Goal: Task Accomplishment & Management: Manage account settings

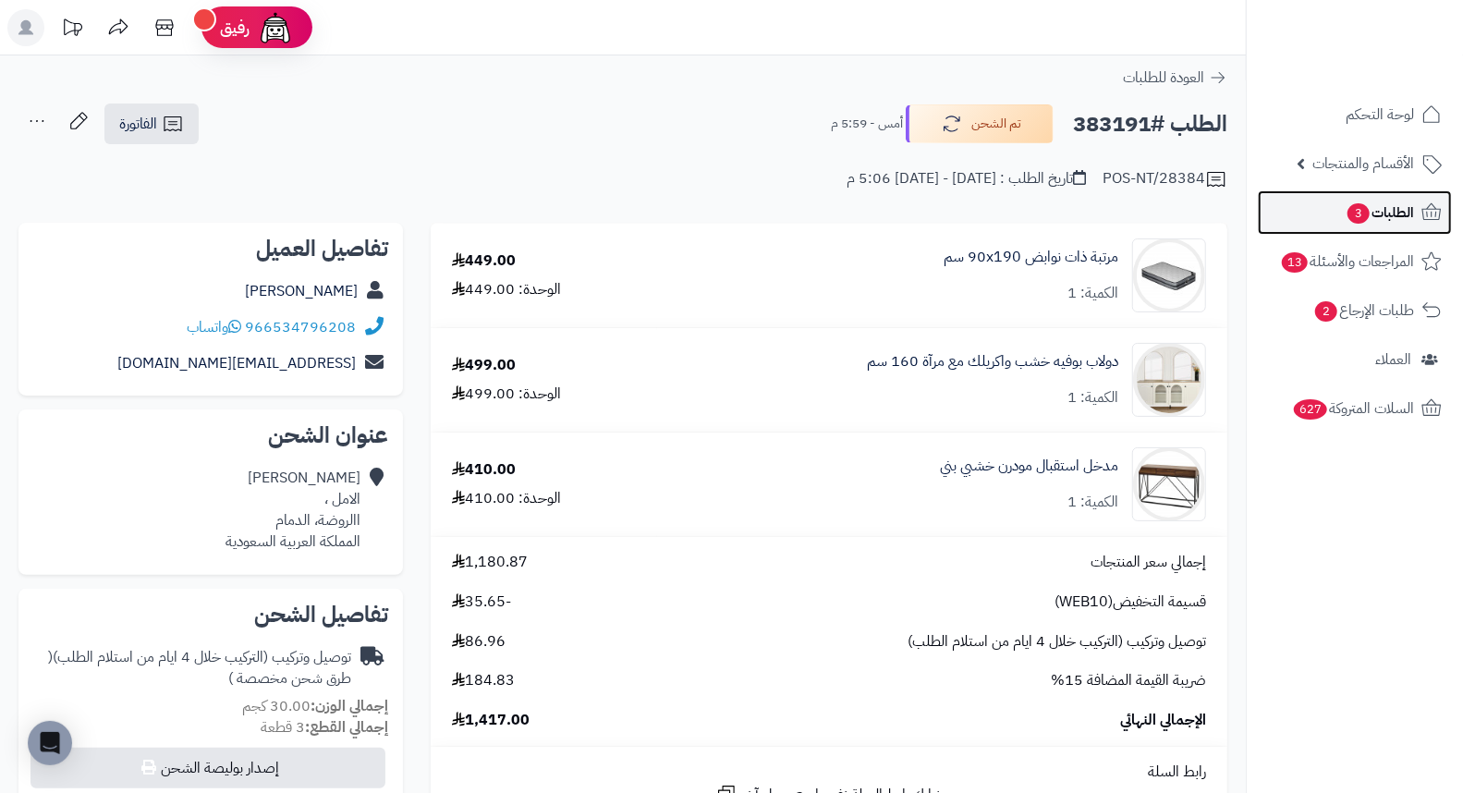
click at [1381, 218] on span "الطلبات 3" at bounding box center [1380, 213] width 68 height 26
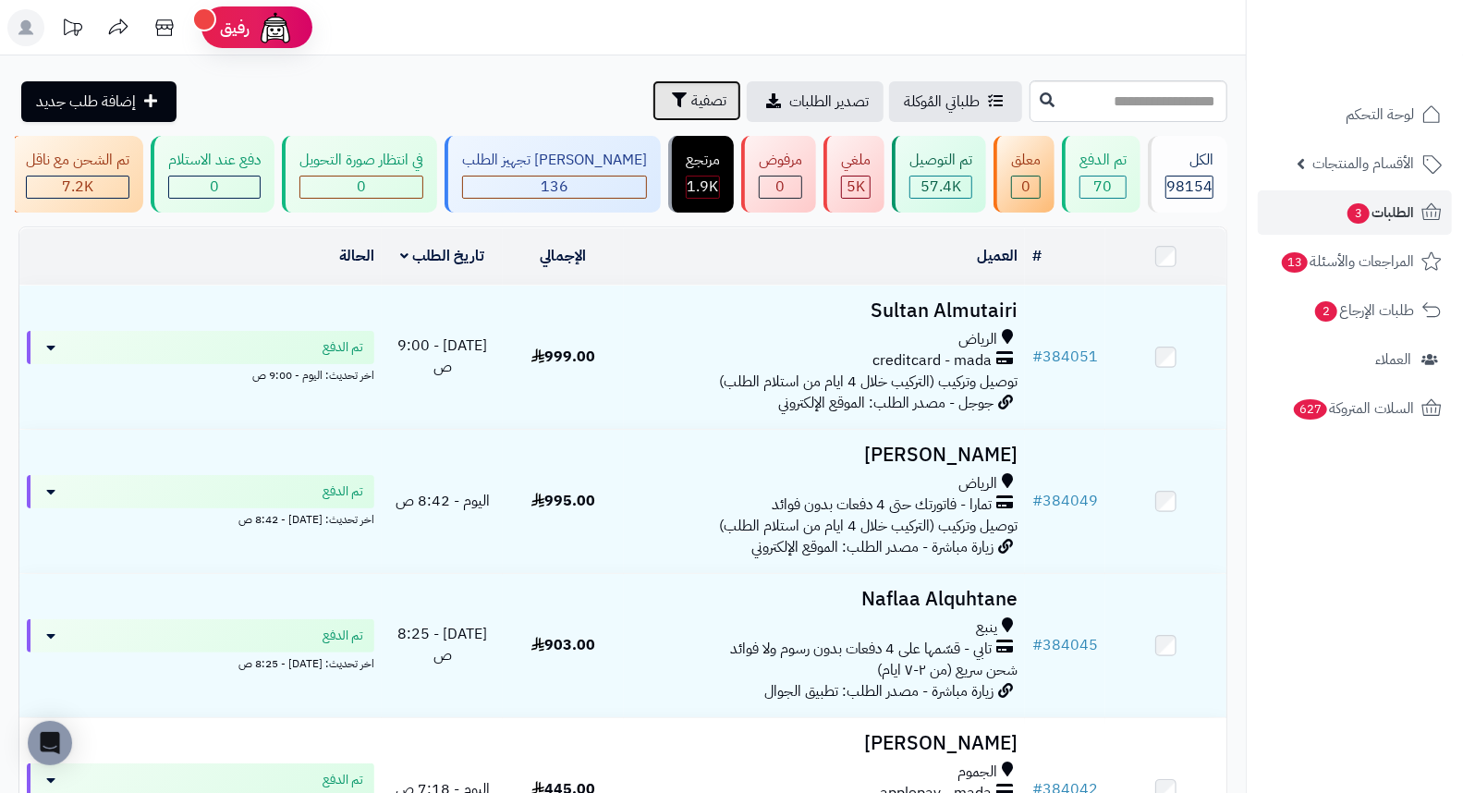
click at [653, 102] on button "تصفية" at bounding box center [697, 100] width 89 height 41
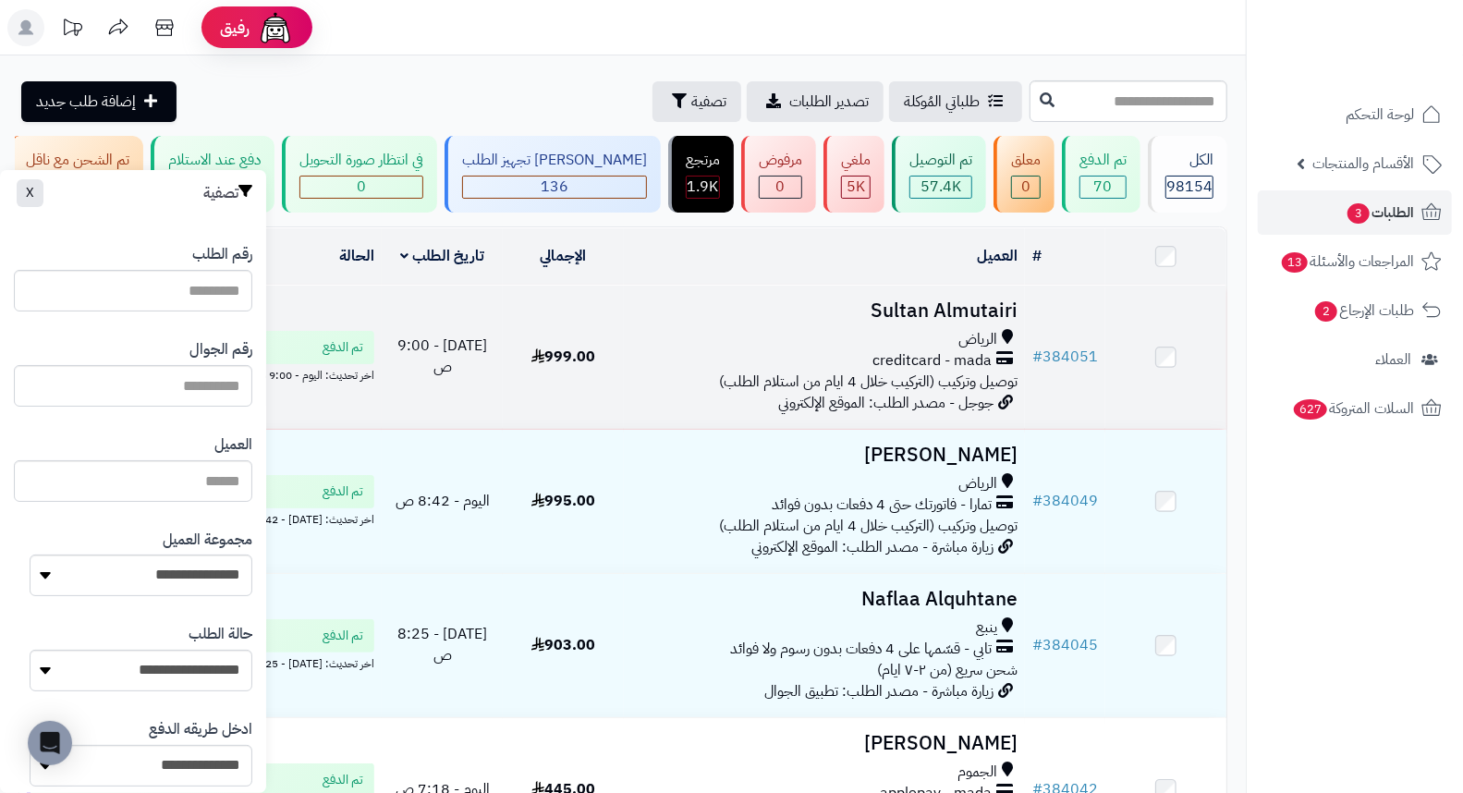
click at [275, 316] on td "تم الدفع اخر تحديث: اليوم - 9:00 ص" at bounding box center [200, 357] width 362 height 143
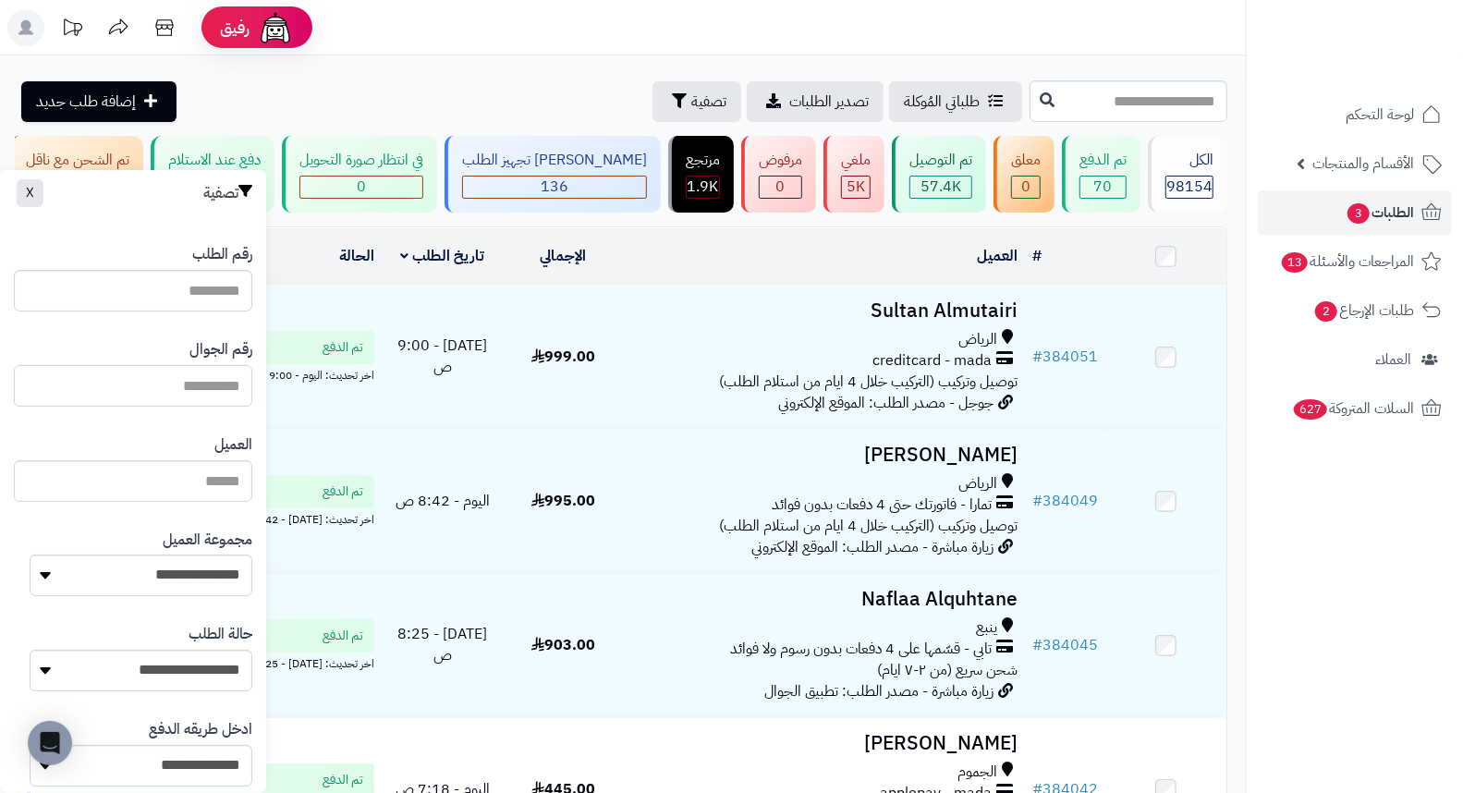
drag, startPoint x: 185, startPoint y: 375, endPoint x: 225, endPoint y: 382, distance: 40.3
paste input "*********"
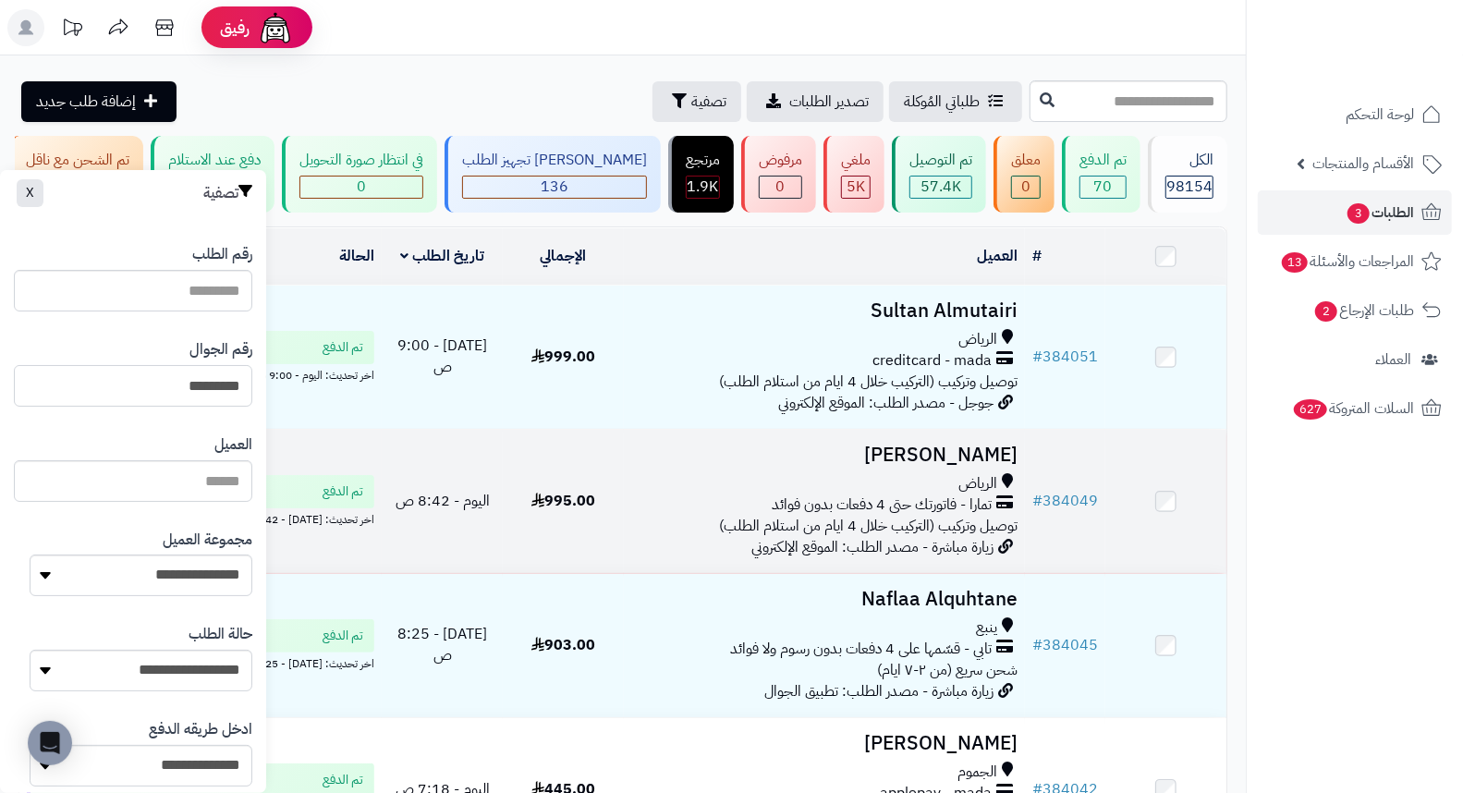
type input "*********"
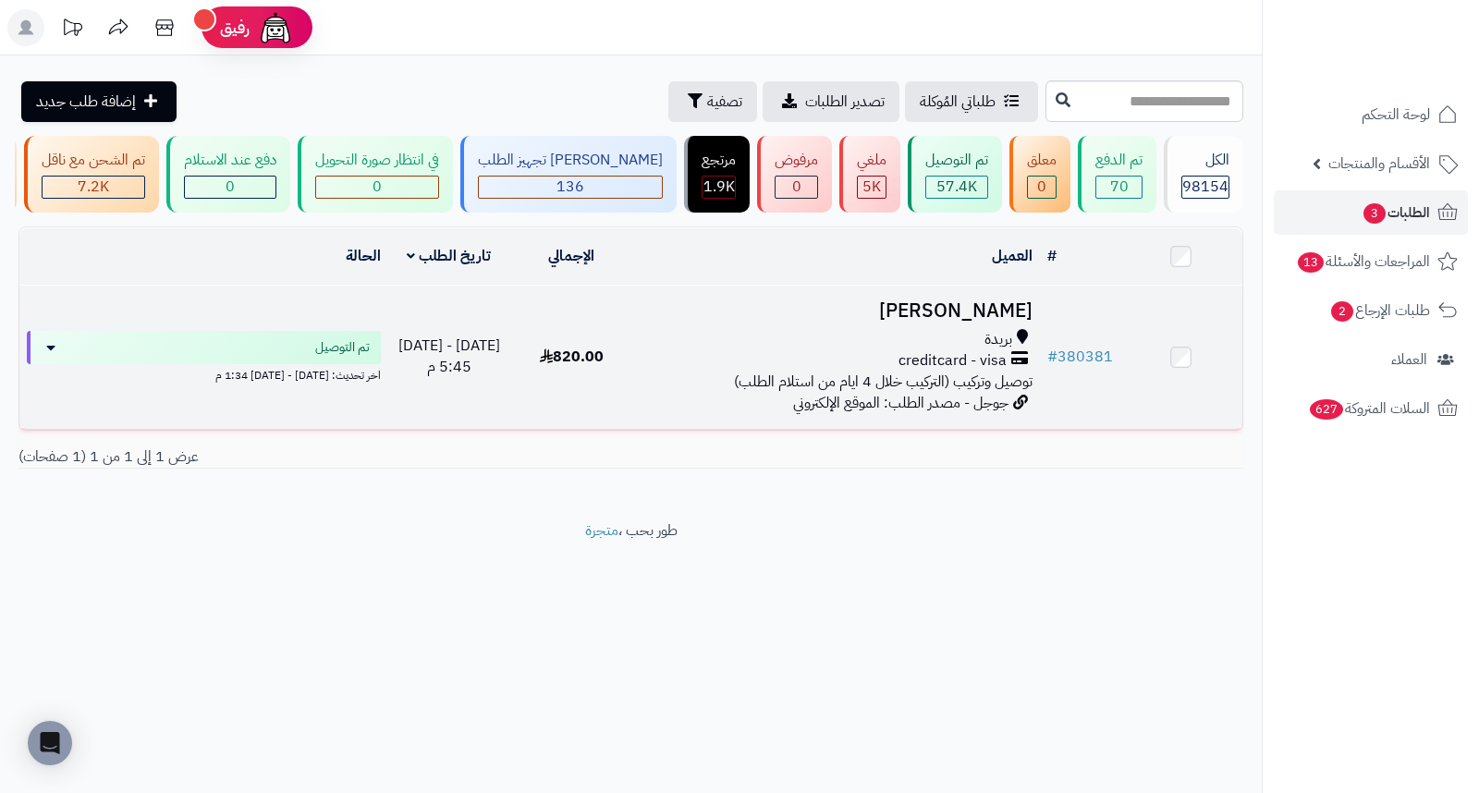
click at [990, 322] on h3 "محمد ابراهيم" at bounding box center [836, 310] width 393 height 21
click at [991, 321] on h3 "محمد ابراهيم" at bounding box center [836, 310] width 393 height 21
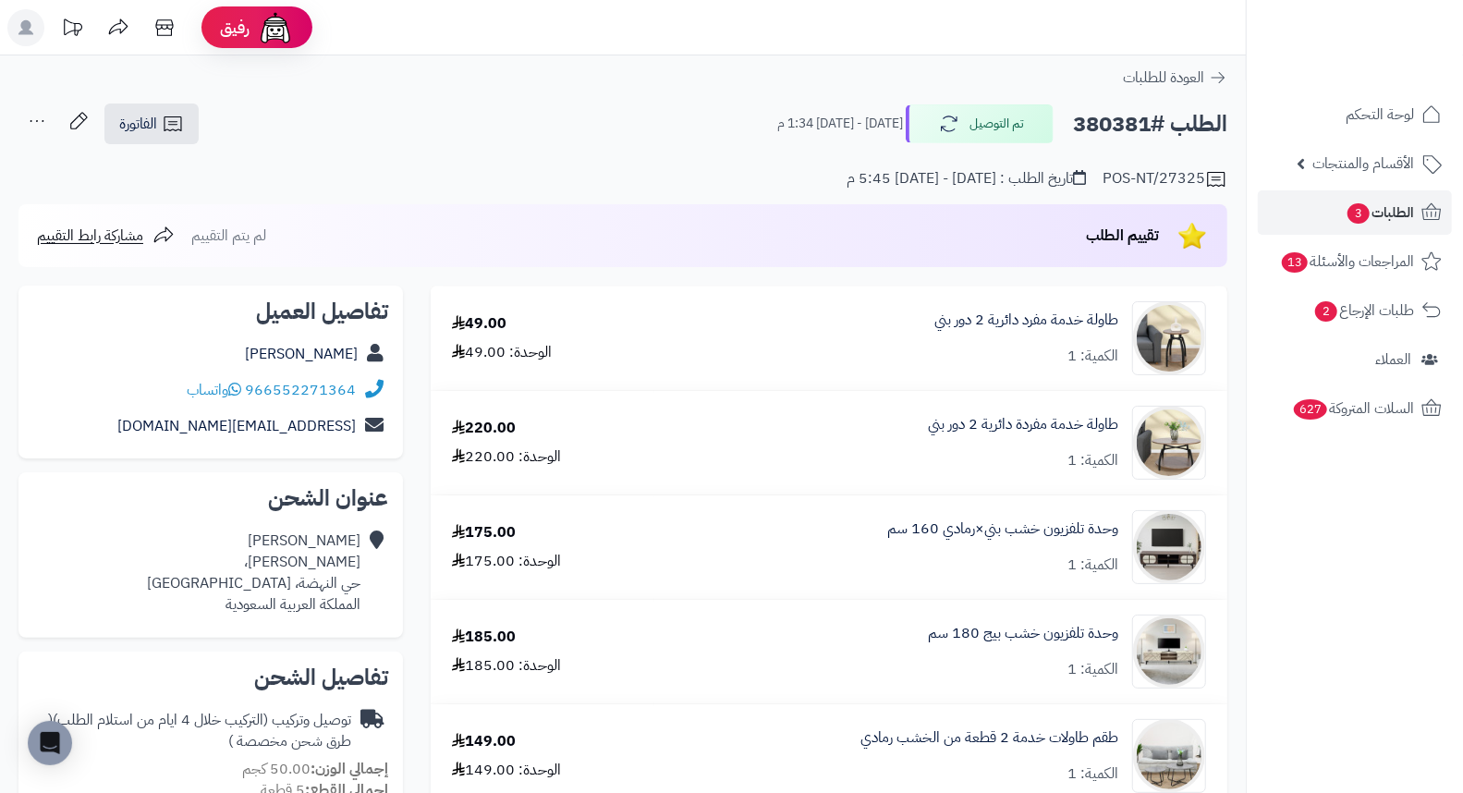
click at [1103, 121] on h2 "الطلب #380381" at bounding box center [1150, 124] width 154 height 38
copy h2 "380381"
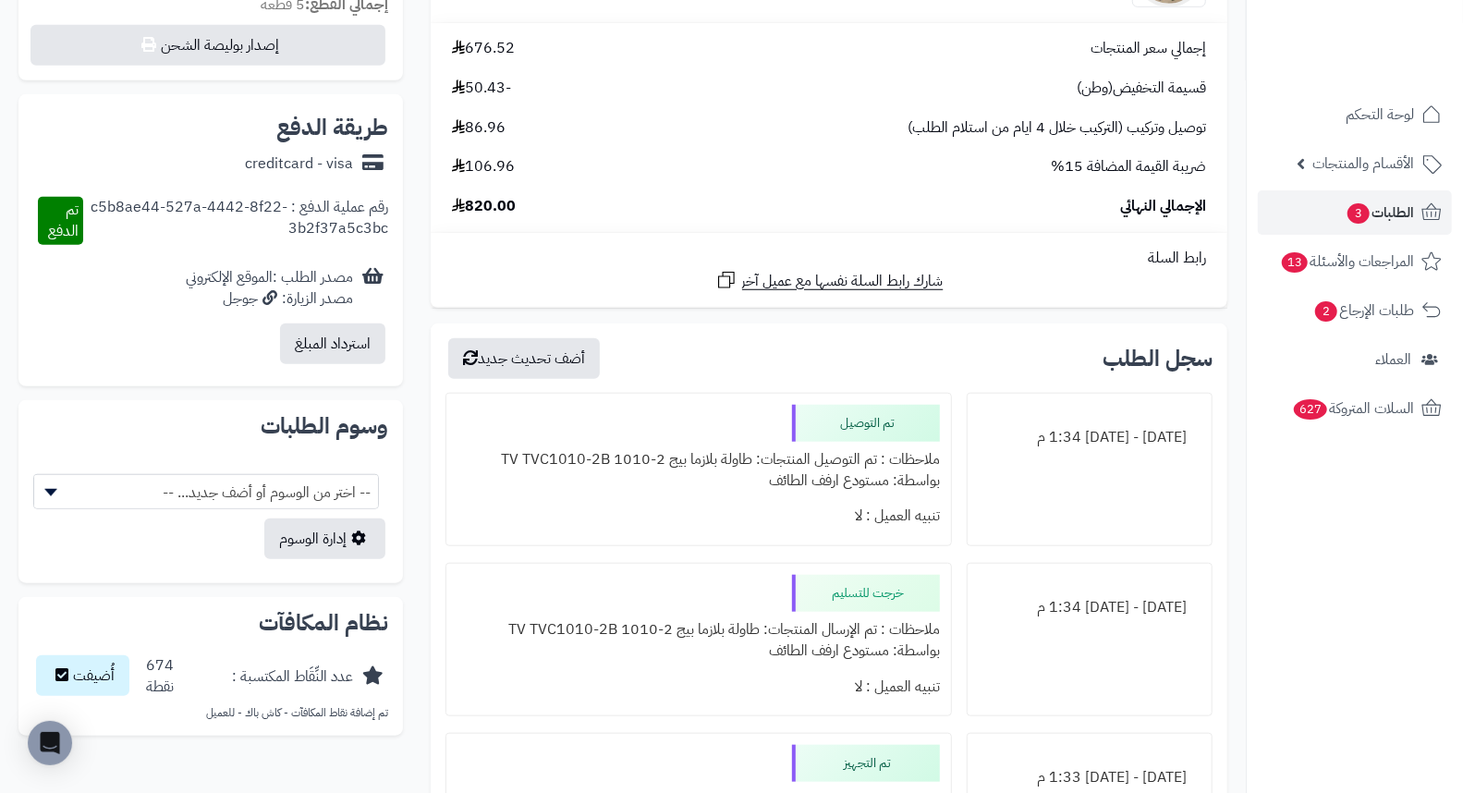
scroll to position [821, 0]
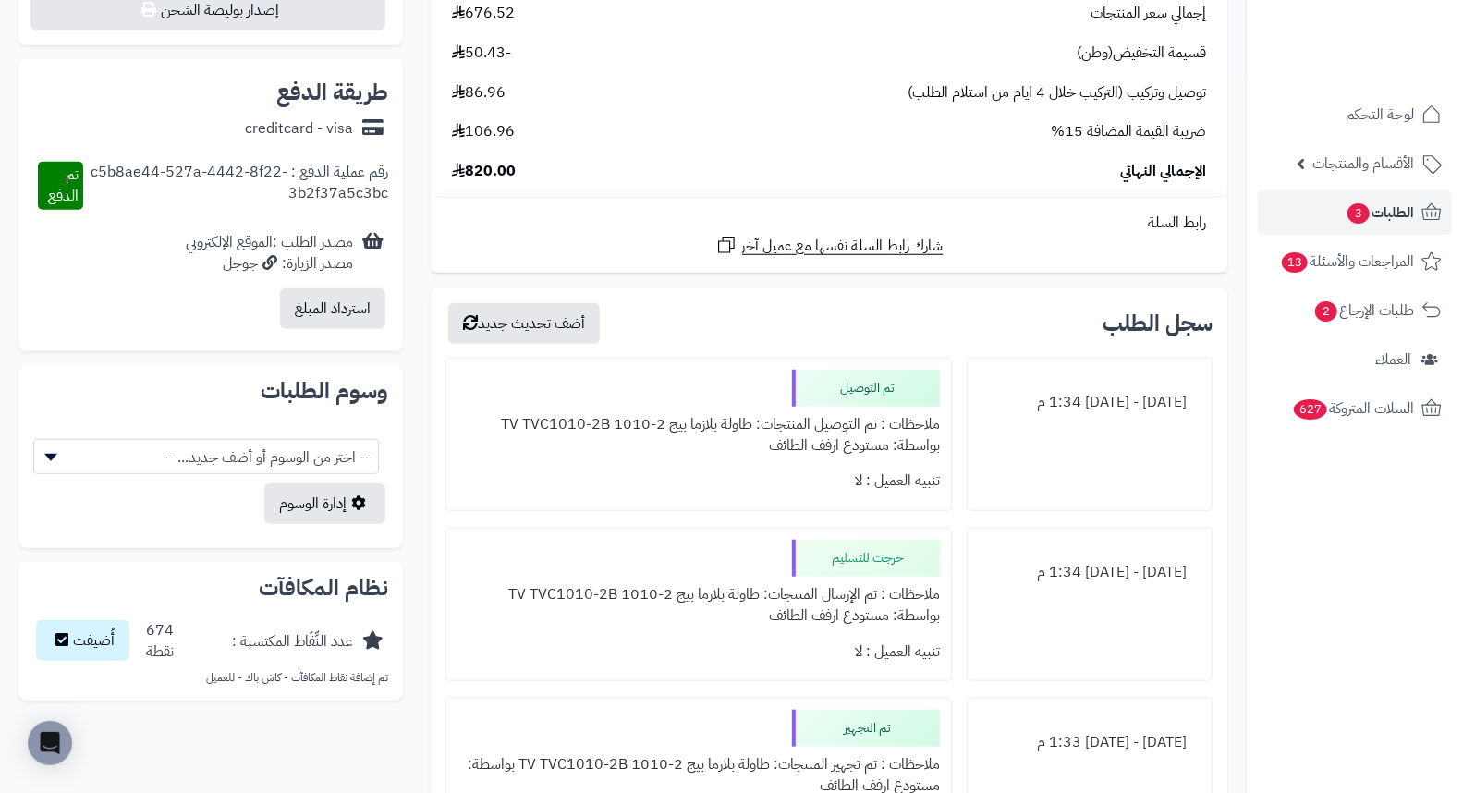
click at [1000, 478] on div "الثلاثاء - ٧ أكتوبر ٢٠٢٥ - 1:34 م" at bounding box center [1090, 435] width 246 height 154
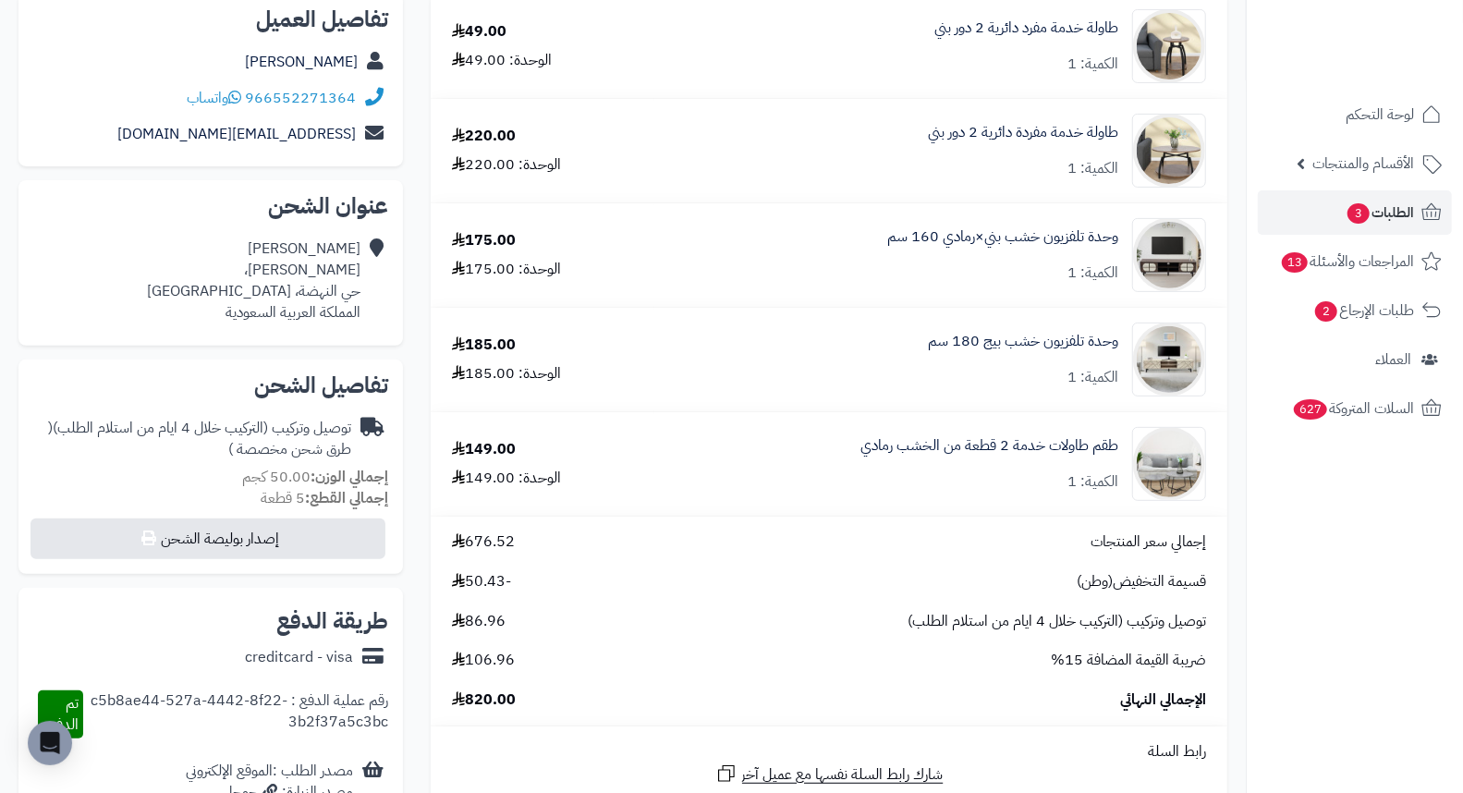
scroll to position [0, 0]
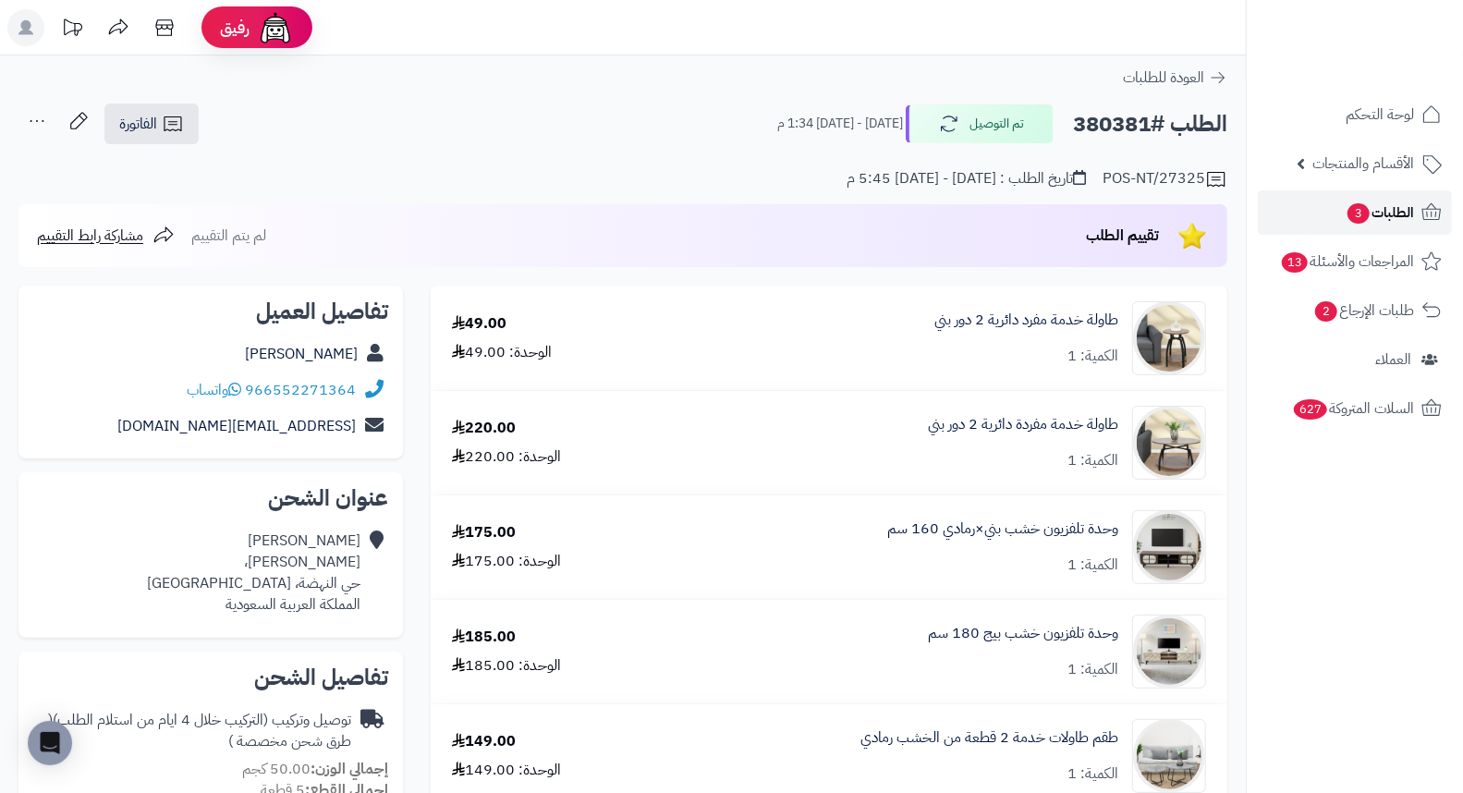
click at [1378, 204] on span "الطلبات 3" at bounding box center [1380, 213] width 68 height 26
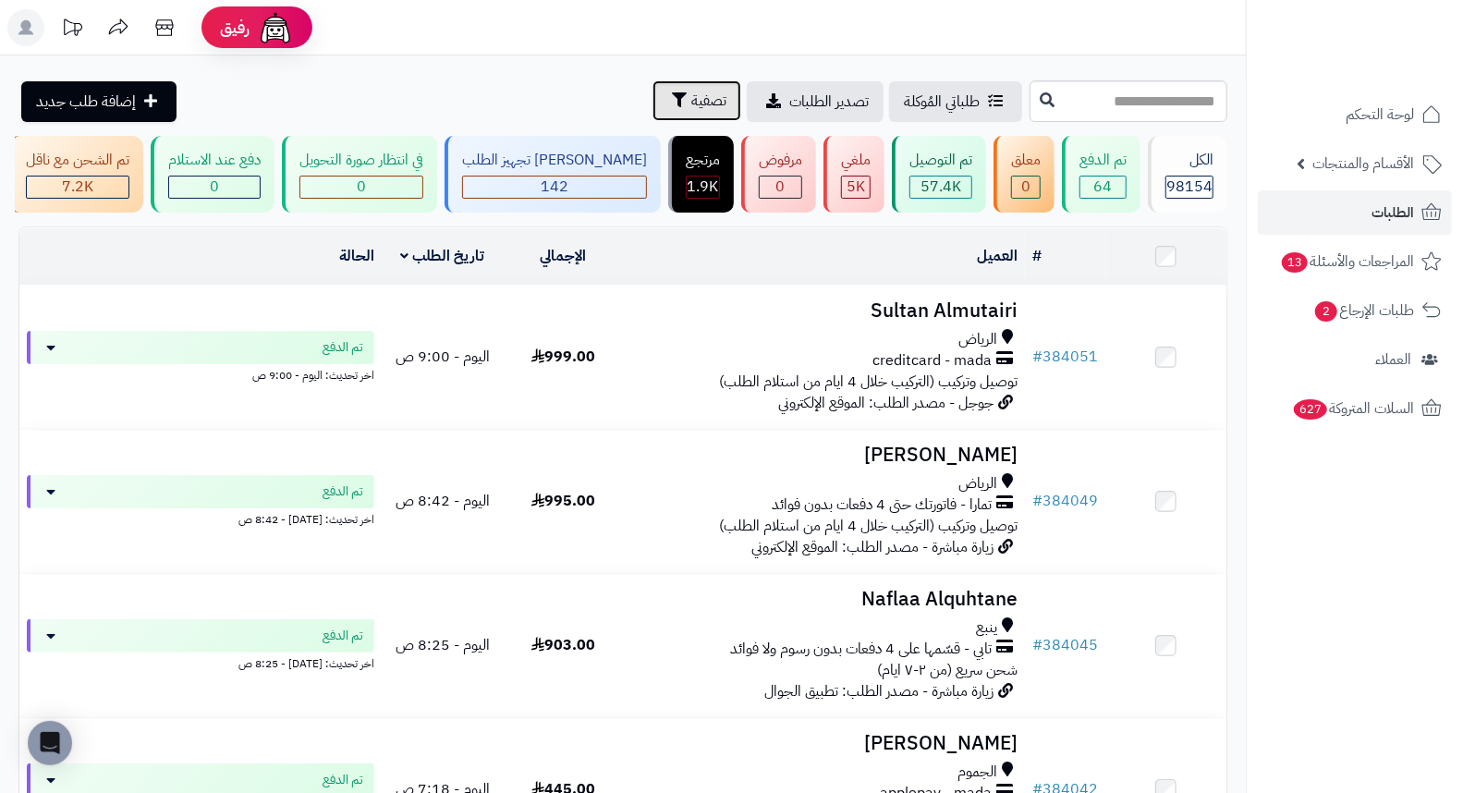
click at [691, 107] on span "تصفية" at bounding box center [708, 101] width 35 height 22
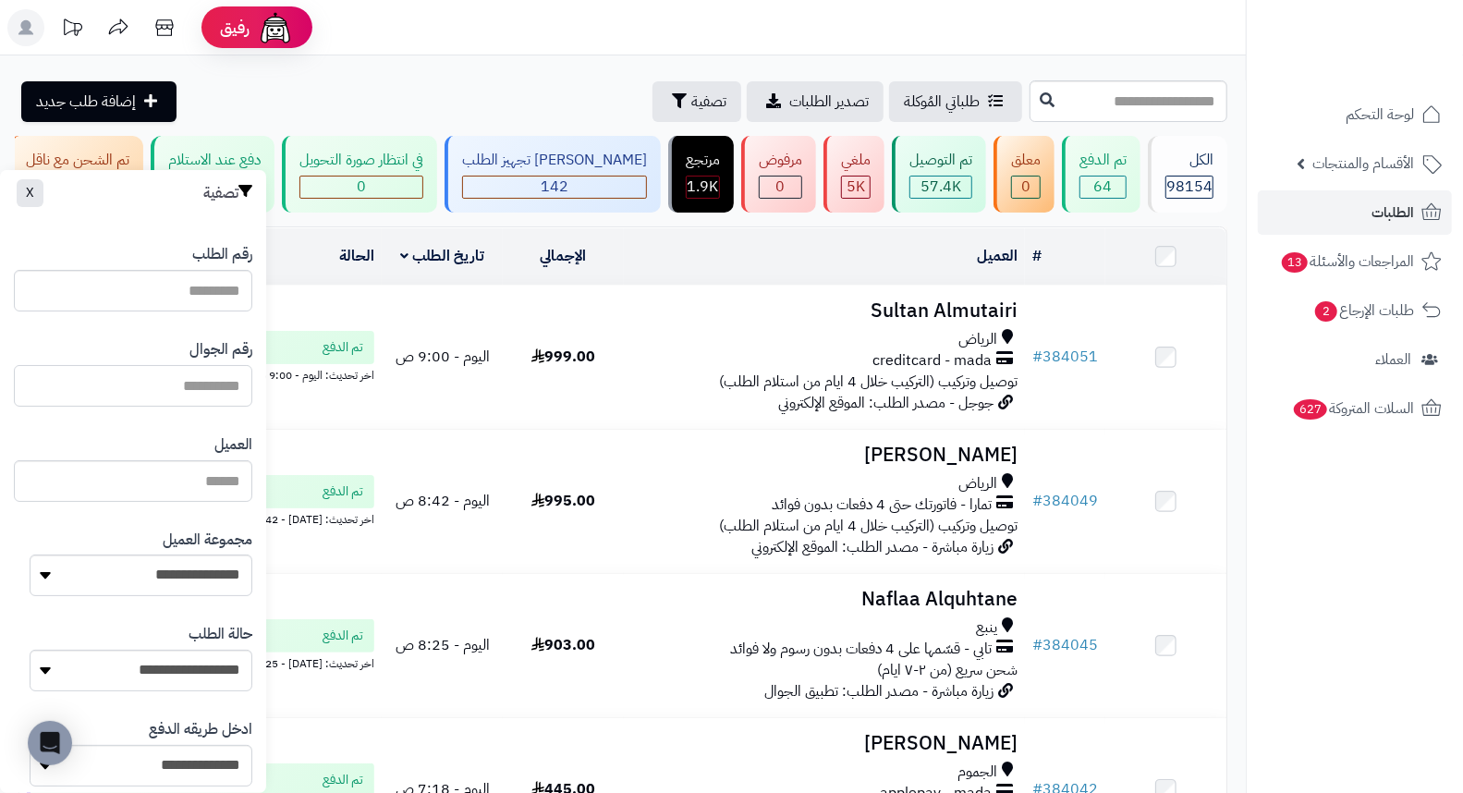
click at [206, 398] on input "text" at bounding box center [133, 386] width 239 height 42
type input "*********"
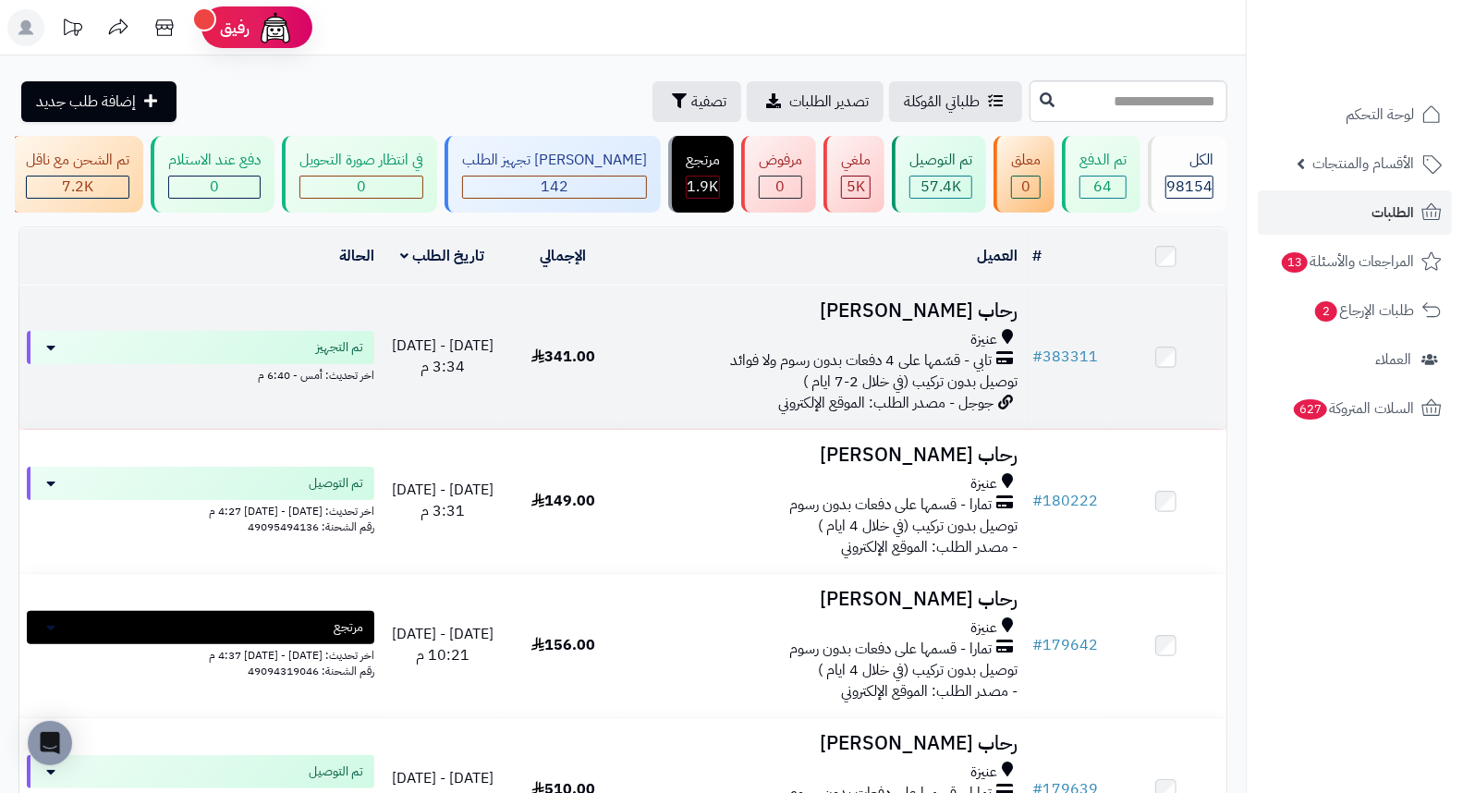
click at [995, 320] on h3 "رحاب [PERSON_NAME]" at bounding box center [824, 310] width 387 height 21
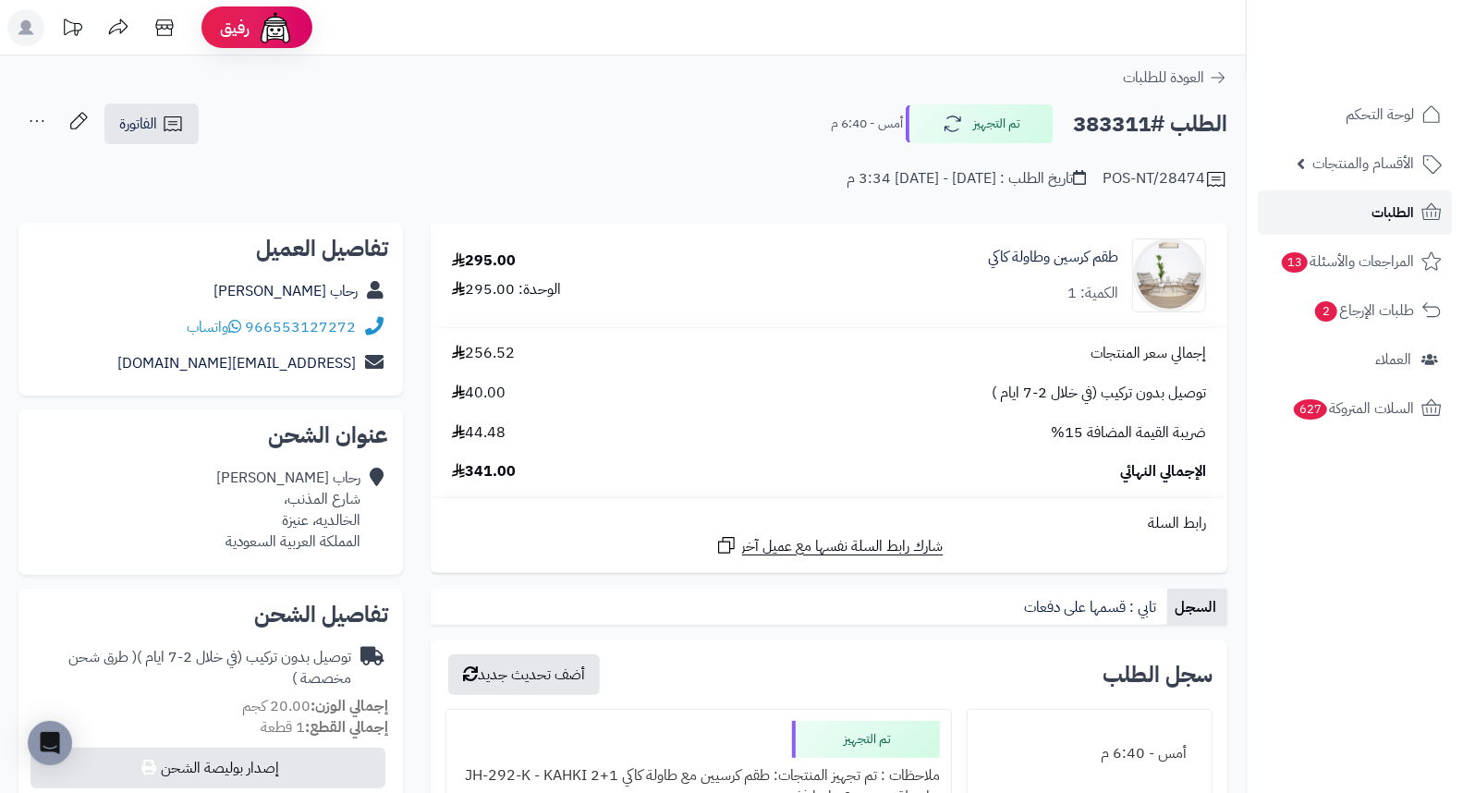
click at [1379, 218] on span "الطلبات" at bounding box center [1393, 213] width 43 height 26
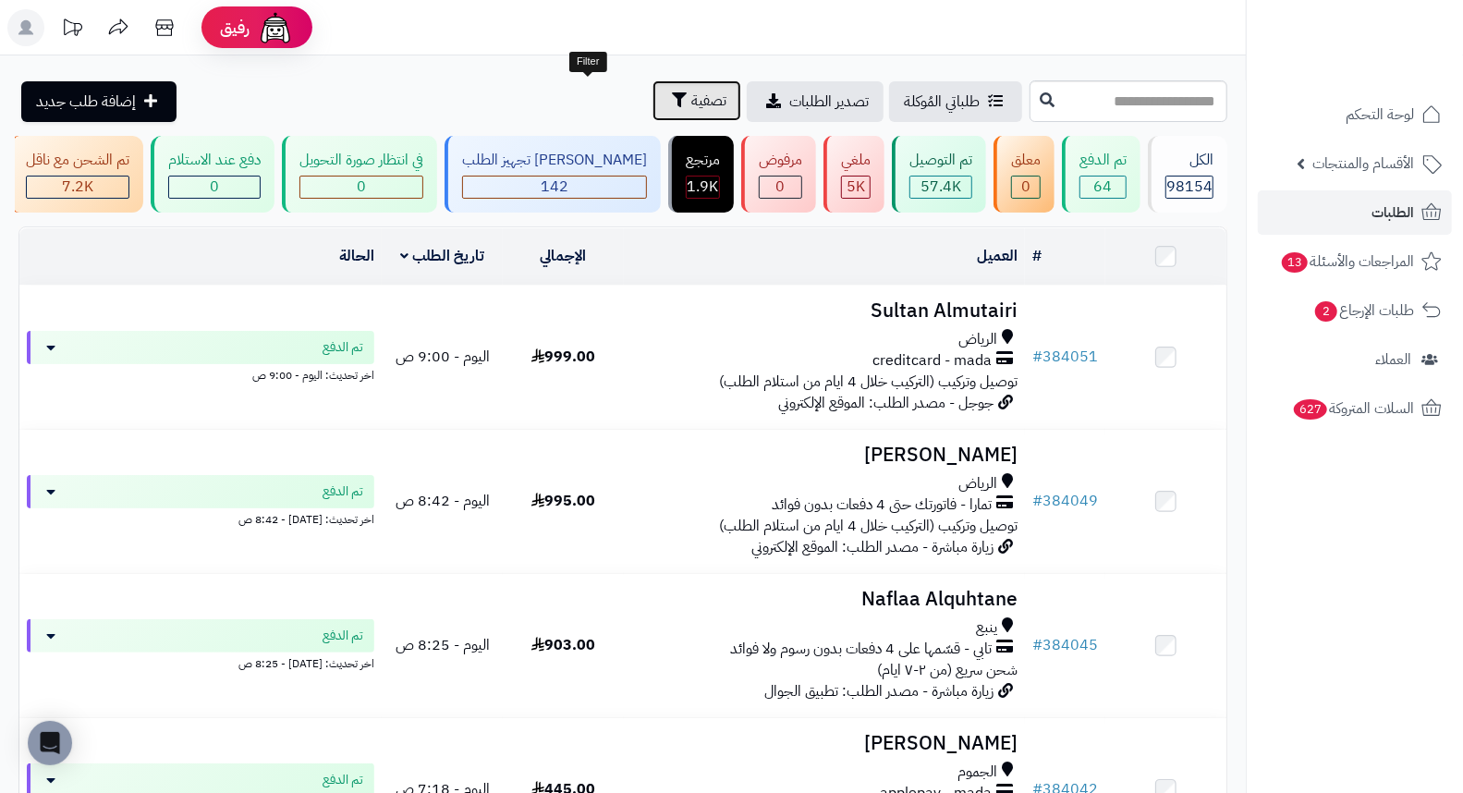
click at [691, 108] on span "تصفية" at bounding box center [708, 101] width 35 height 22
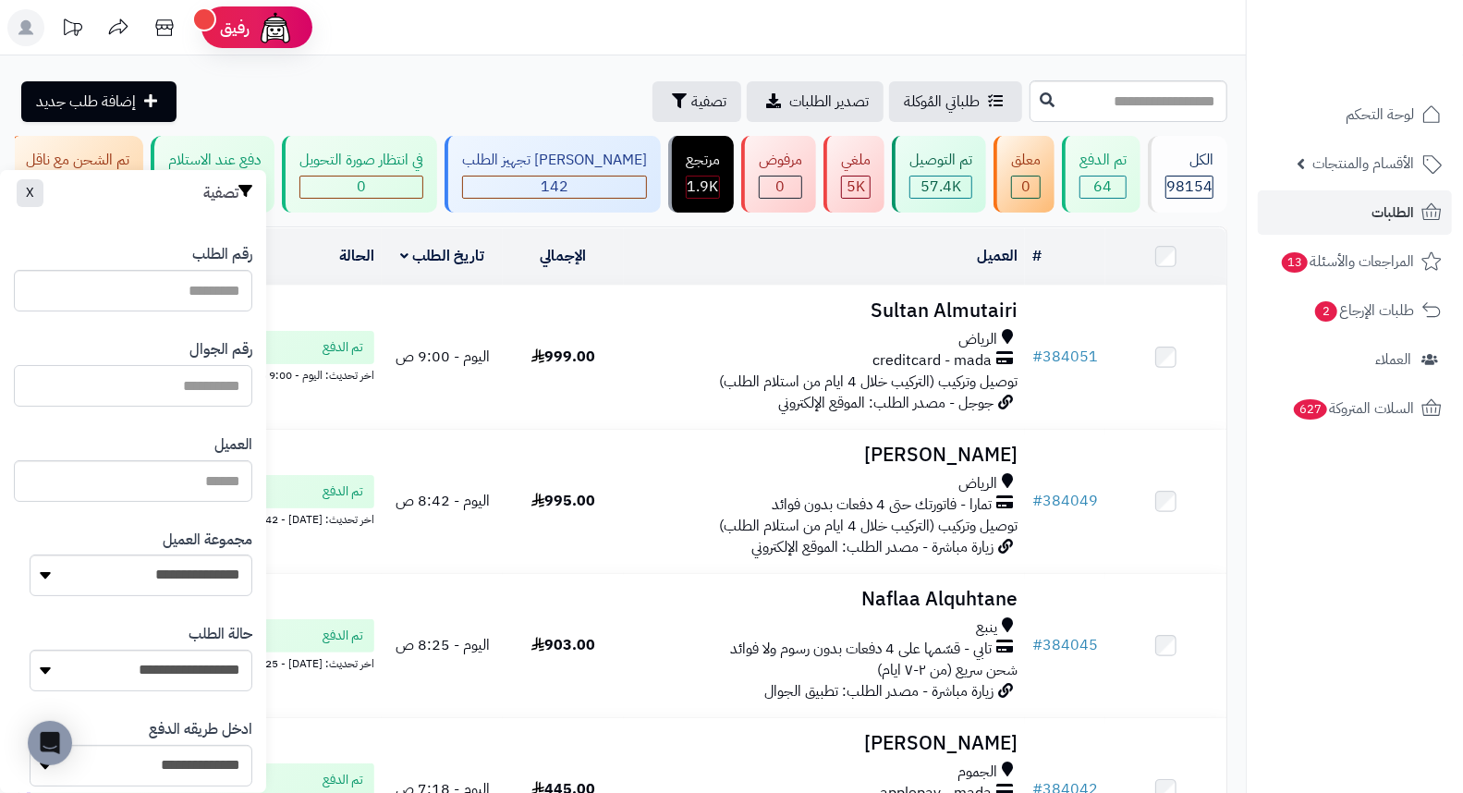
paste input "*********"
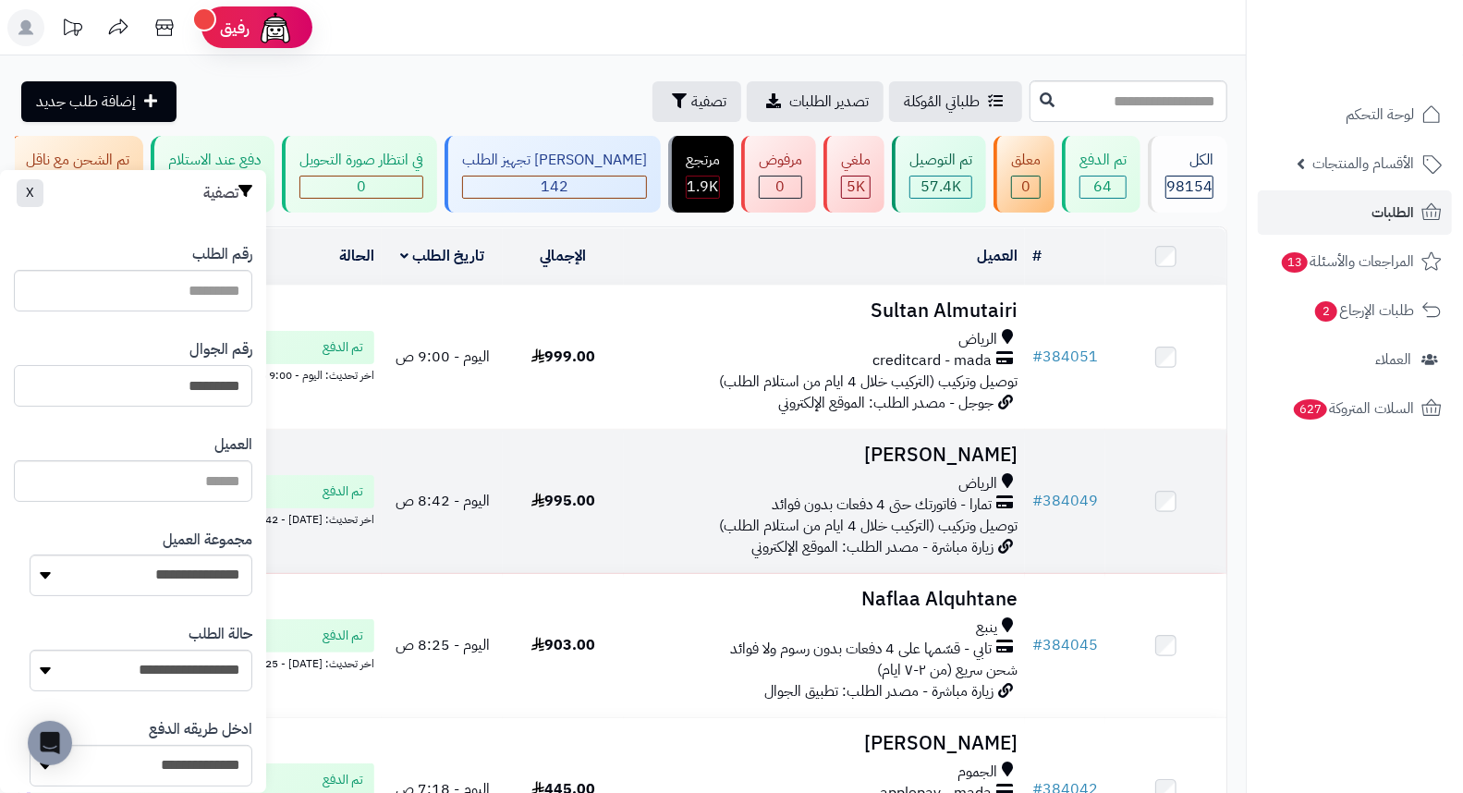
type input "*********"
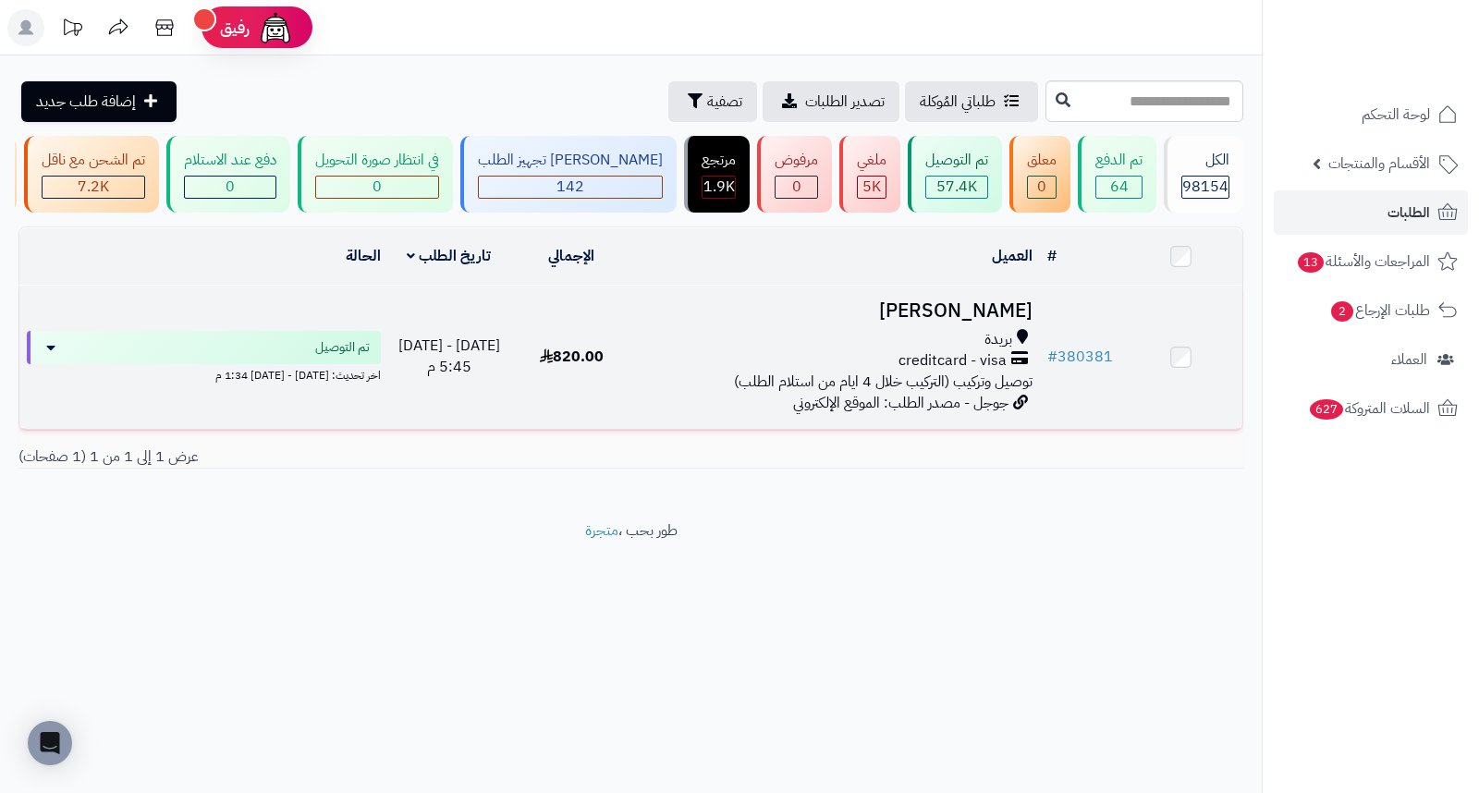
click at [978, 318] on h3 "[PERSON_NAME]" at bounding box center [836, 310] width 393 height 21
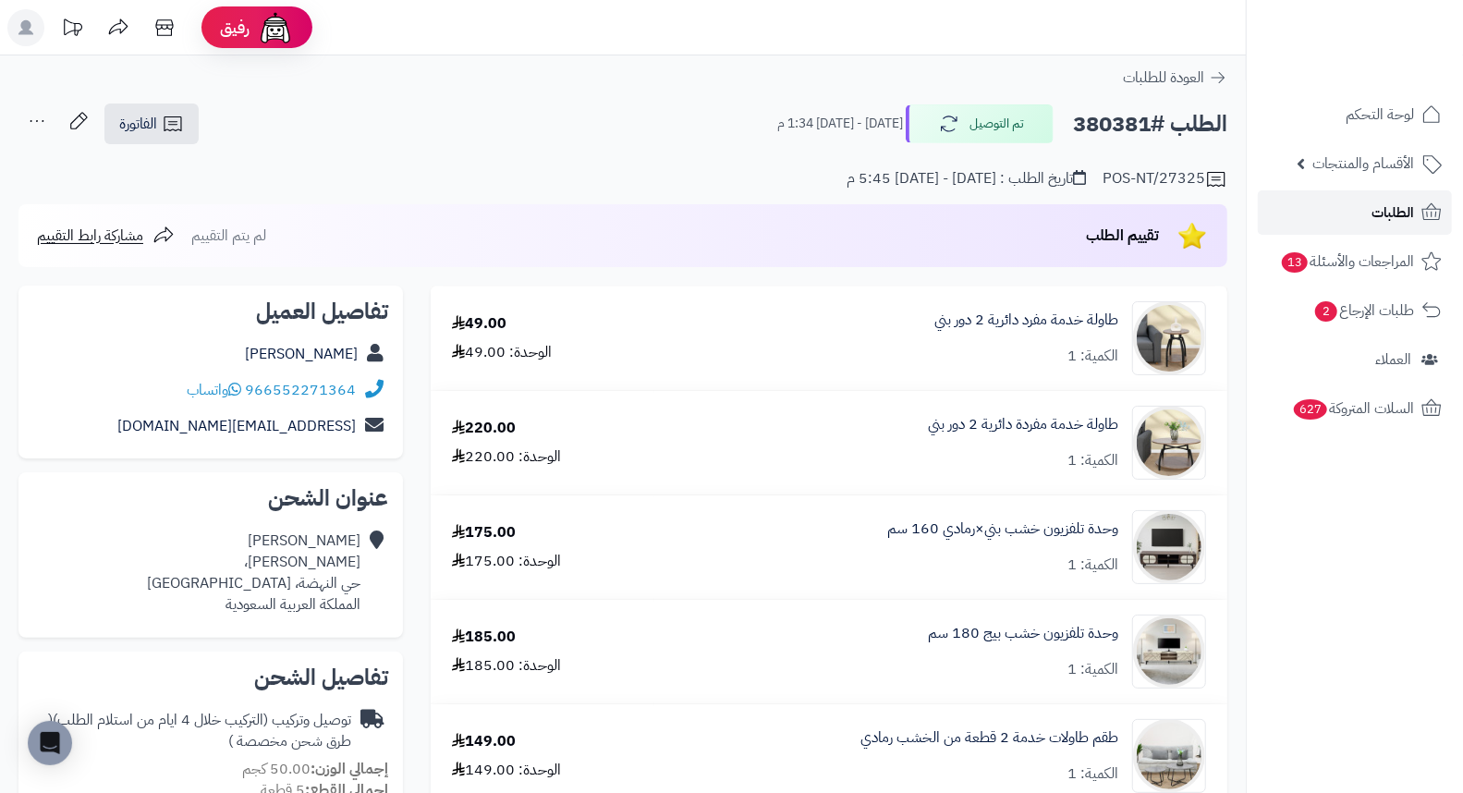
click at [1385, 217] on span "الطلبات" at bounding box center [1393, 213] width 43 height 26
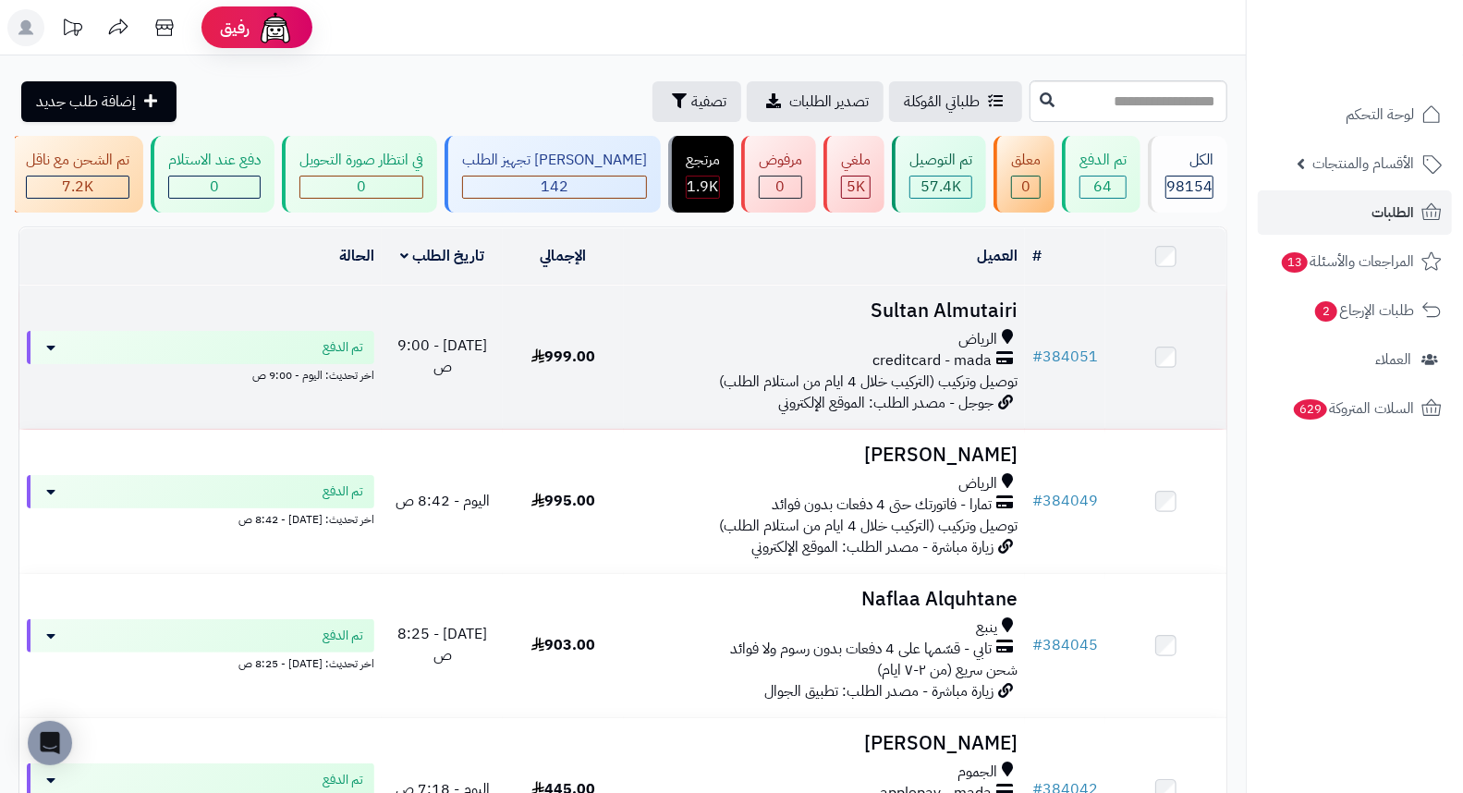
click at [972, 315] on h3 "Sultan Almutairi" at bounding box center [824, 310] width 387 height 21
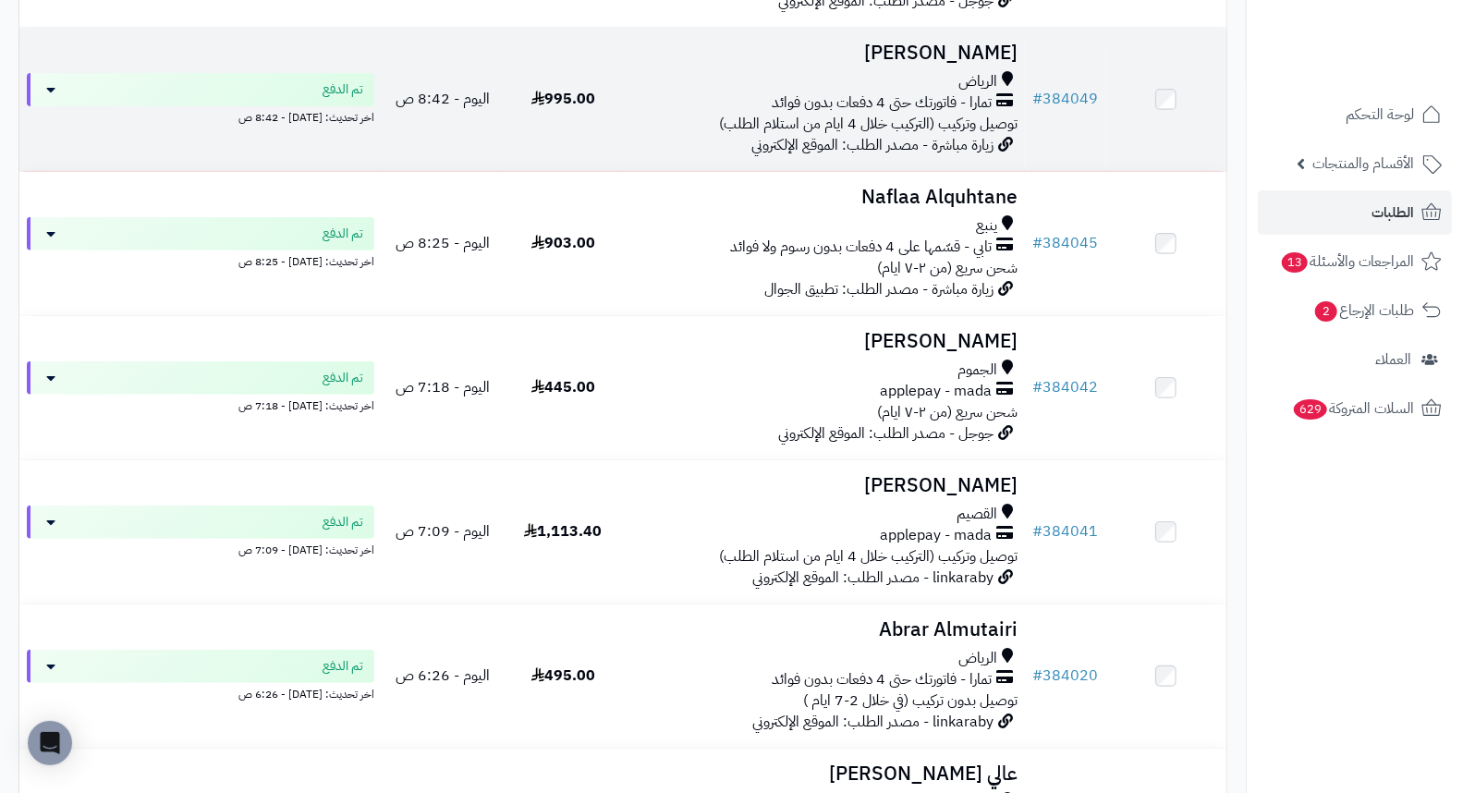
scroll to position [410, 0]
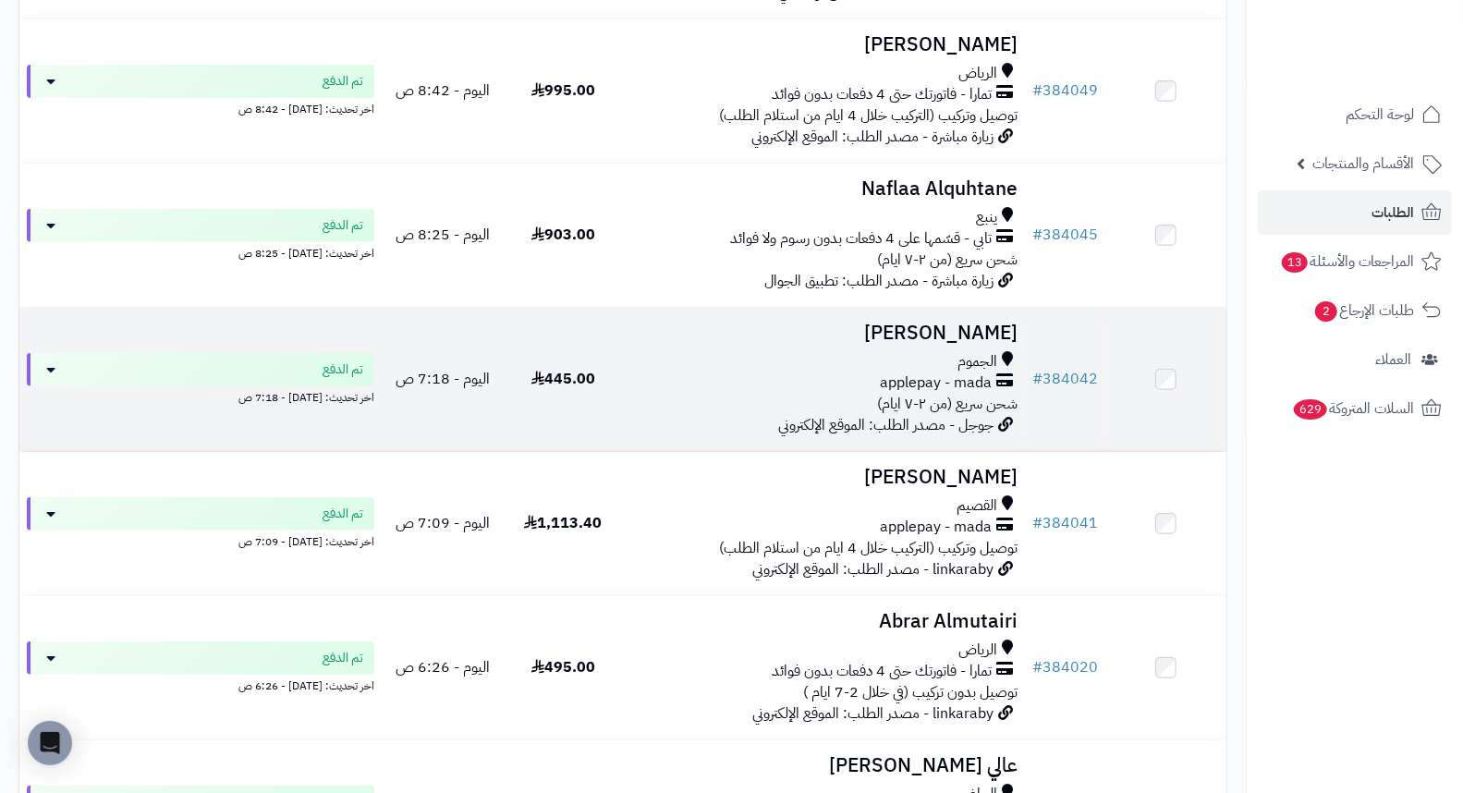
click at [953, 337] on h3 "[PERSON_NAME]" at bounding box center [824, 333] width 387 height 21
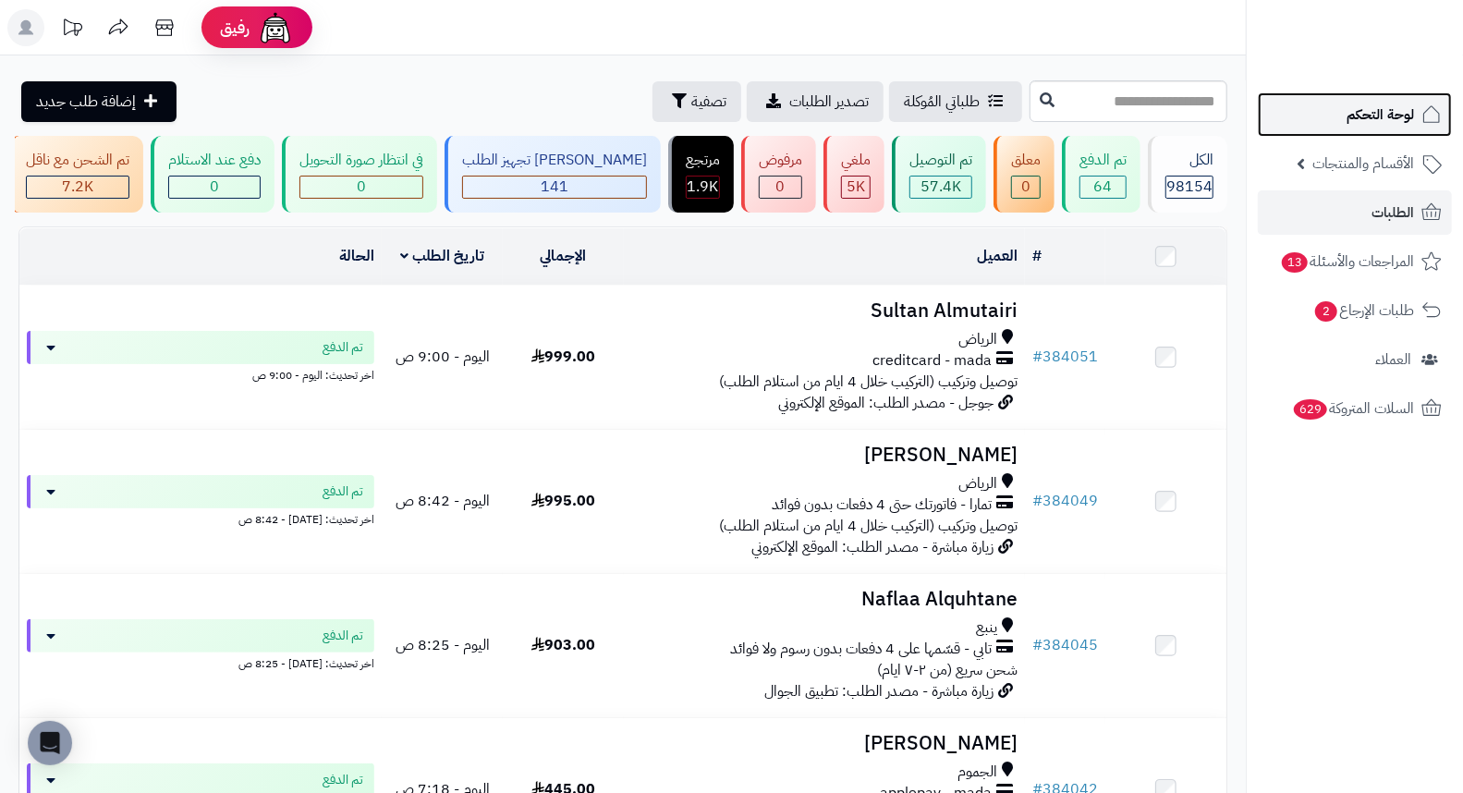
click at [1382, 113] on span "لوحة التحكم" at bounding box center [1380, 115] width 67 height 26
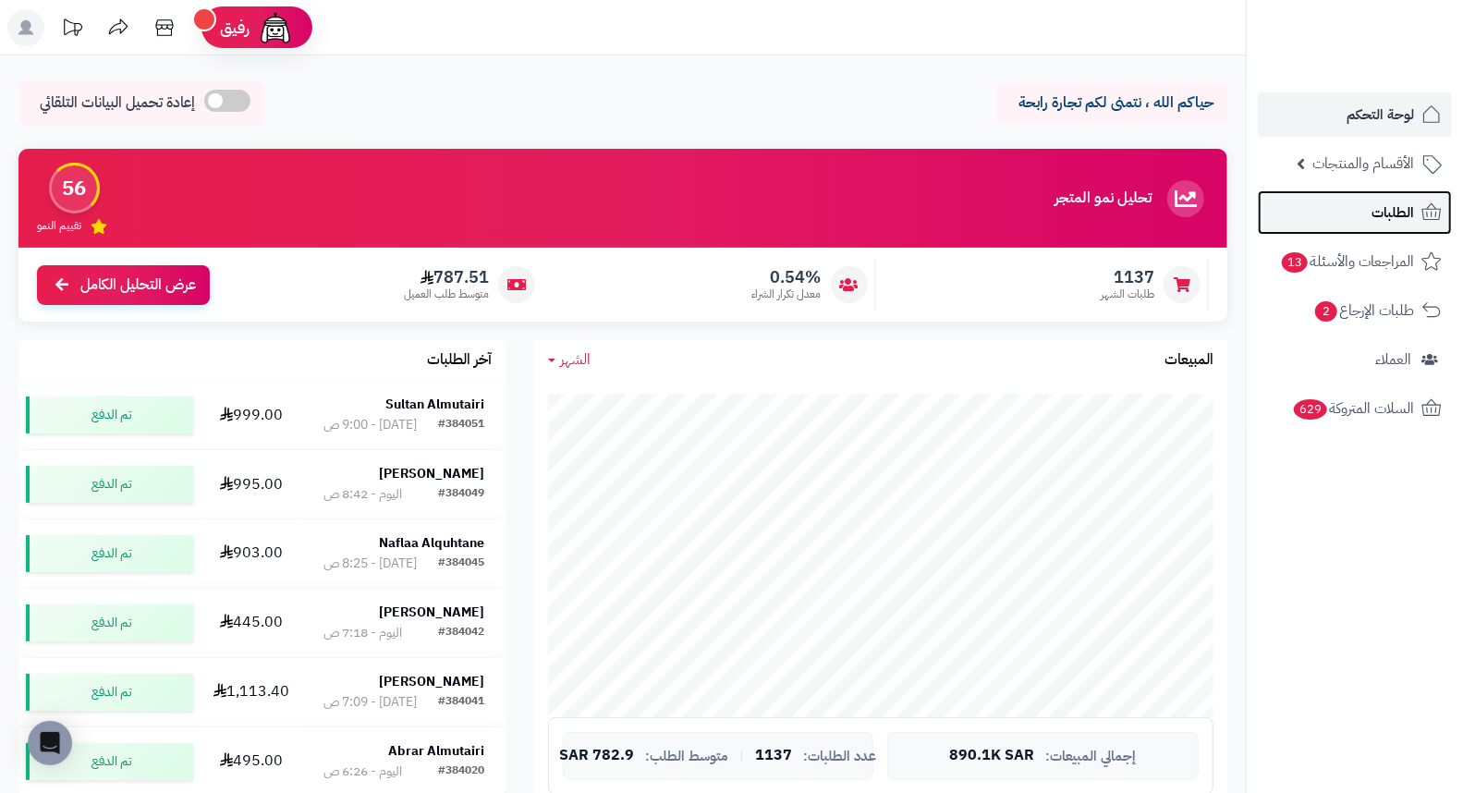
click at [1390, 205] on span "الطلبات" at bounding box center [1393, 213] width 43 height 26
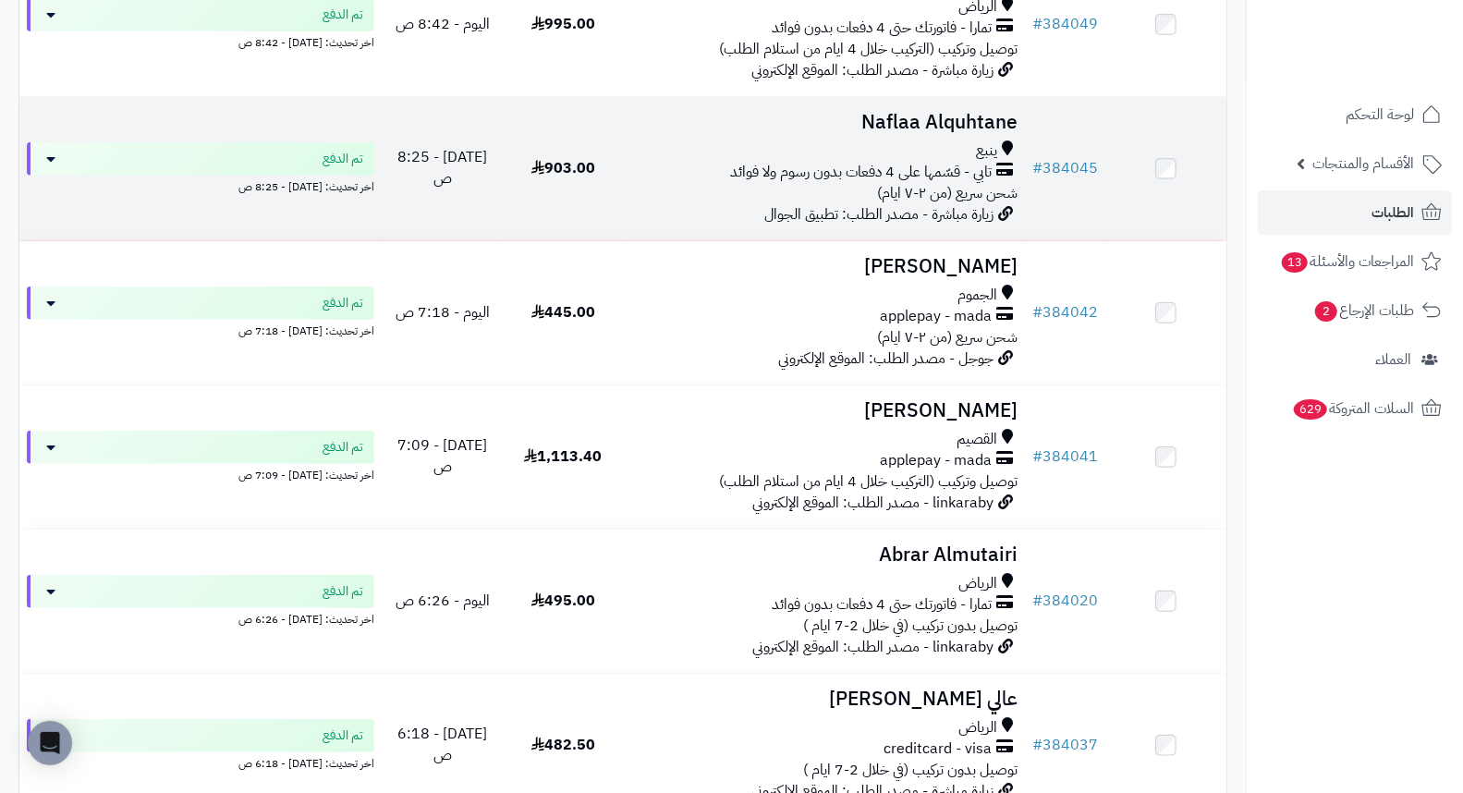
scroll to position [513, 0]
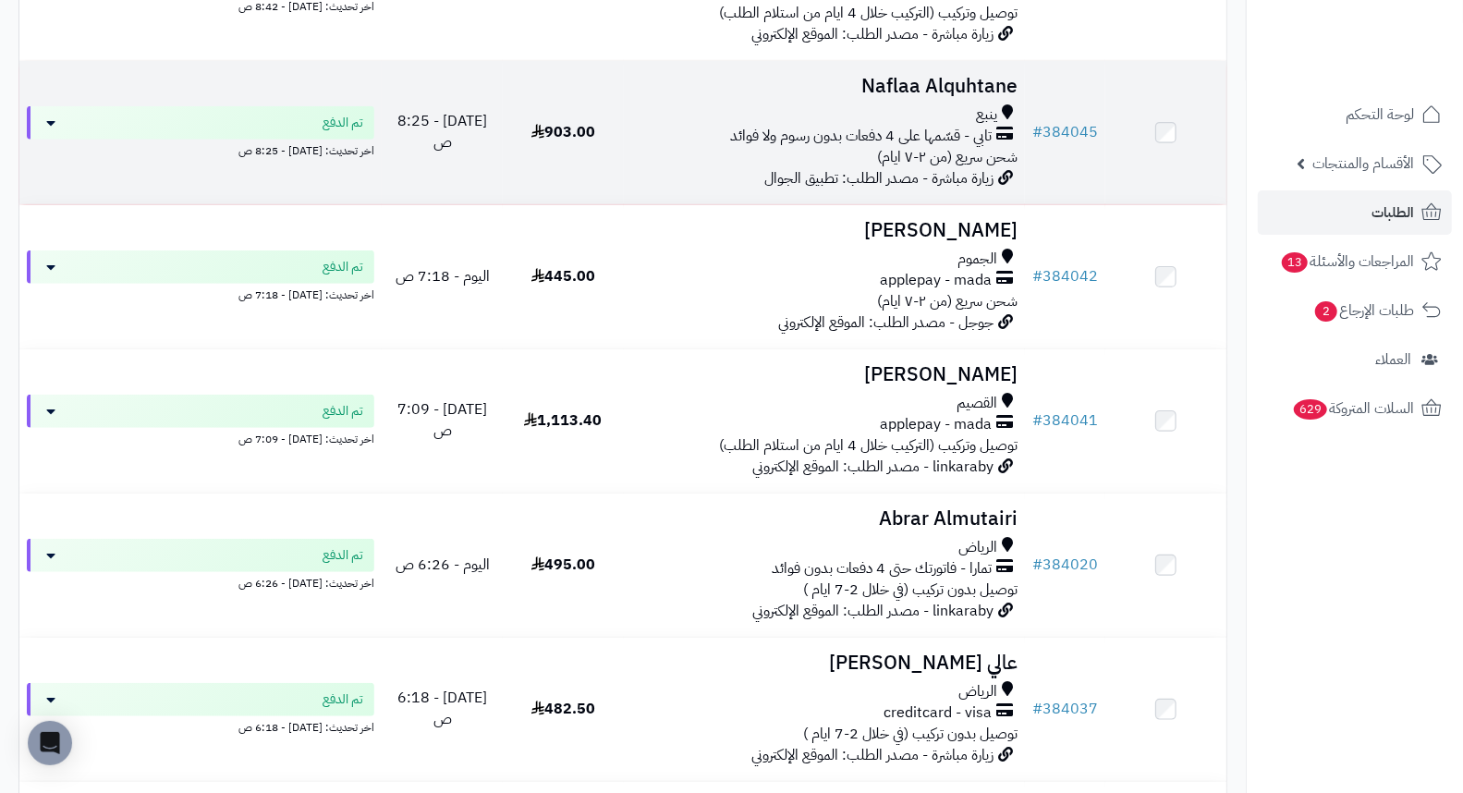
click at [976, 89] on h3 "Naflaa Alquhtane" at bounding box center [824, 86] width 387 height 21
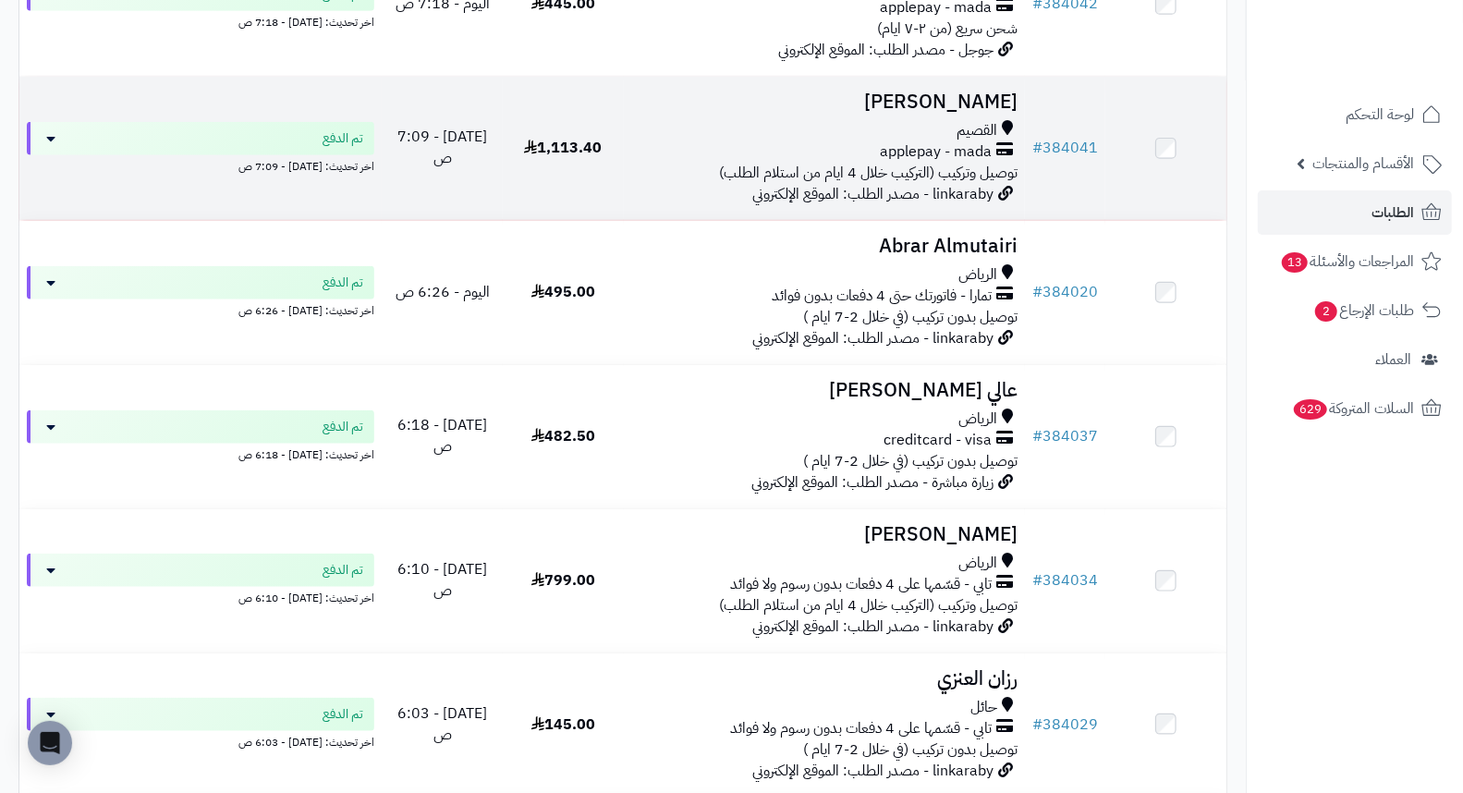
scroll to position [821, 0]
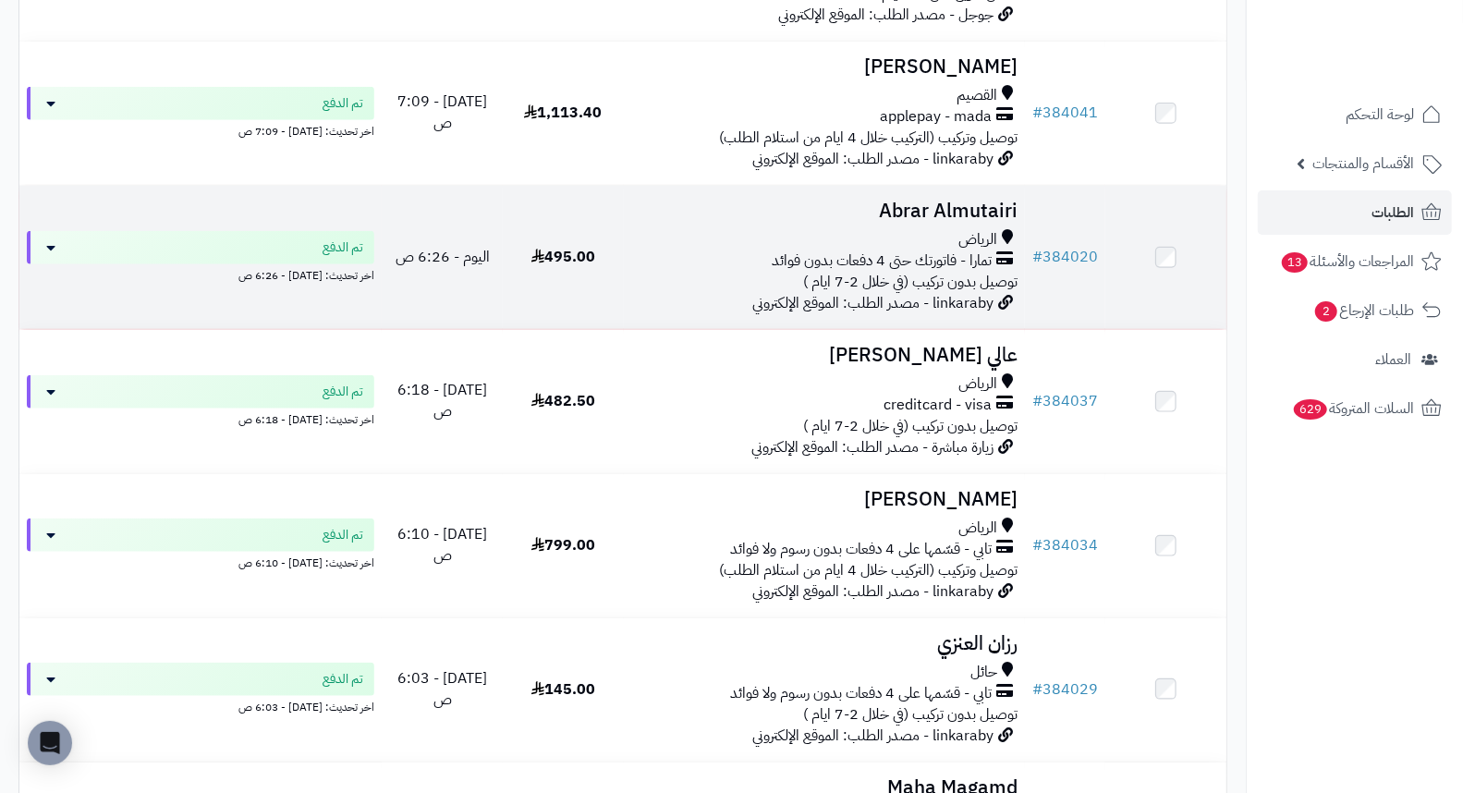
click at [937, 222] on h3 "Abrar Almutairi" at bounding box center [824, 211] width 387 height 21
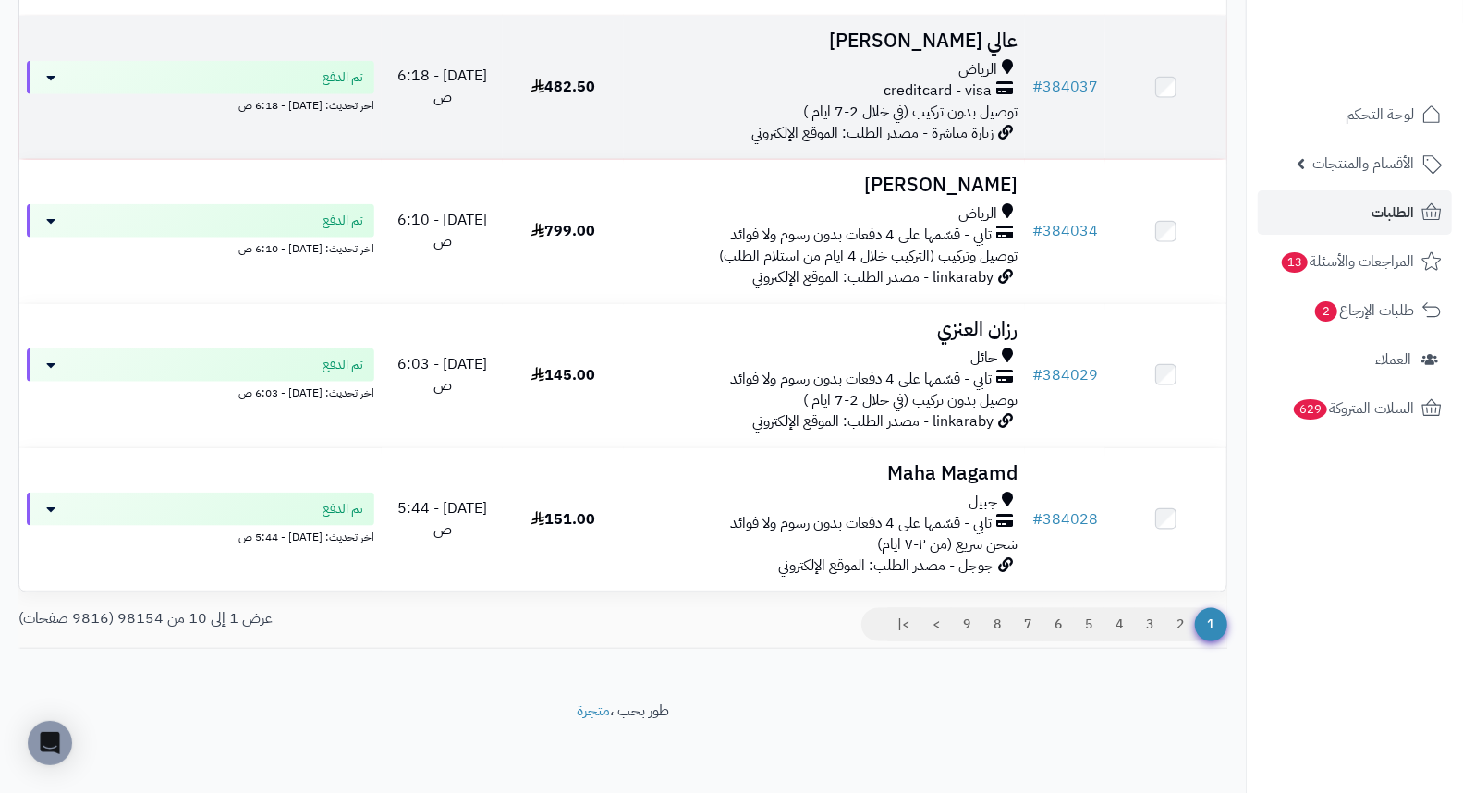
scroll to position [1148, 0]
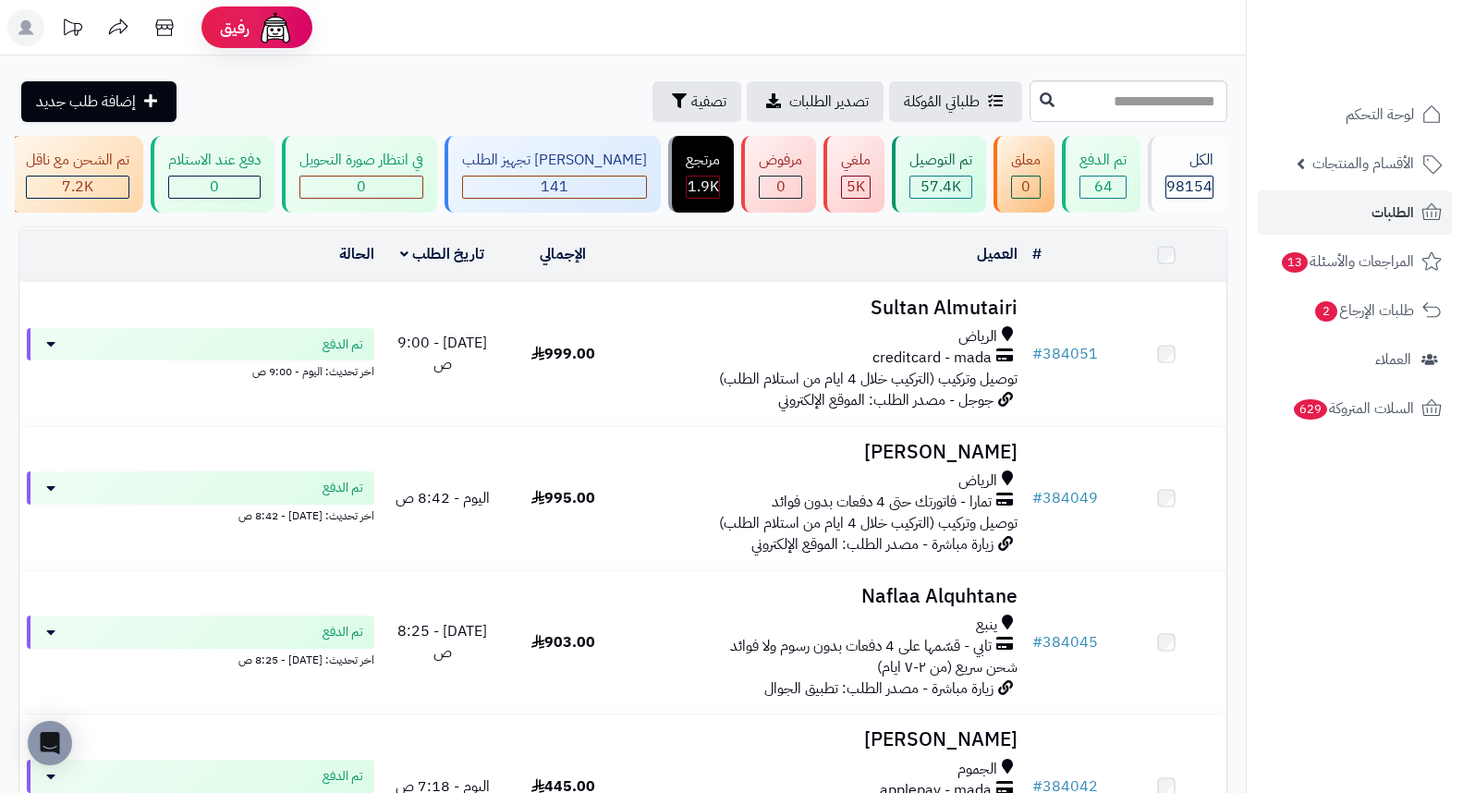
scroll to position [1148, 0]
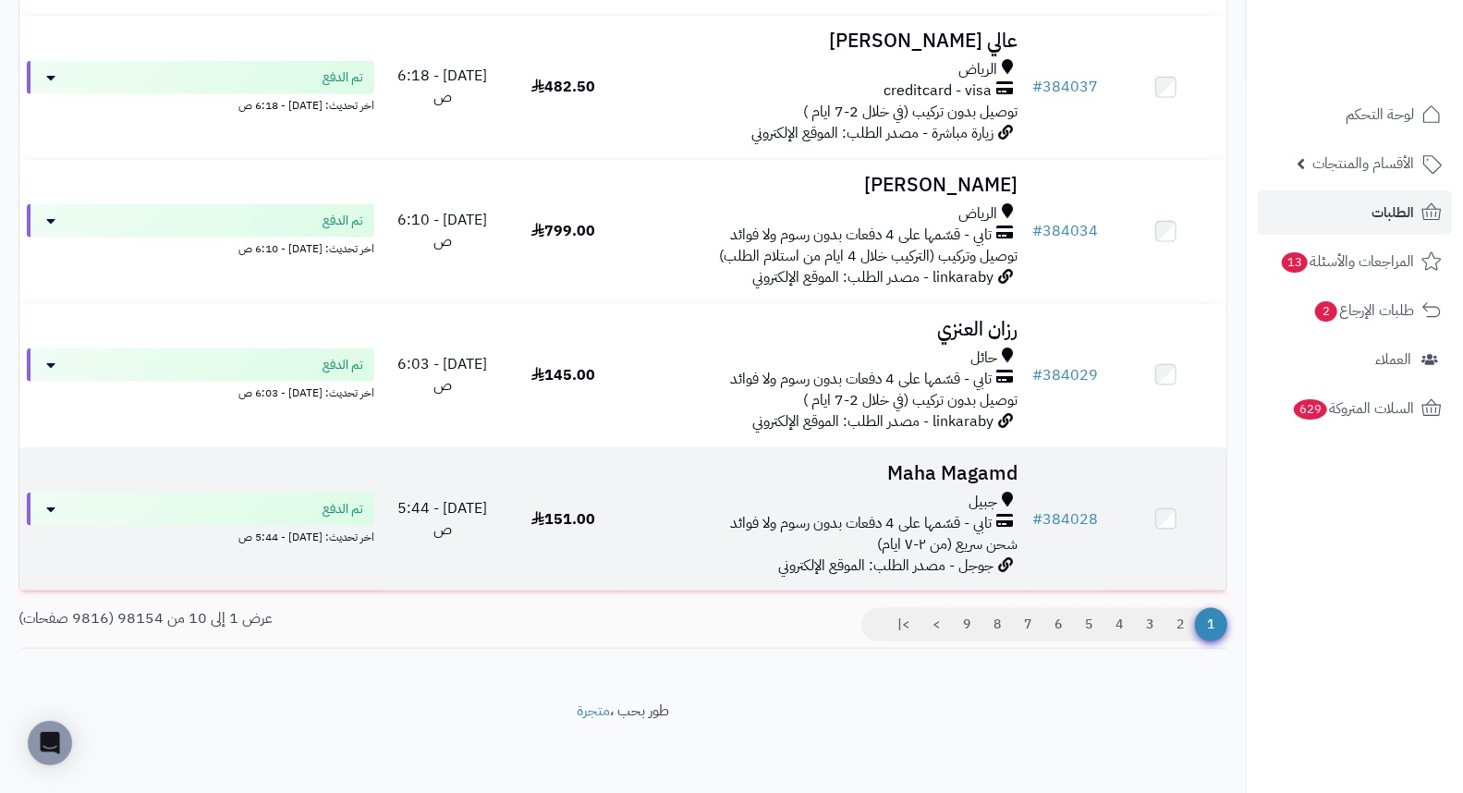
click at [928, 473] on h3 "Maha Magamd" at bounding box center [824, 473] width 387 height 21
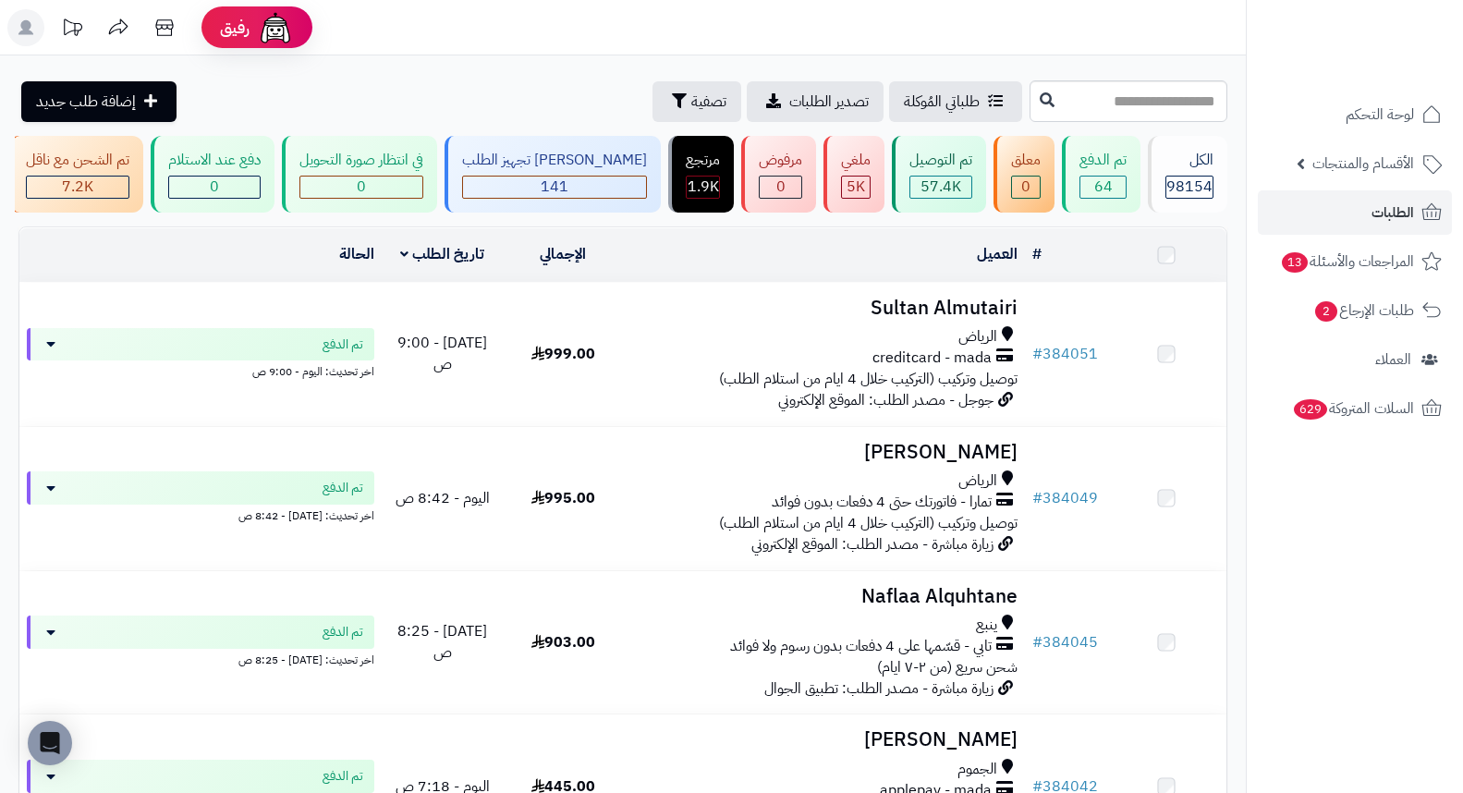
scroll to position [1148, 0]
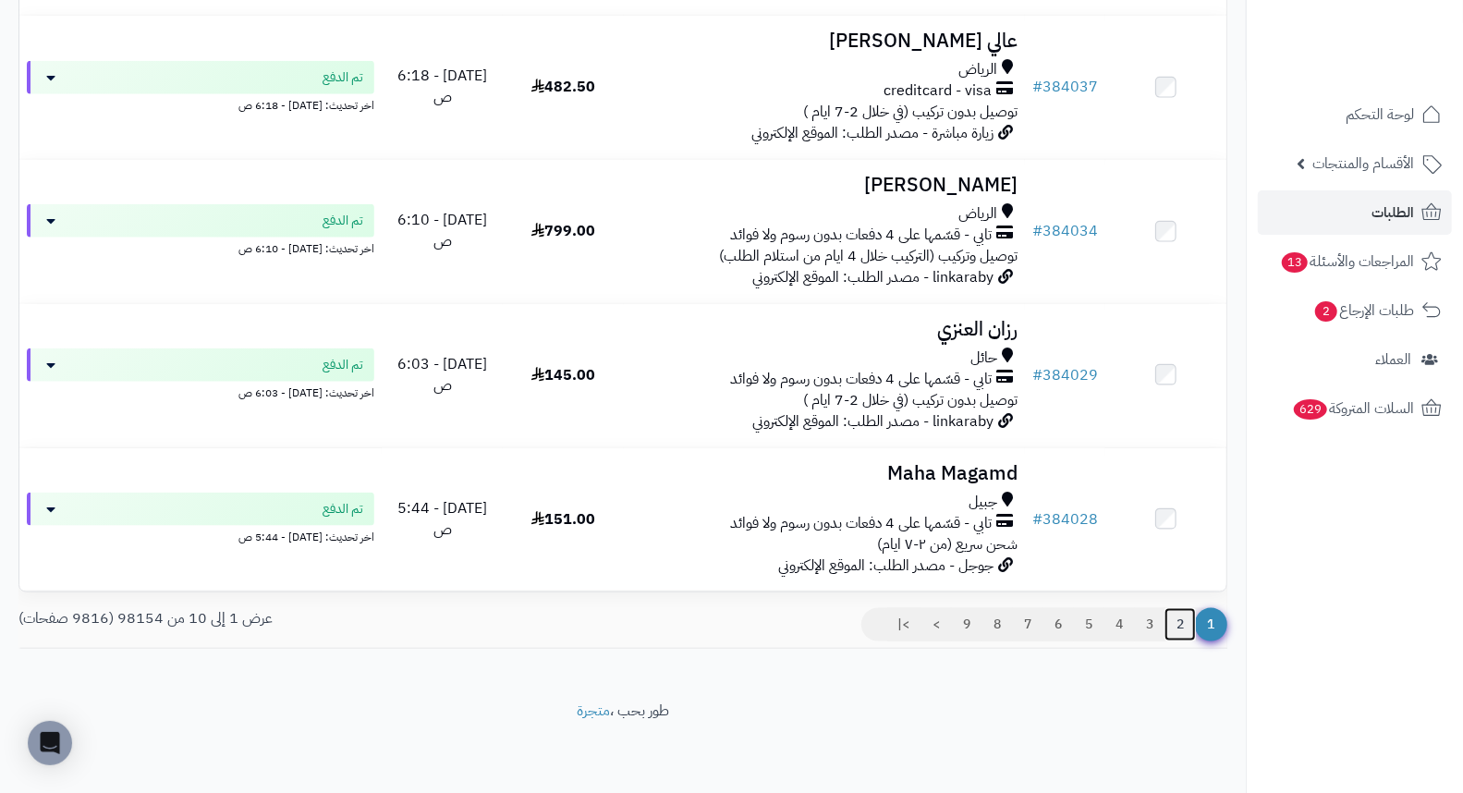
click at [1178, 626] on link "2" at bounding box center [1180, 624] width 31 height 33
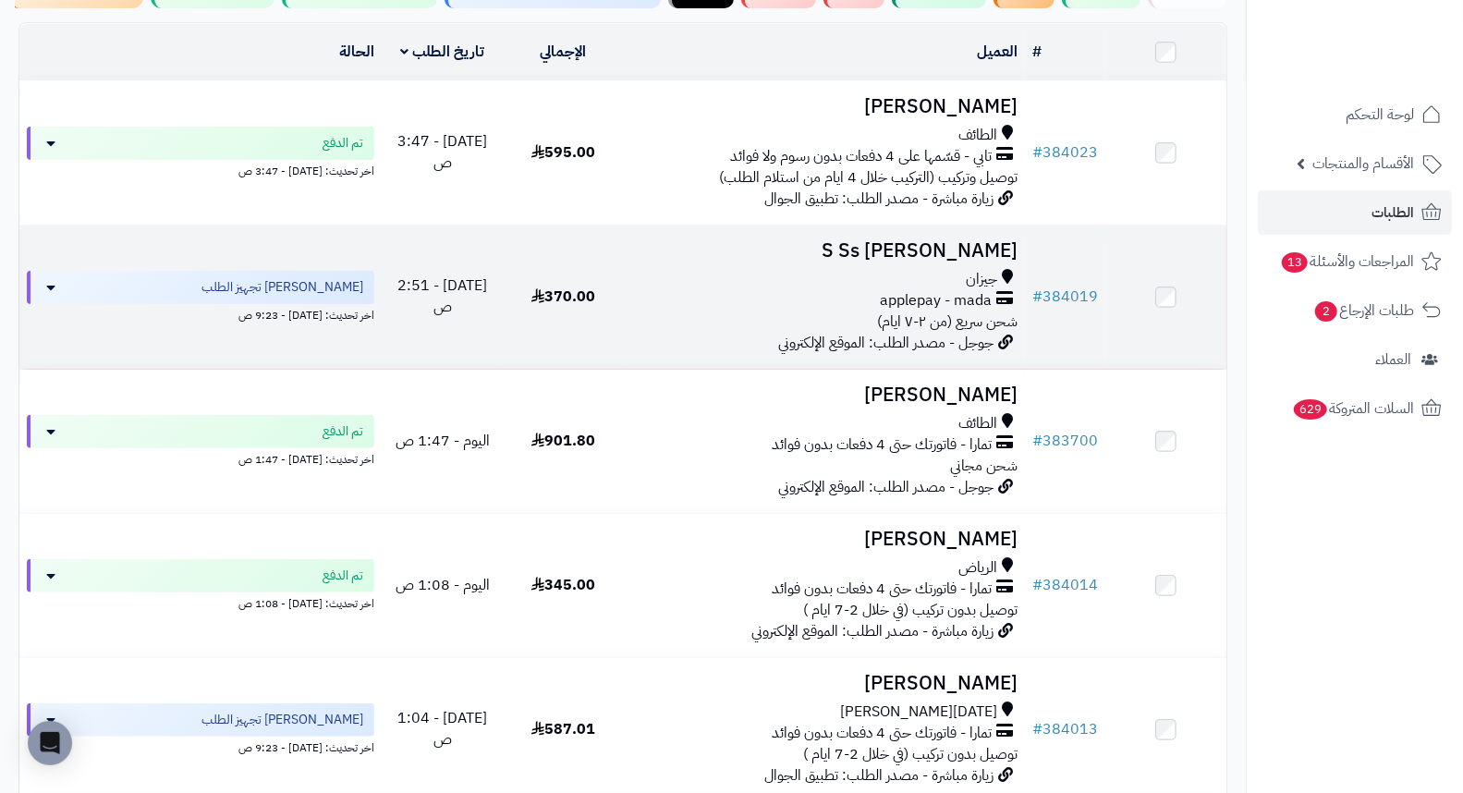
scroll to position [205, 0]
click at [985, 252] on h3 "S Ss [PERSON_NAME]" at bounding box center [824, 249] width 387 height 21
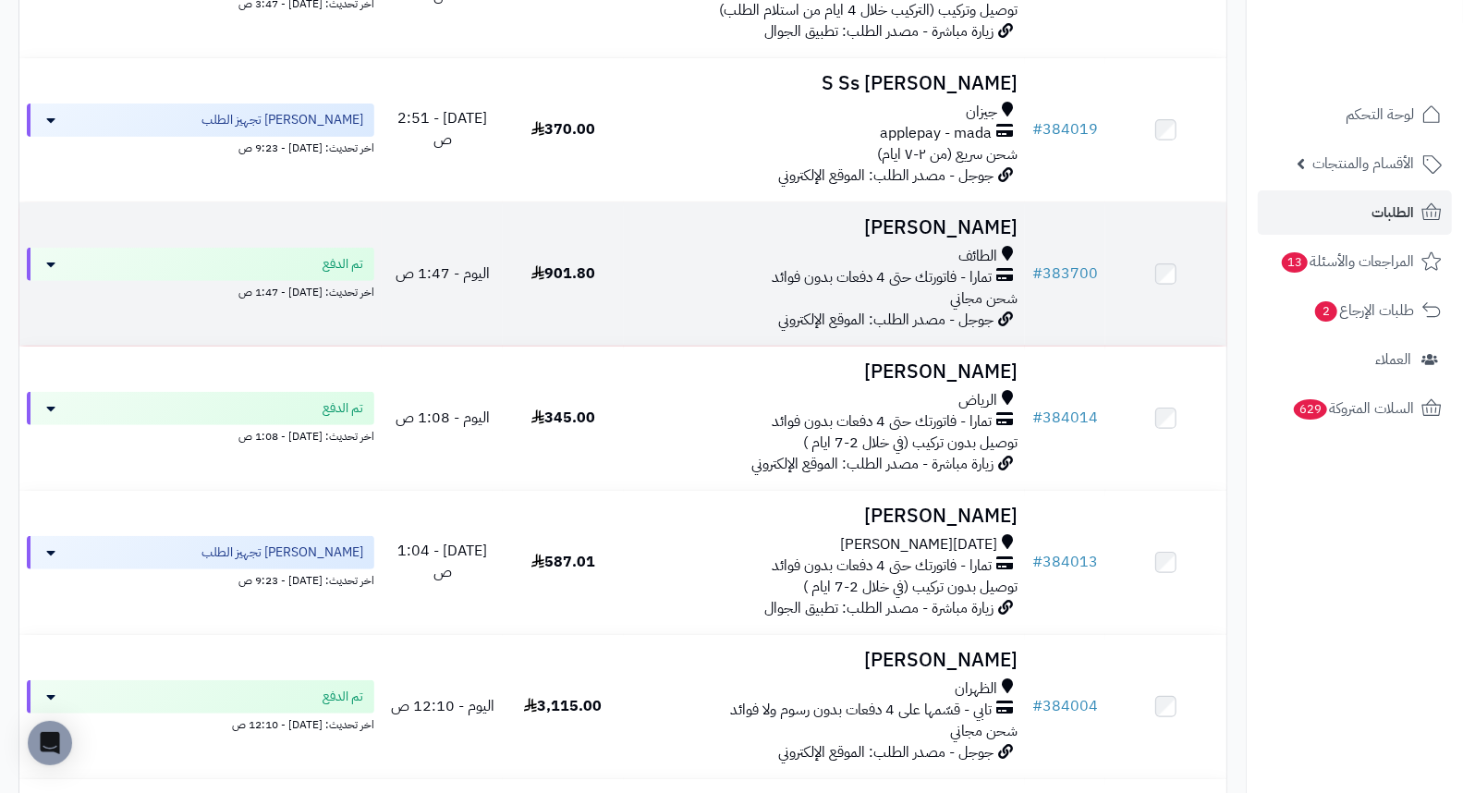
scroll to position [410, 0]
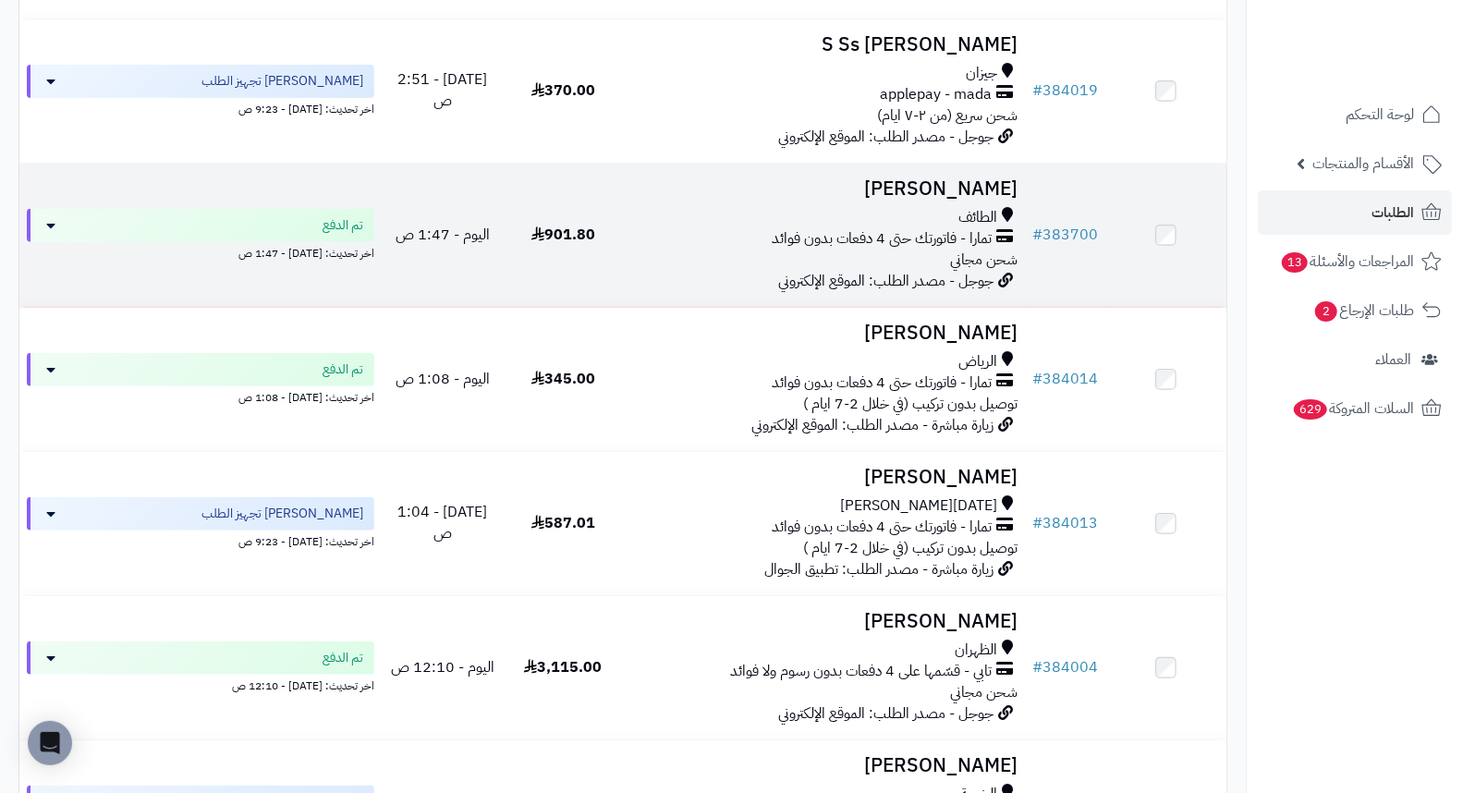
click at [990, 192] on h3 "[PERSON_NAME]" at bounding box center [824, 188] width 387 height 21
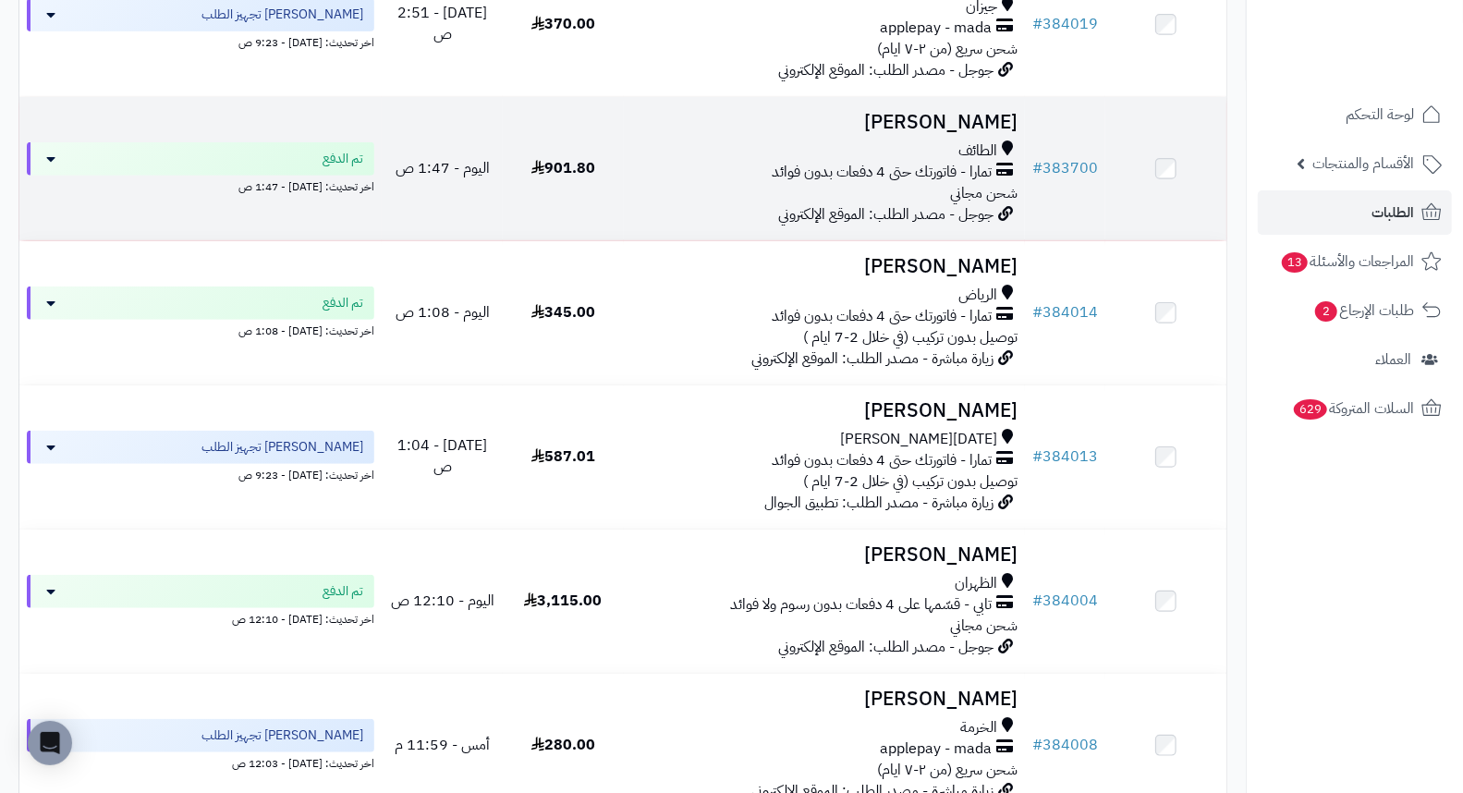
scroll to position [513, 0]
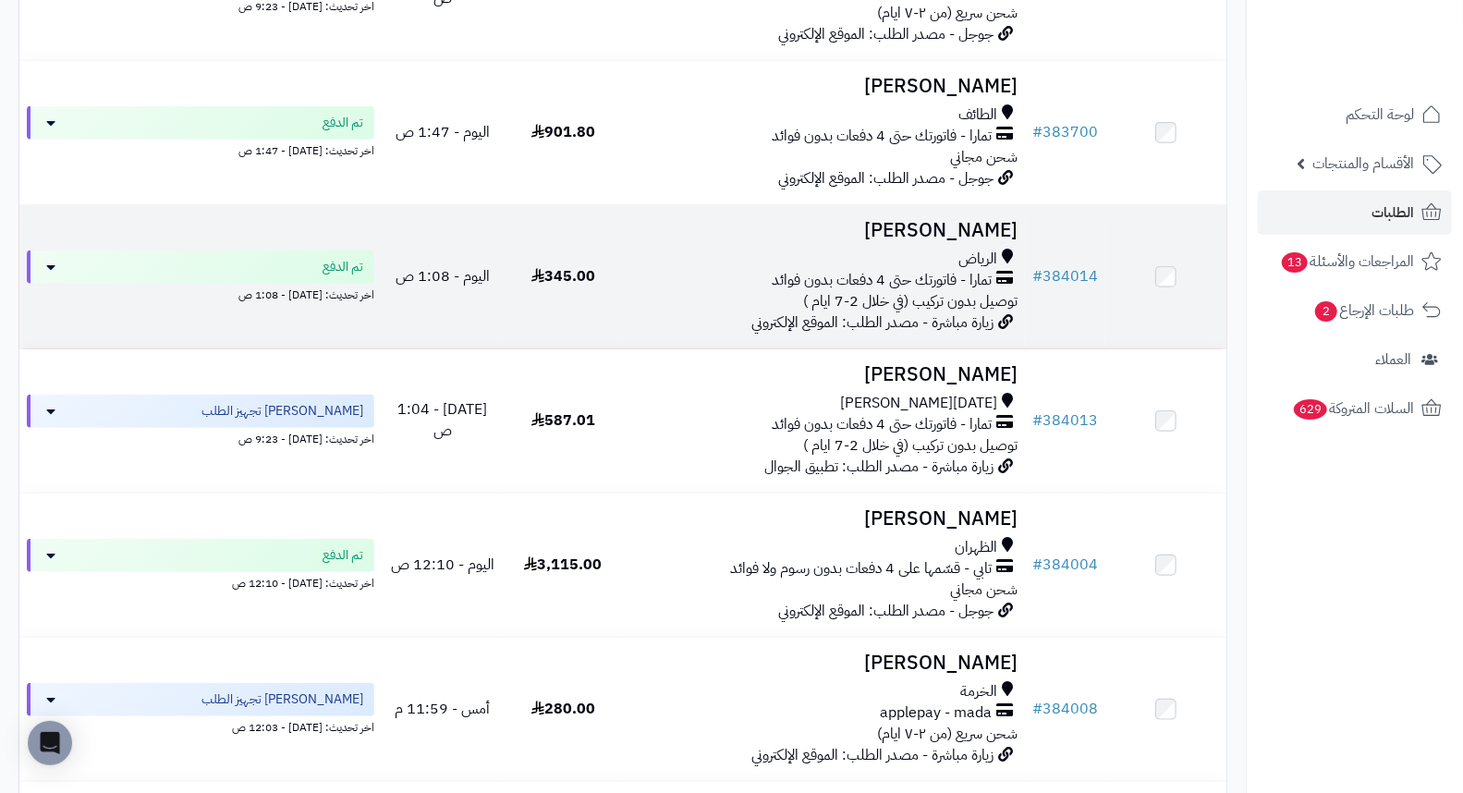
click at [989, 239] on h3 "[PERSON_NAME]" at bounding box center [824, 230] width 387 height 21
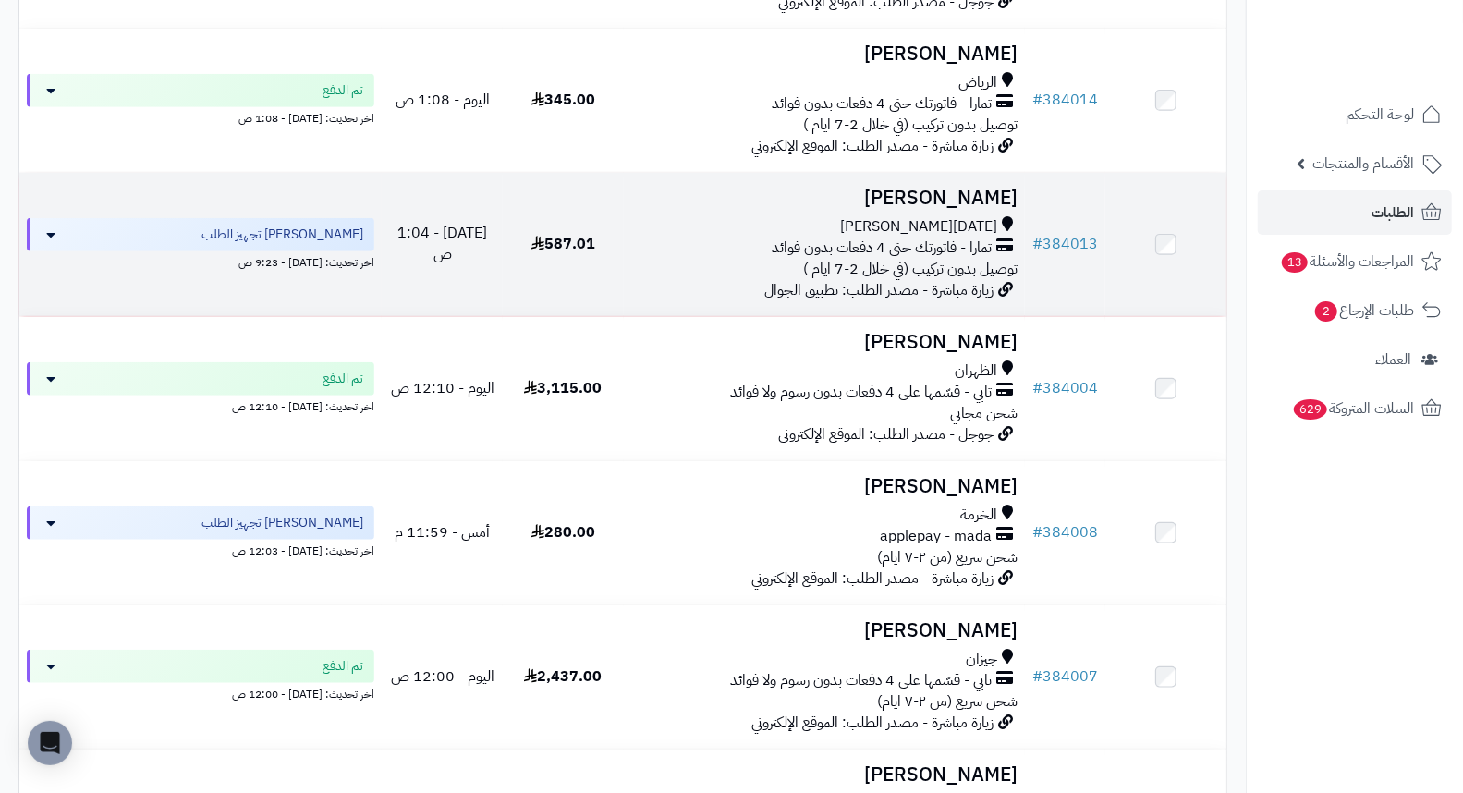
scroll to position [718, 0]
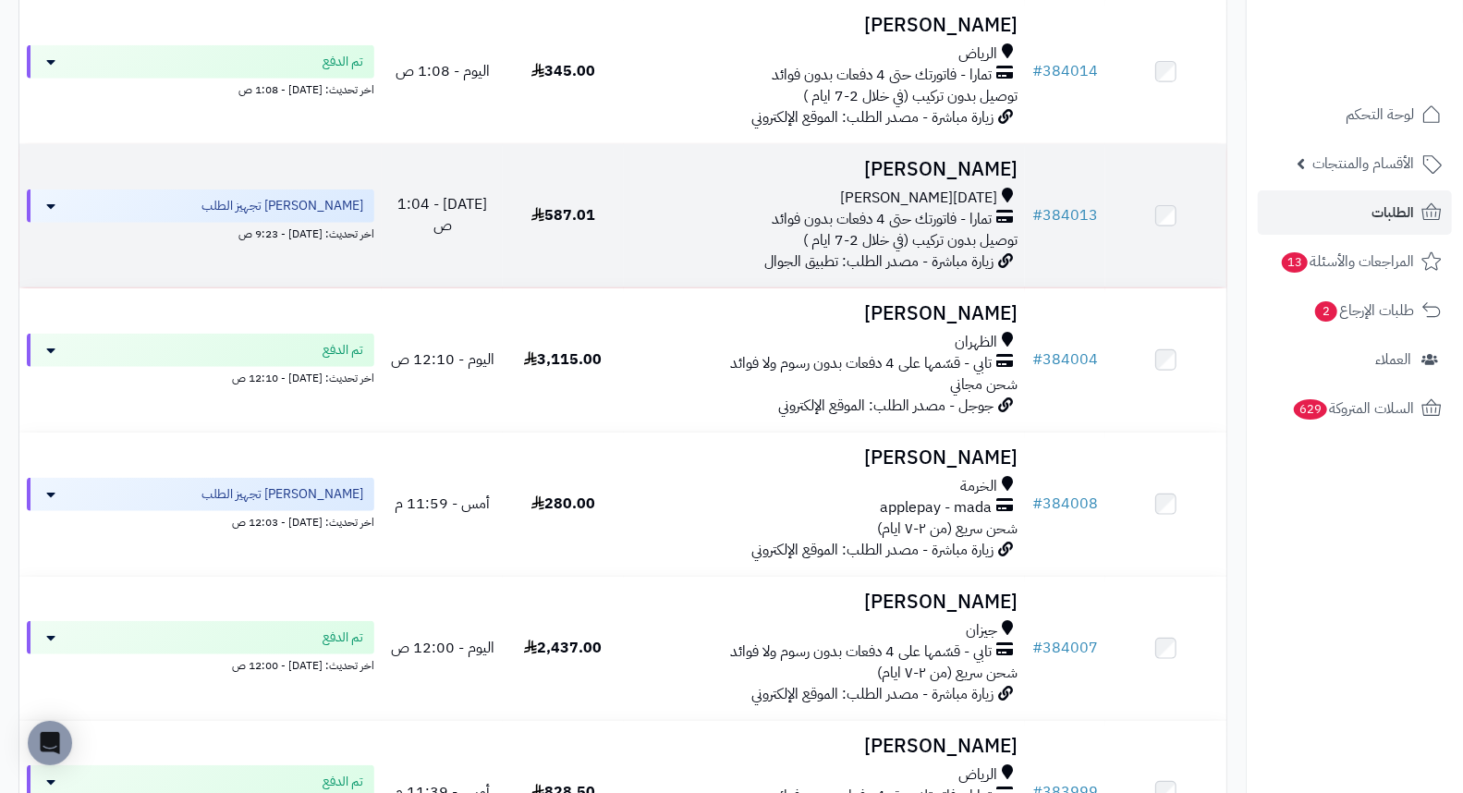
click at [992, 180] on h3 "[PERSON_NAME]" at bounding box center [824, 169] width 387 height 21
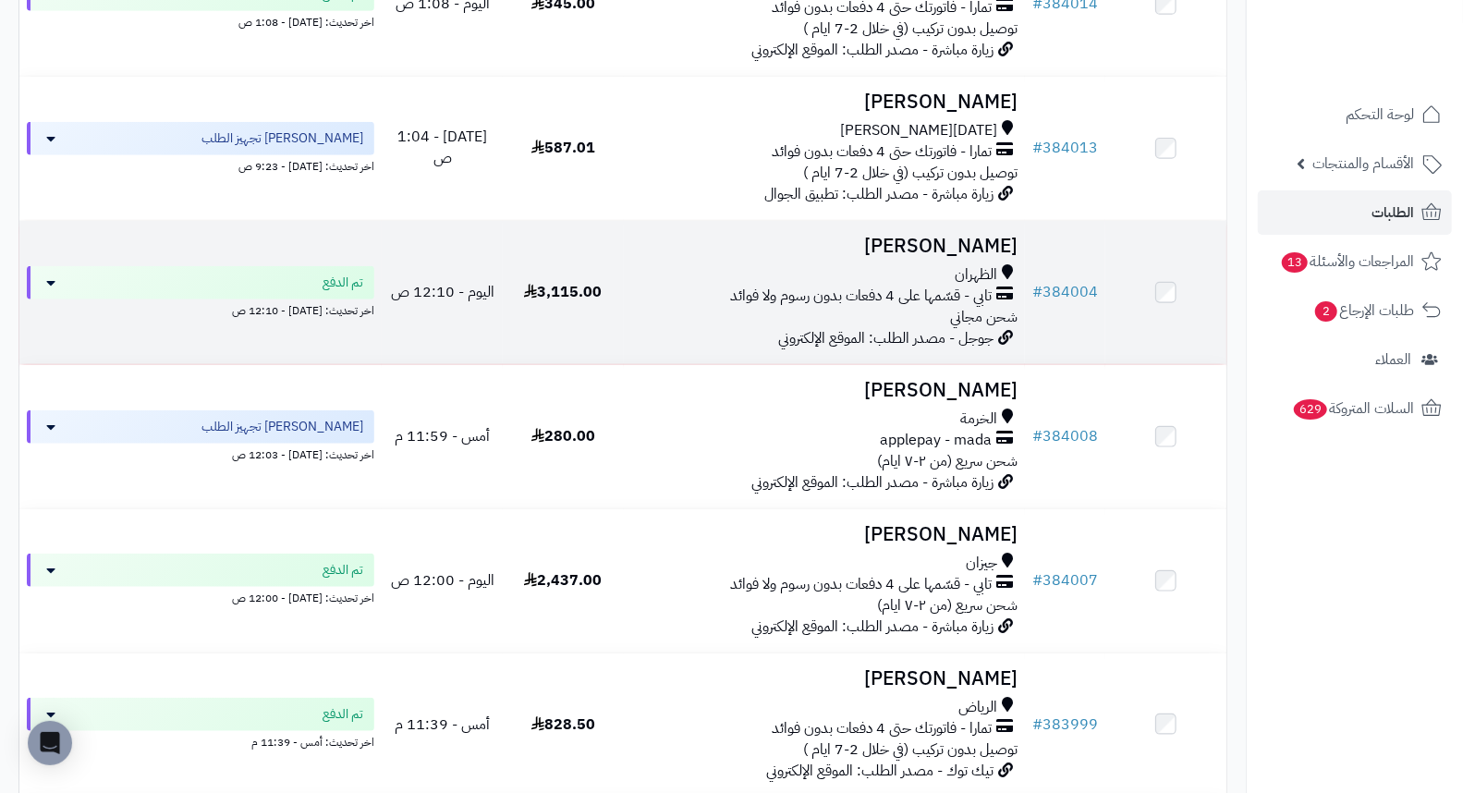
scroll to position [821, 0]
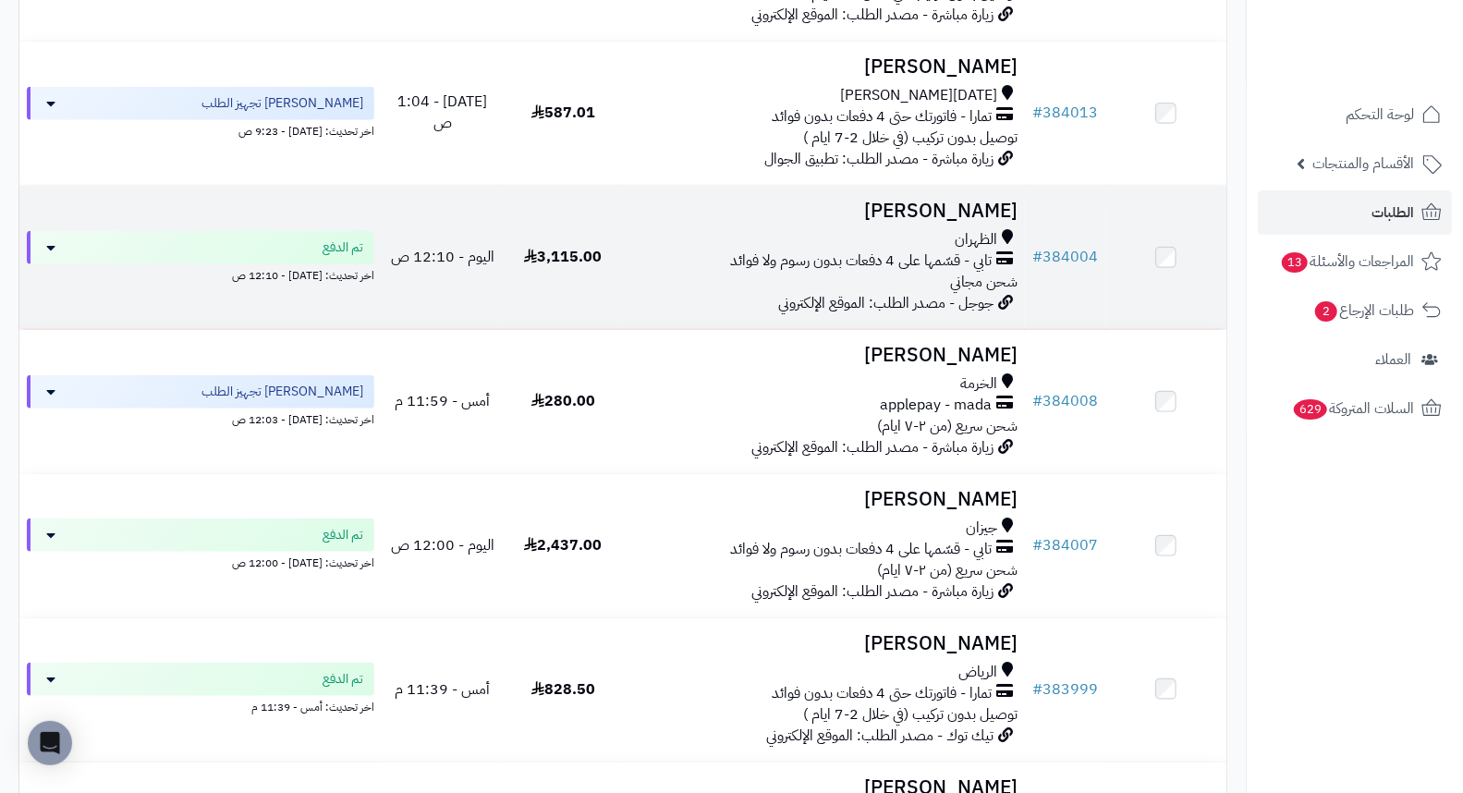
click at [989, 222] on h3 "لولوه بوداود" at bounding box center [824, 211] width 387 height 21
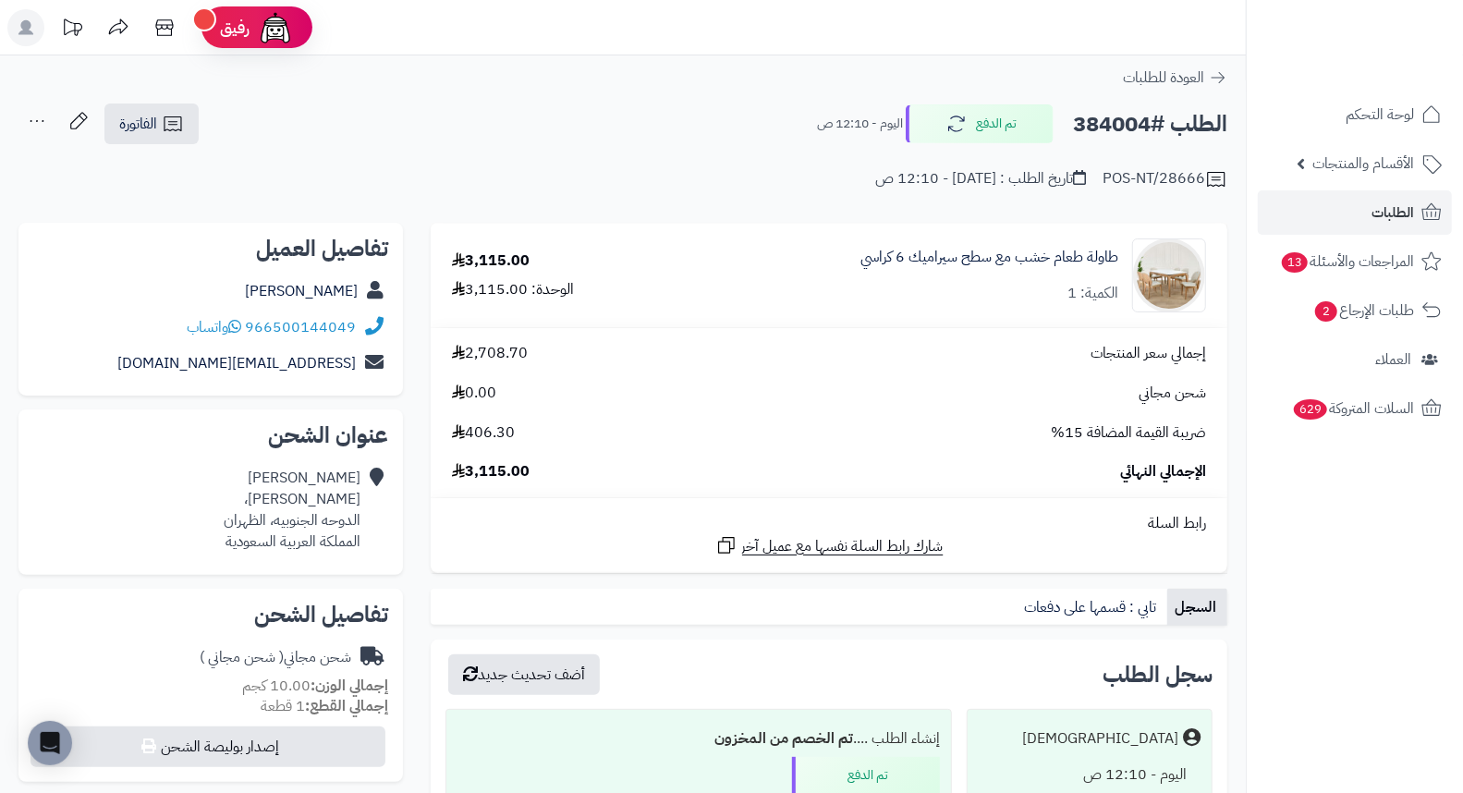
drag, startPoint x: 640, startPoint y: 124, endPoint x: 670, endPoint y: 97, distance: 40.6
click at [670, 97] on div "**********" at bounding box center [623, 771] width 1246 height 1433
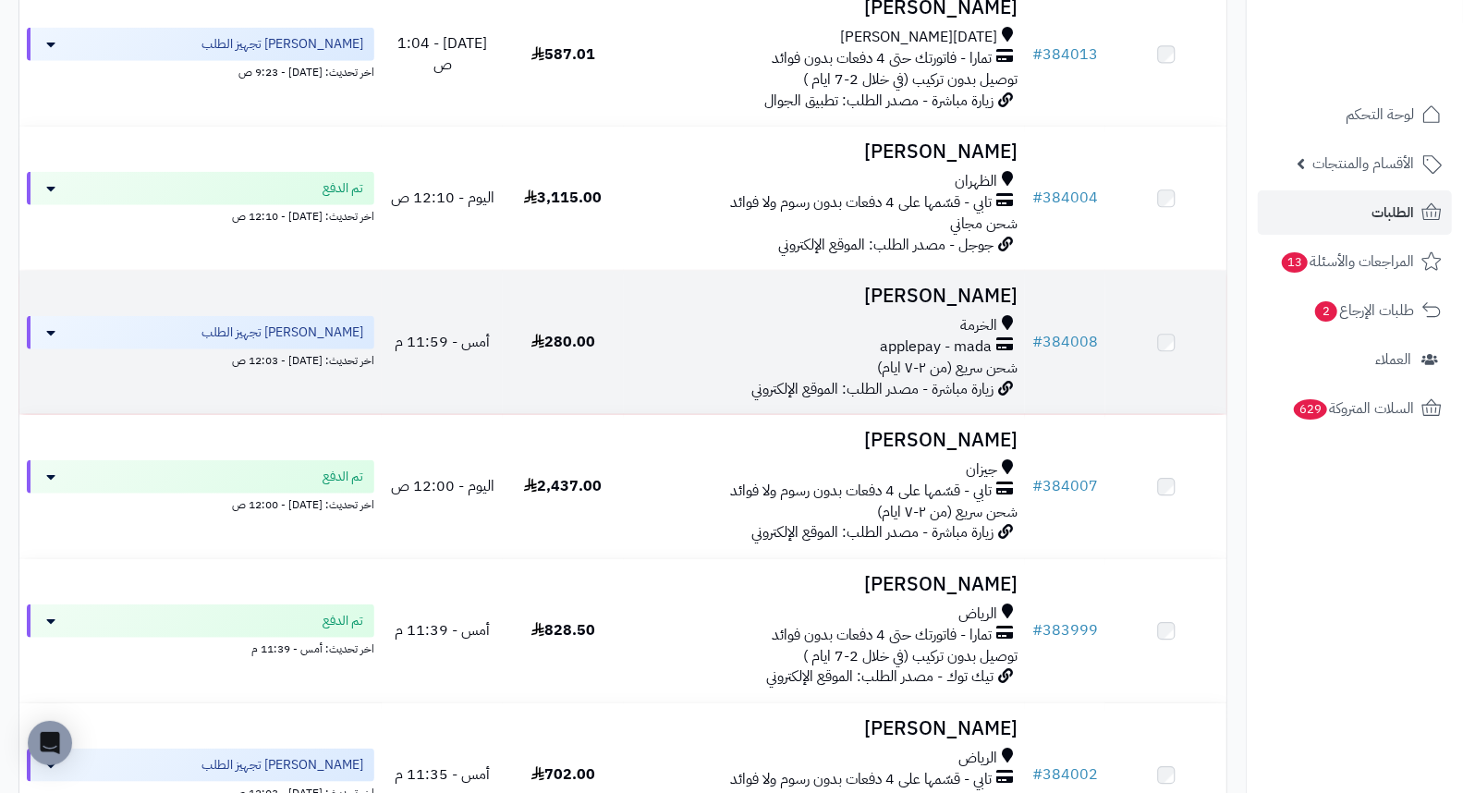
scroll to position [1027, 0]
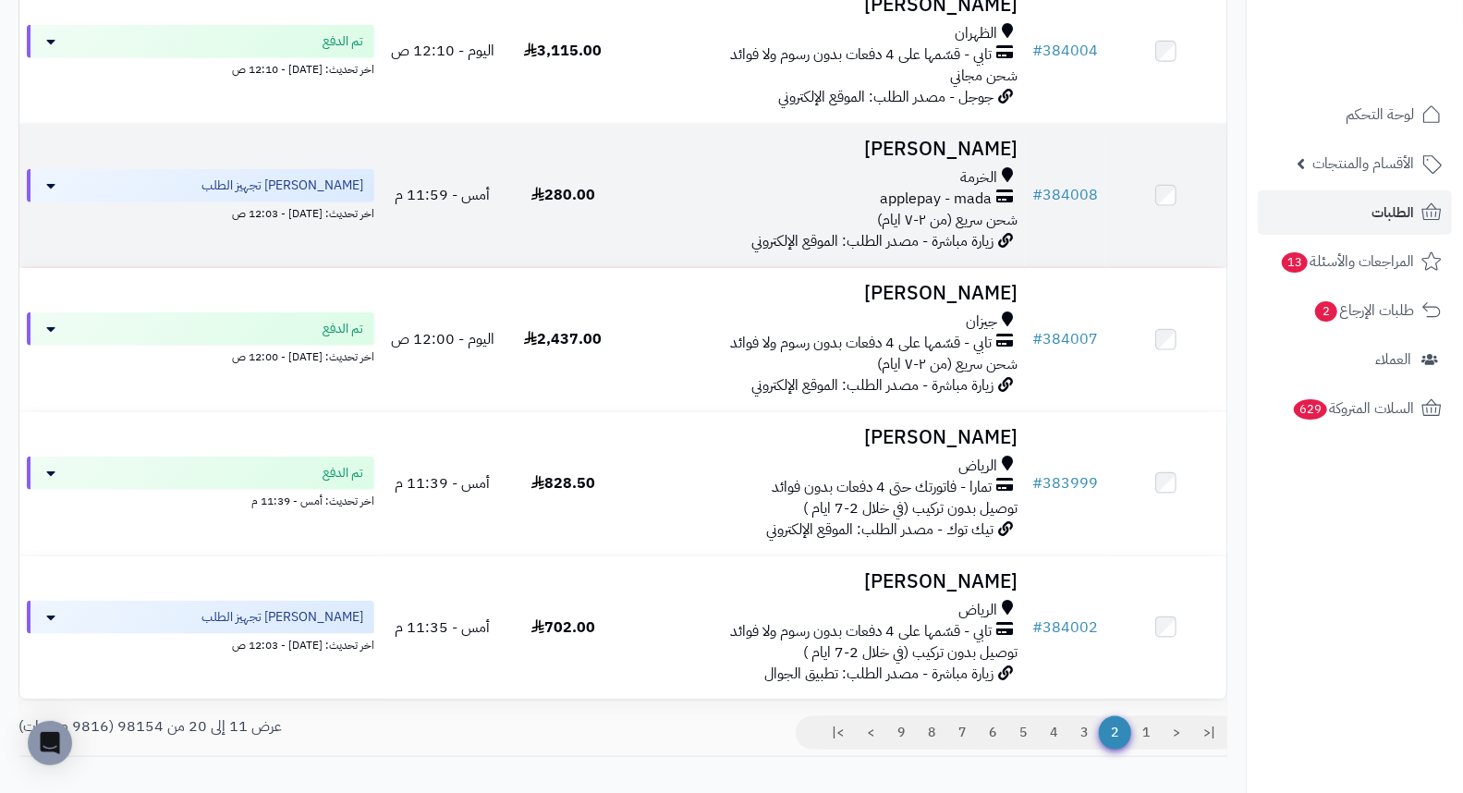
click at [949, 160] on h3 "محمد السبيعي" at bounding box center [824, 149] width 387 height 21
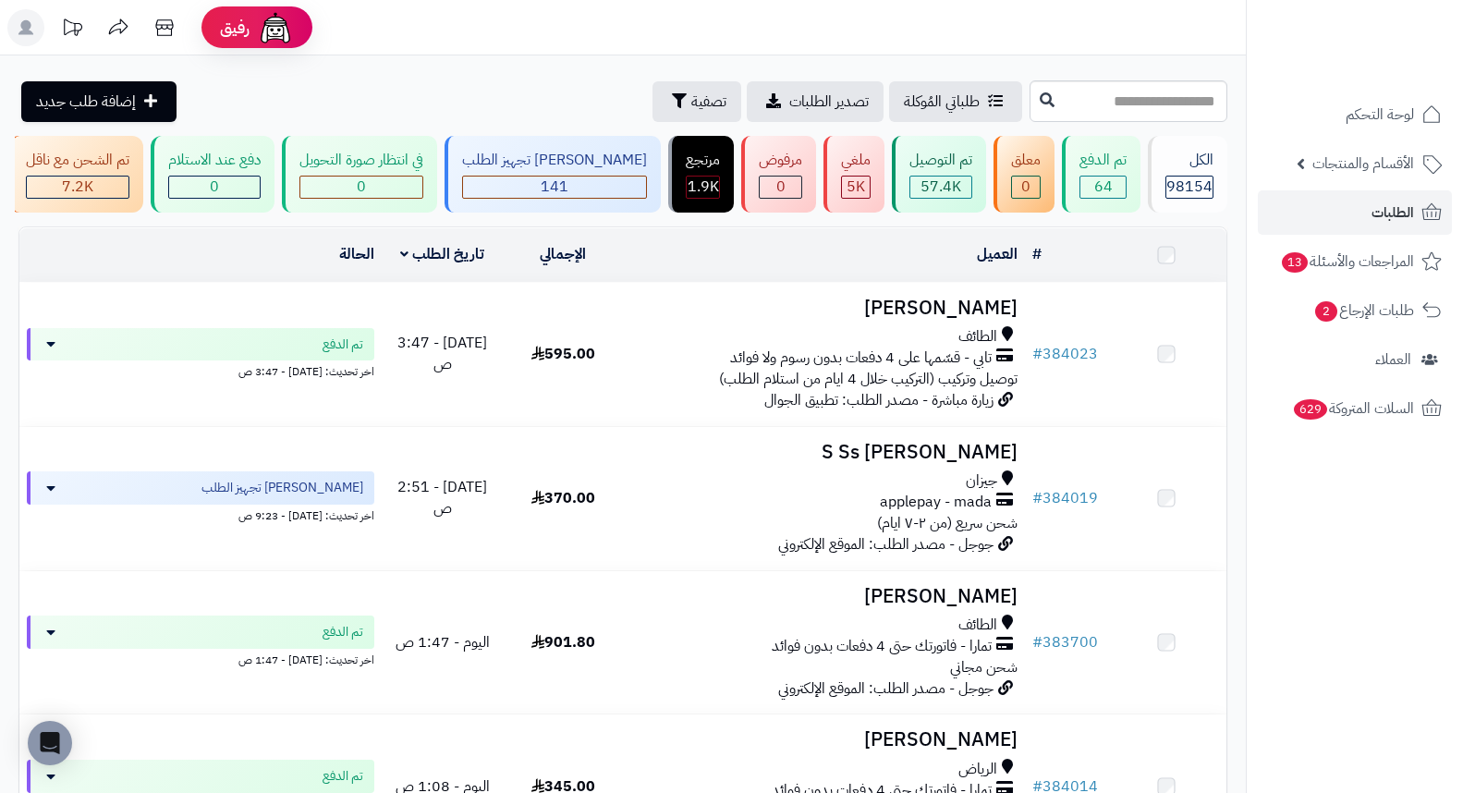
scroll to position [1027, 0]
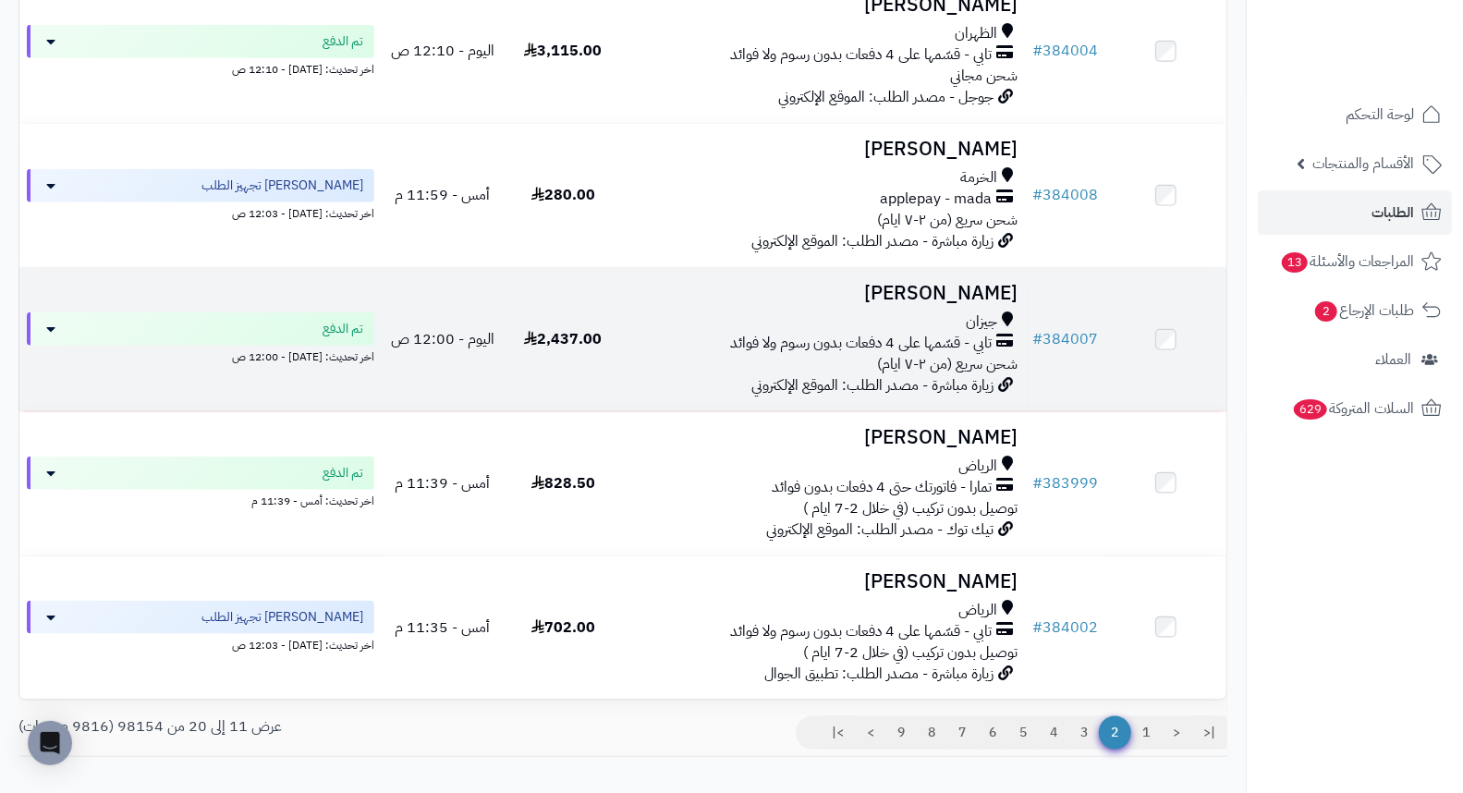
click at [992, 304] on h3 "عبدالله الفيفى" at bounding box center [824, 293] width 387 height 21
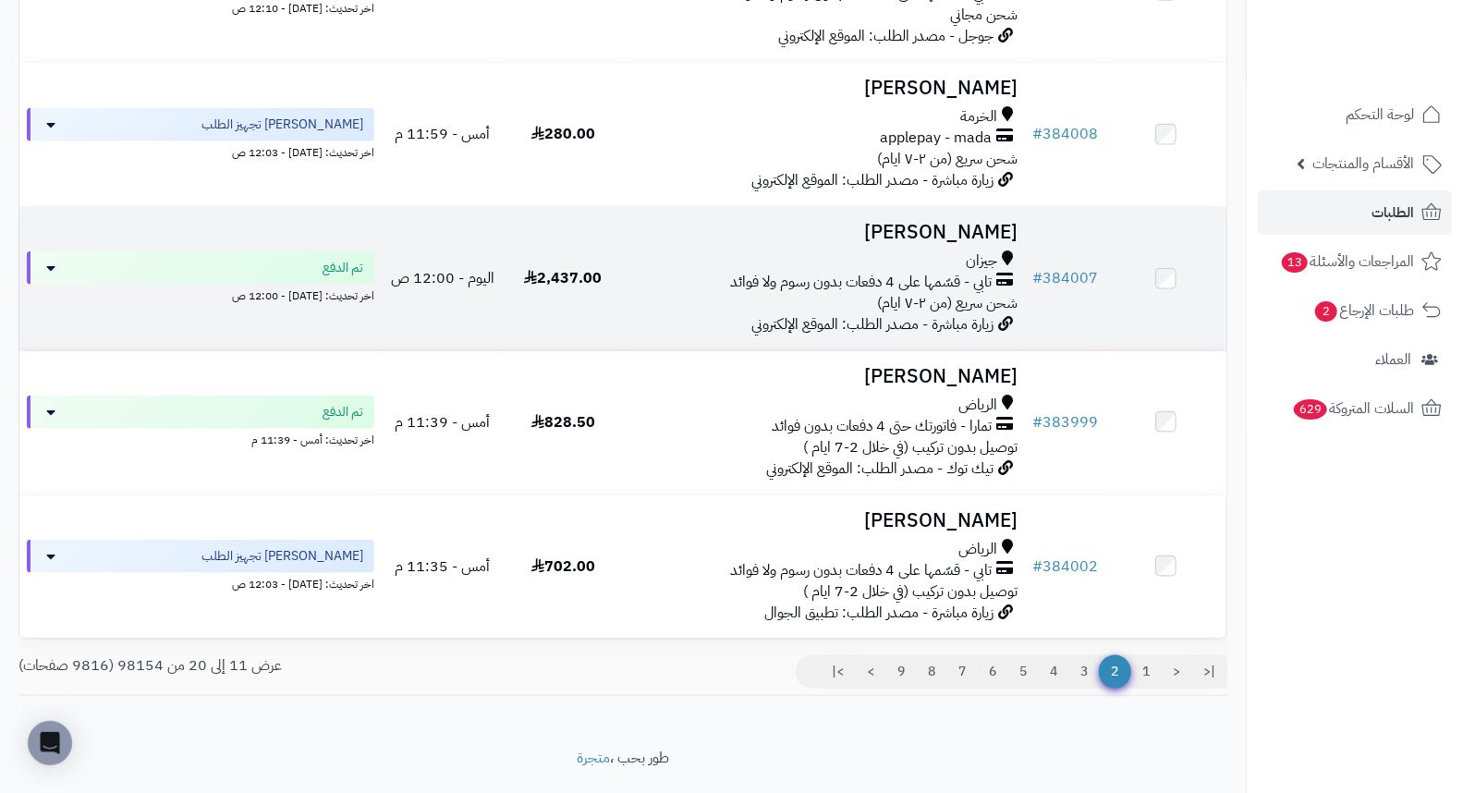
scroll to position [1148, 0]
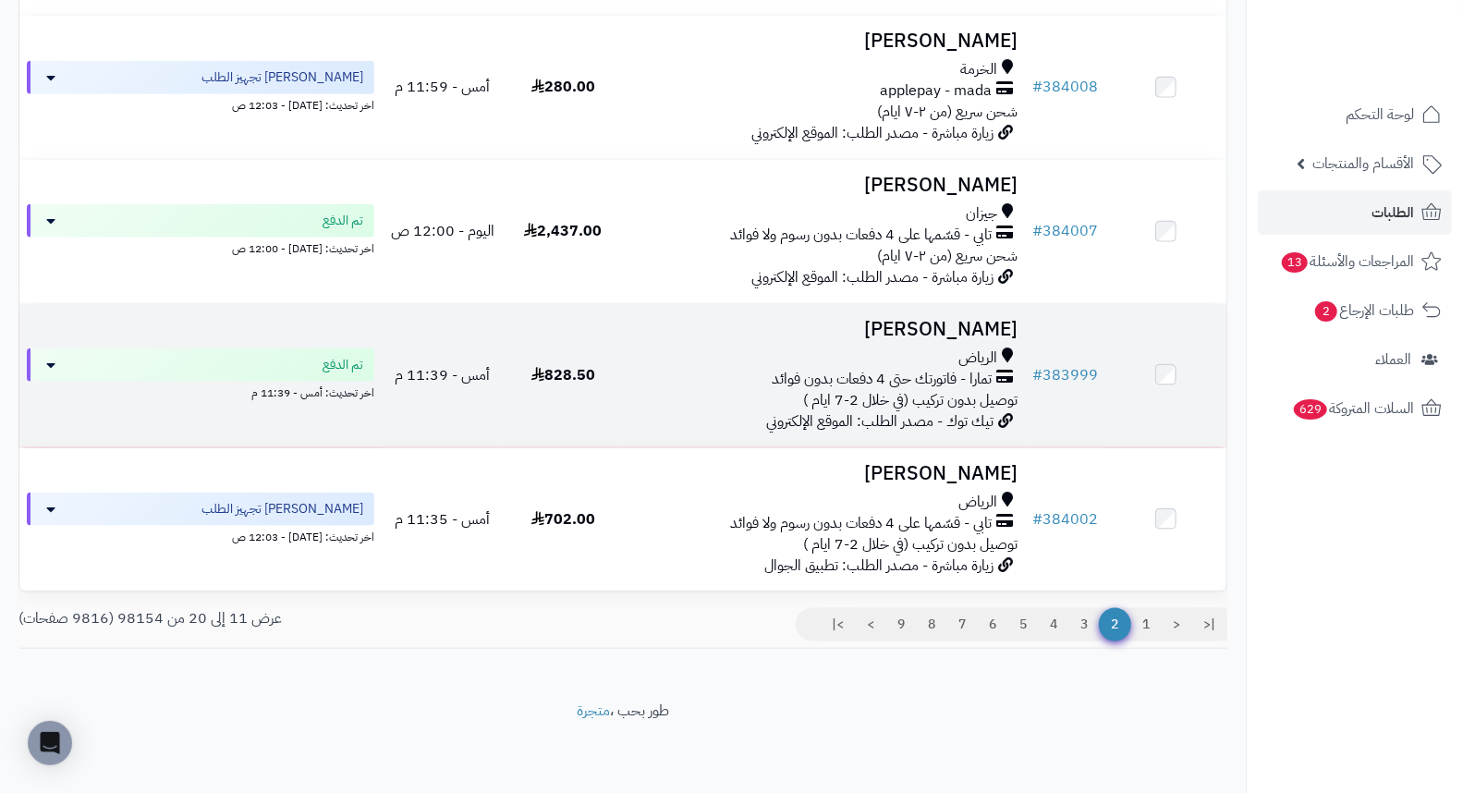
click at [960, 326] on h3 "[PERSON_NAME]" at bounding box center [824, 329] width 387 height 21
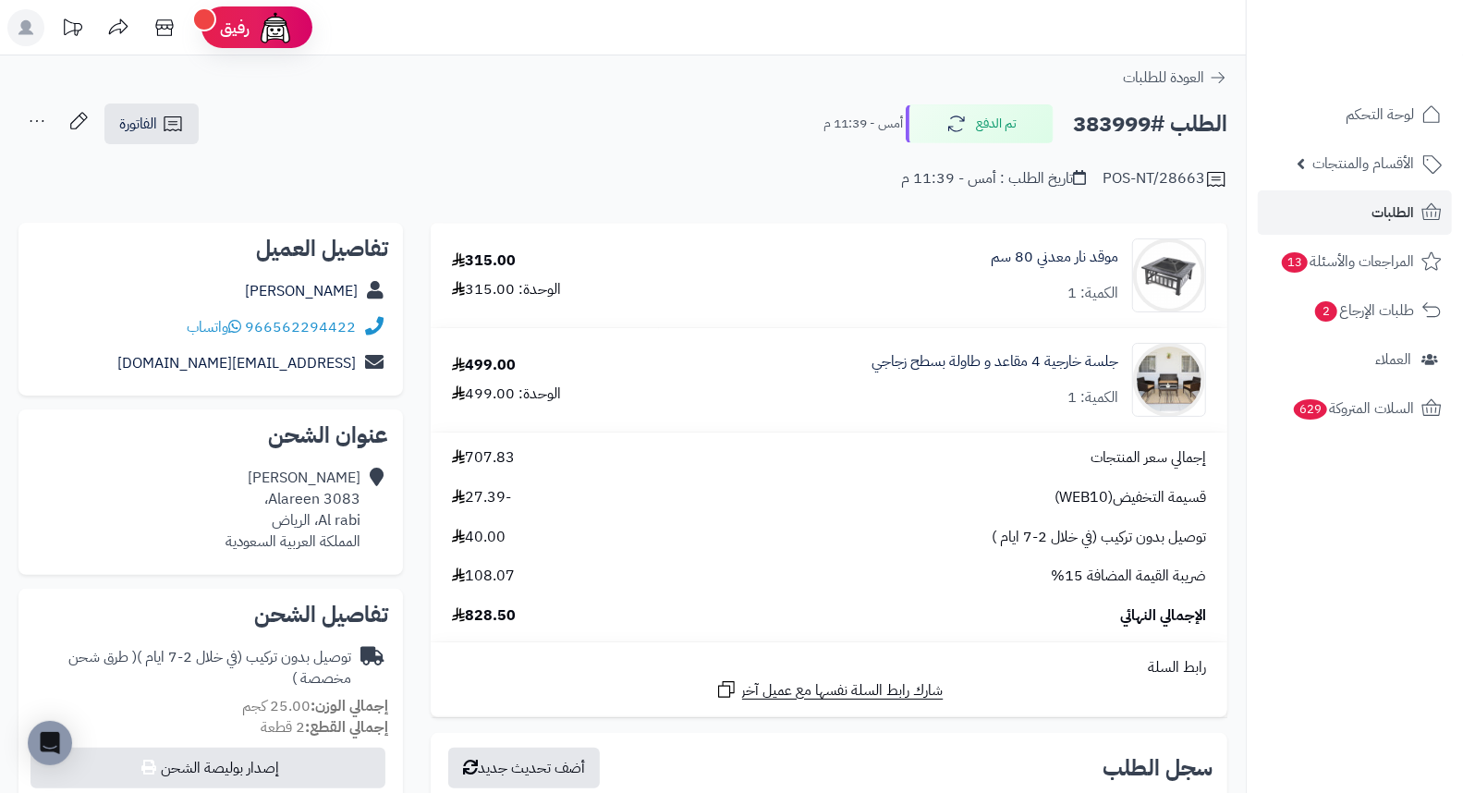
drag, startPoint x: 727, startPoint y: 120, endPoint x: 588, endPoint y: 151, distance: 142.0
click at [588, 151] on div "POS-NT/28663 تاريخ الطلب : أمس - 11:39 م" at bounding box center [622, 168] width 1209 height 44
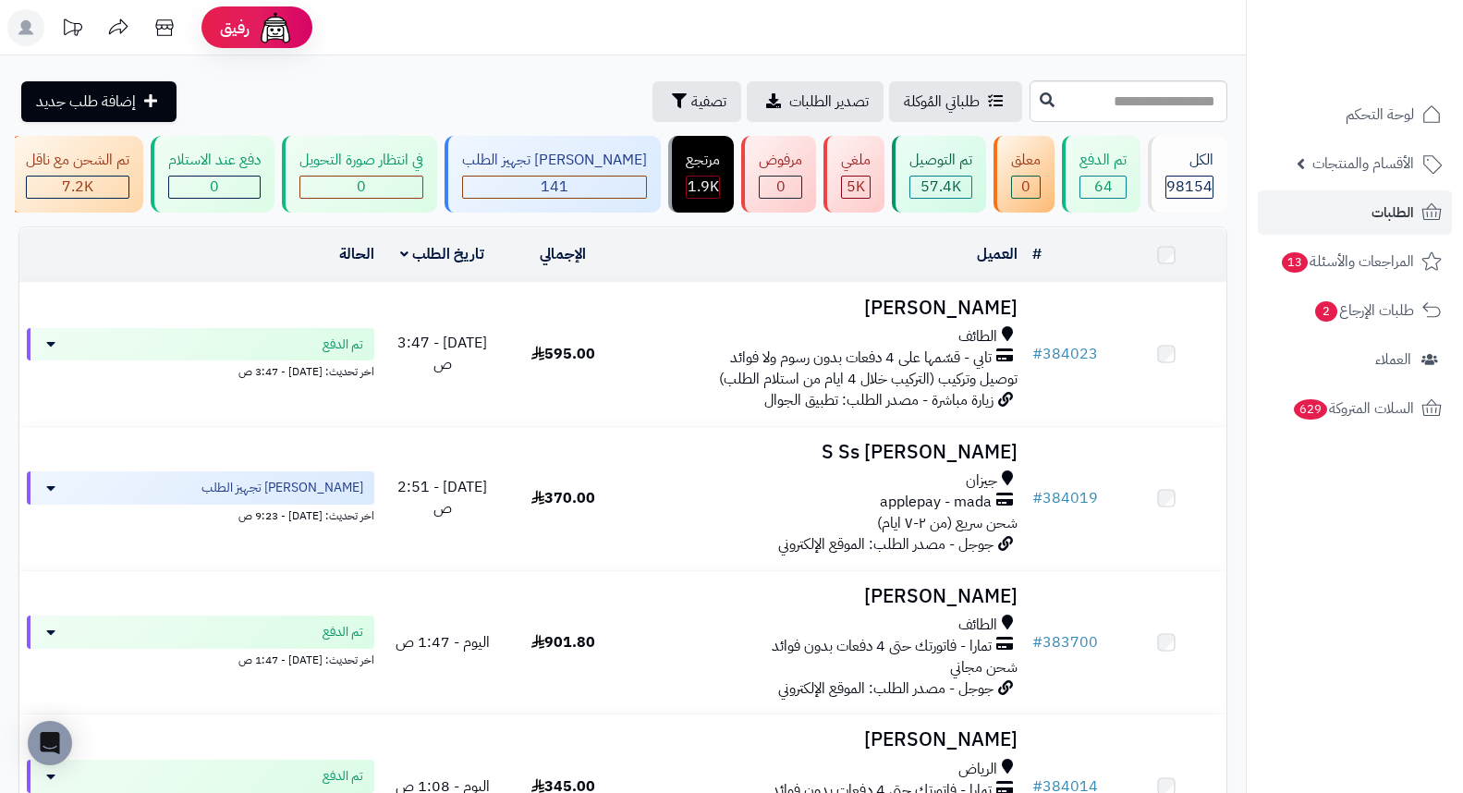
scroll to position [1148, 0]
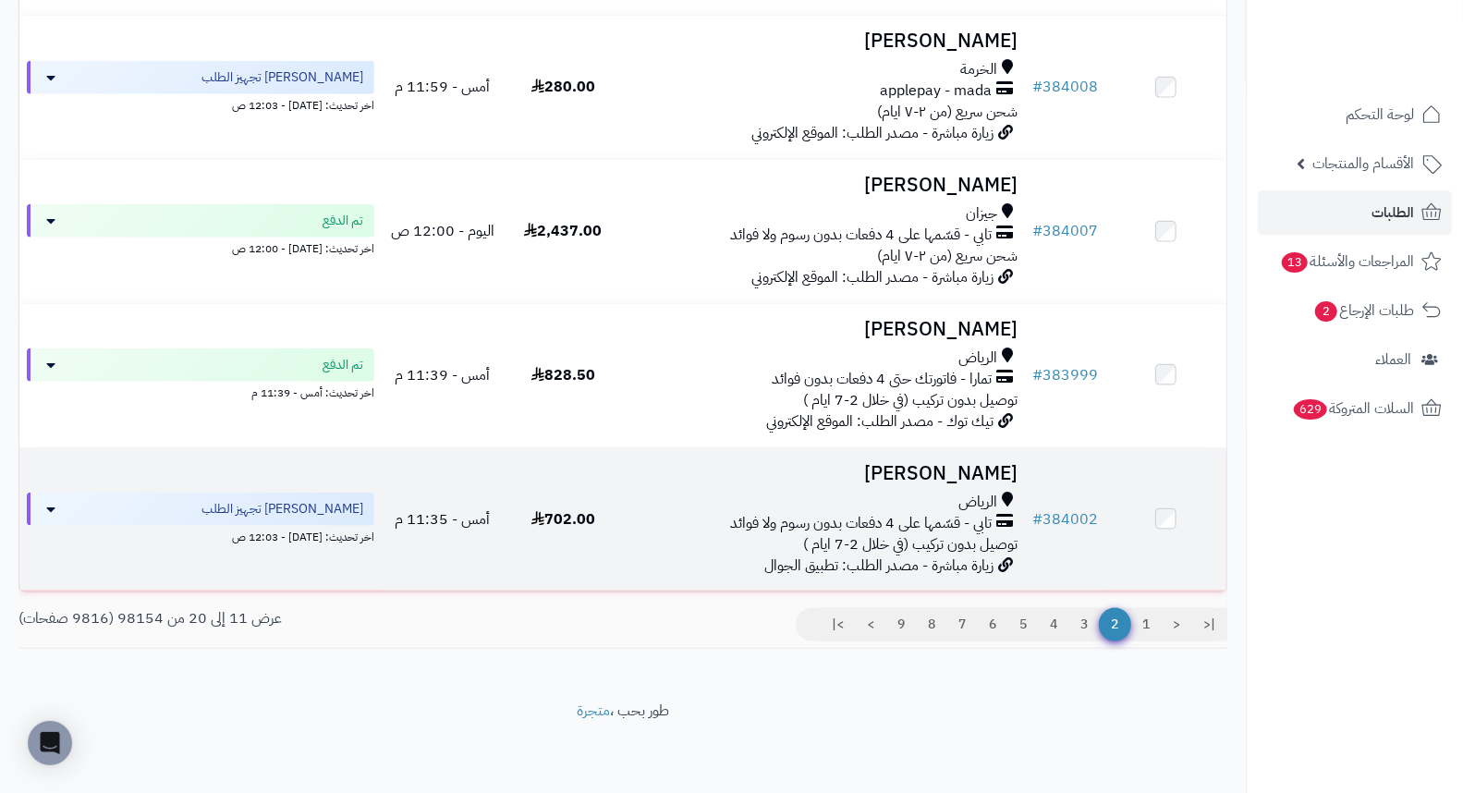
click at [992, 468] on h3 "هدى علدالله" at bounding box center [824, 473] width 387 height 21
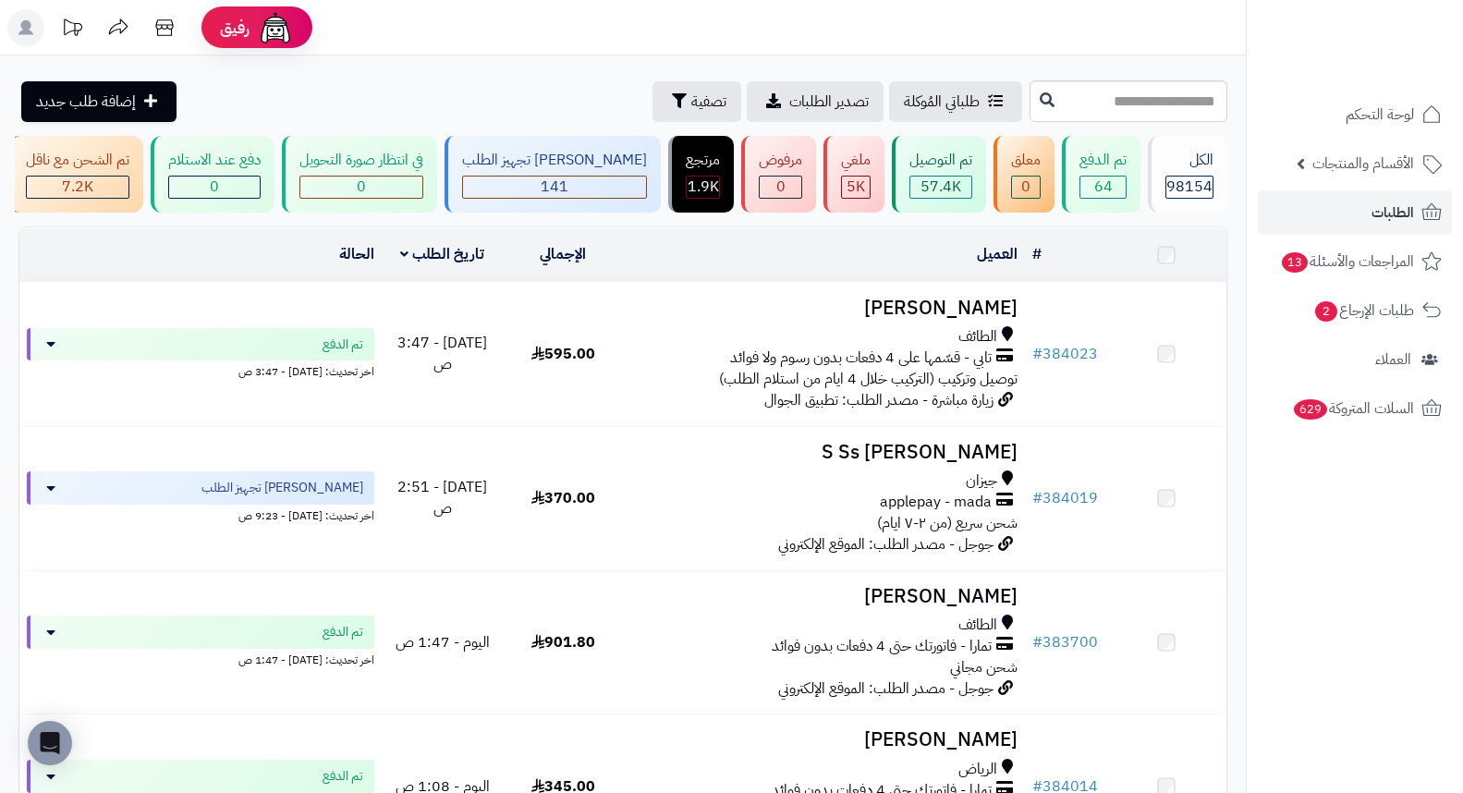
scroll to position [1148, 0]
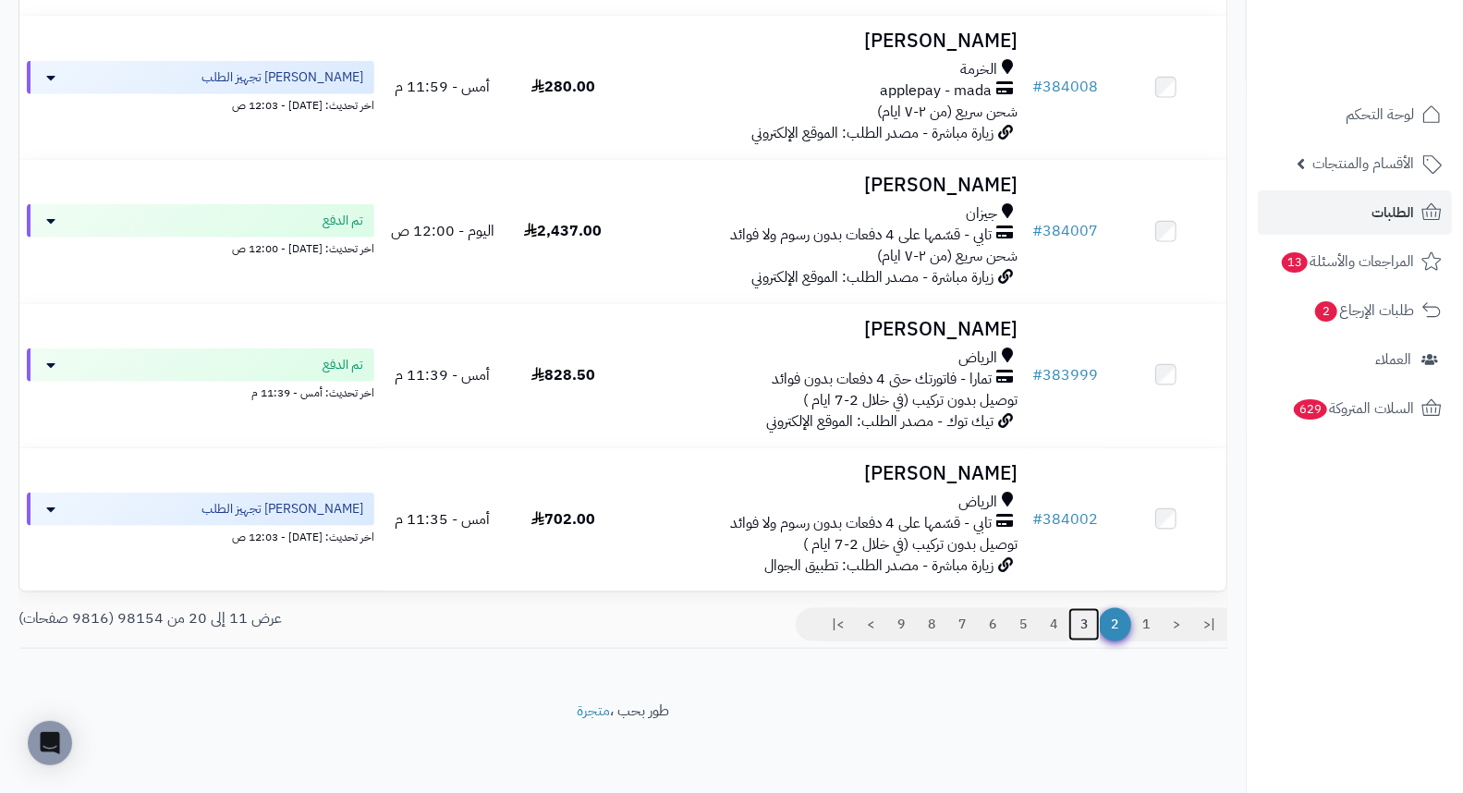
click at [1084, 619] on link "3" at bounding box center [1084, 624] width 31 height 33
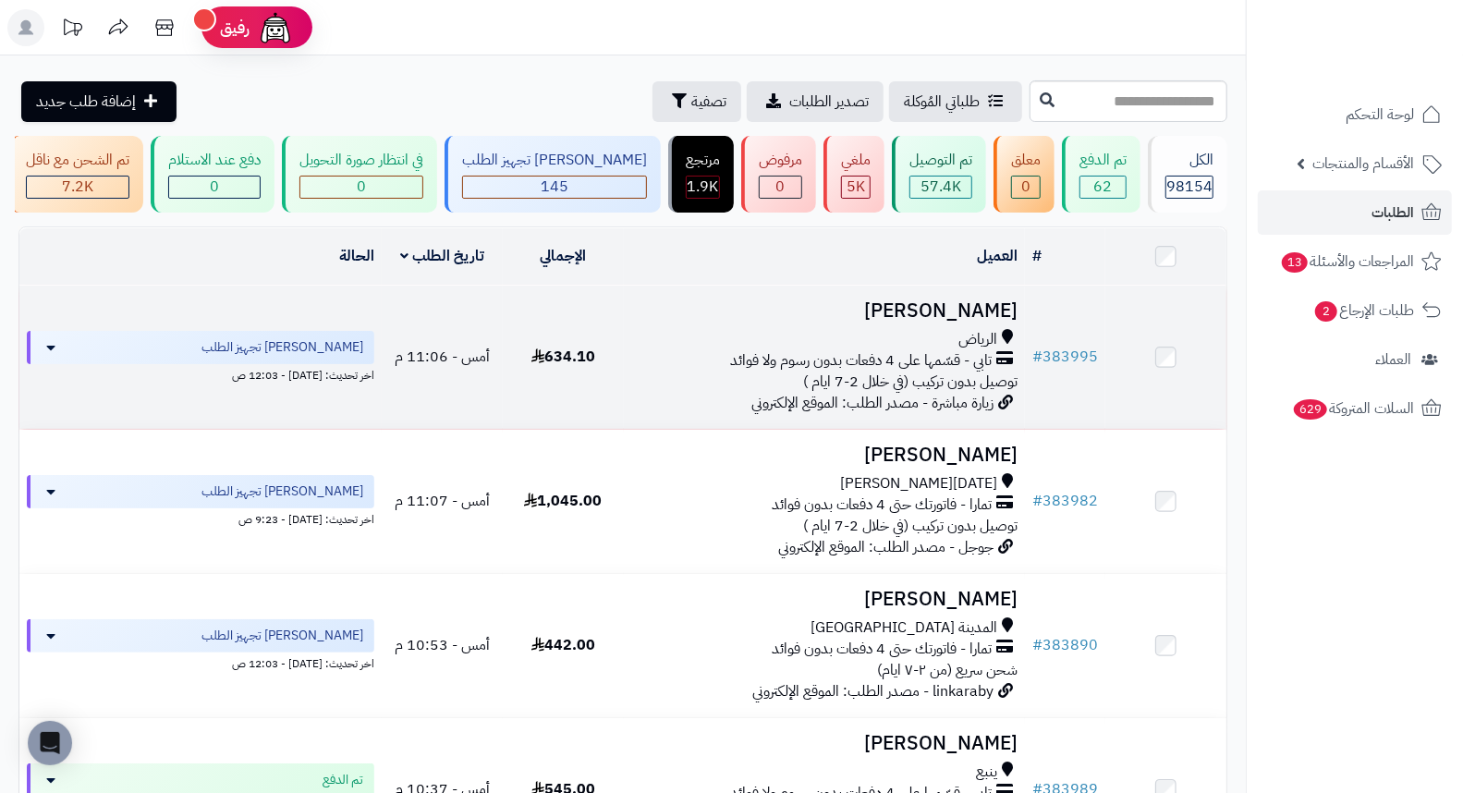
click at [912, 322] on h3 "[PERSON_NAME]" at bounding box center [824, 310] width 387 height 21
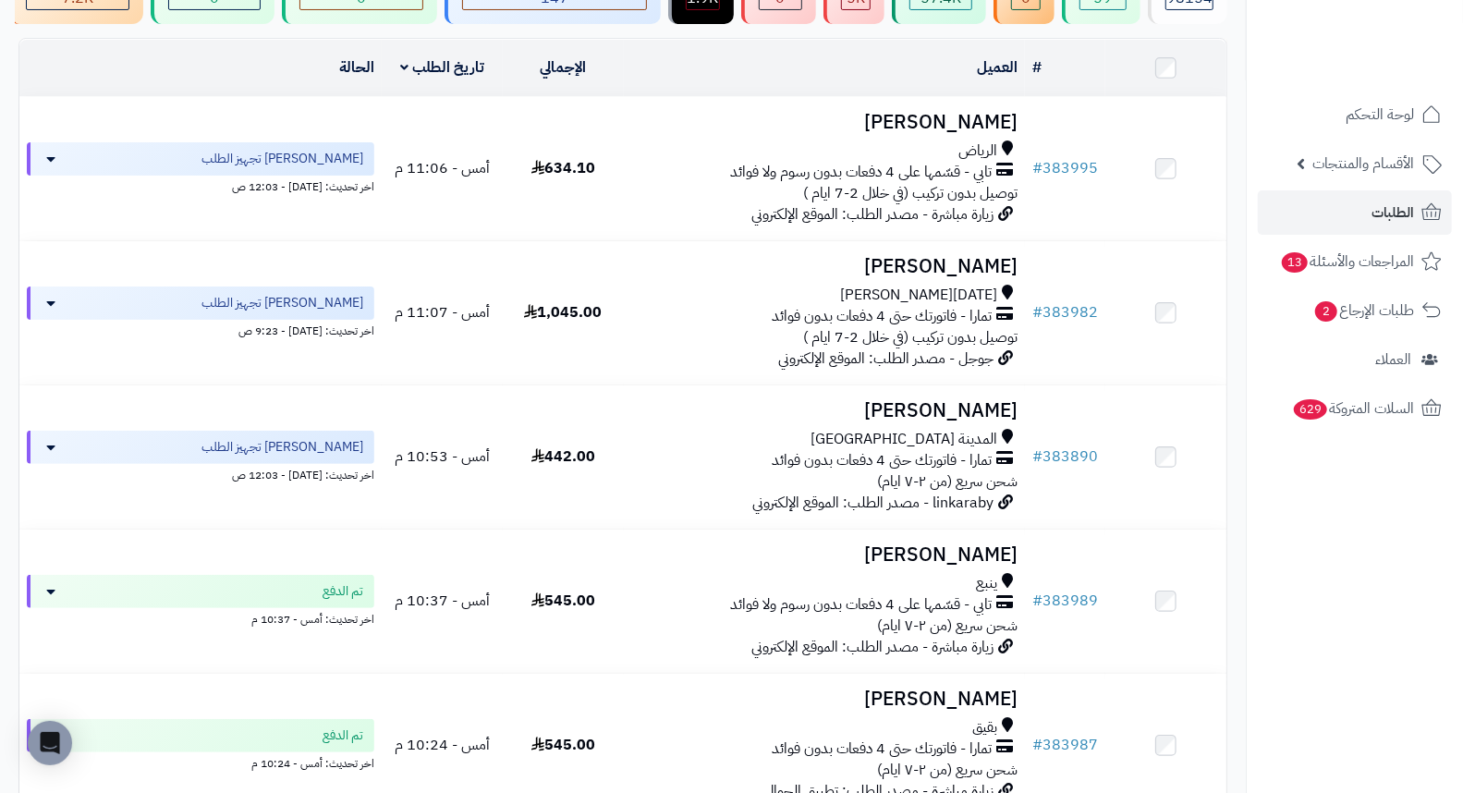
scroll to position [205, 0]
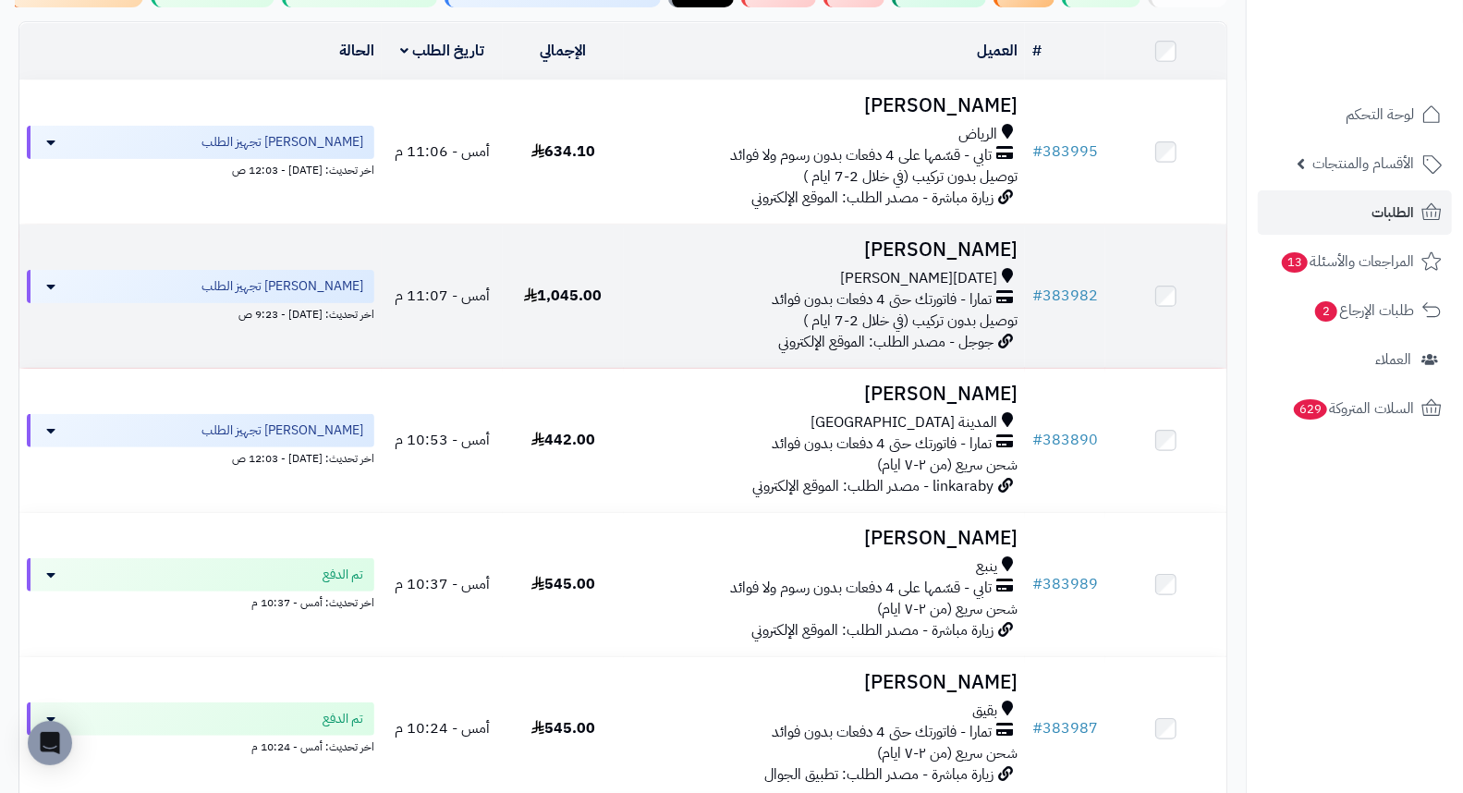
click at [978, 260] on h3 "مها القحطاني" at bounding box center [824, 249] width 387 height 21
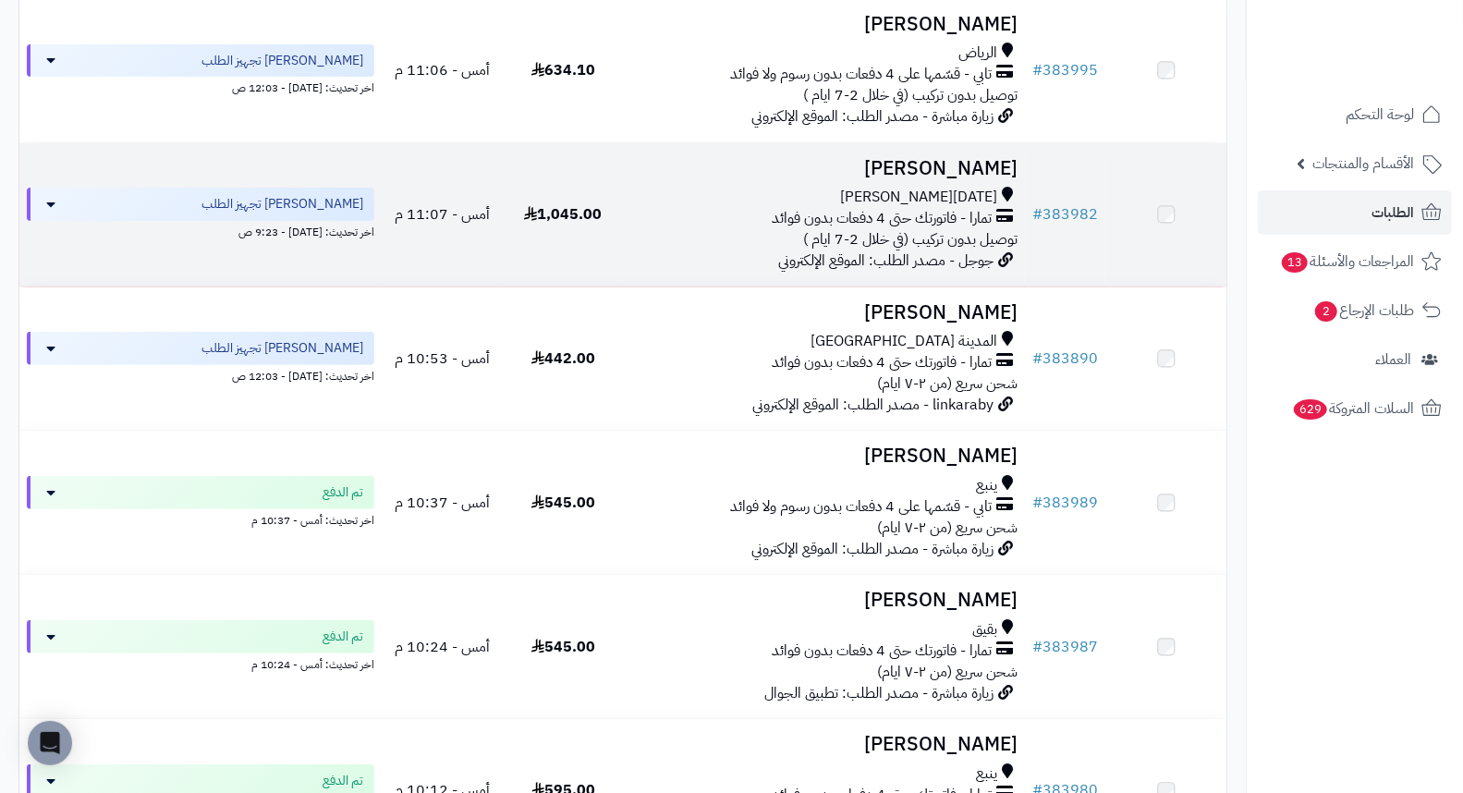
scroll to position [308, 0]
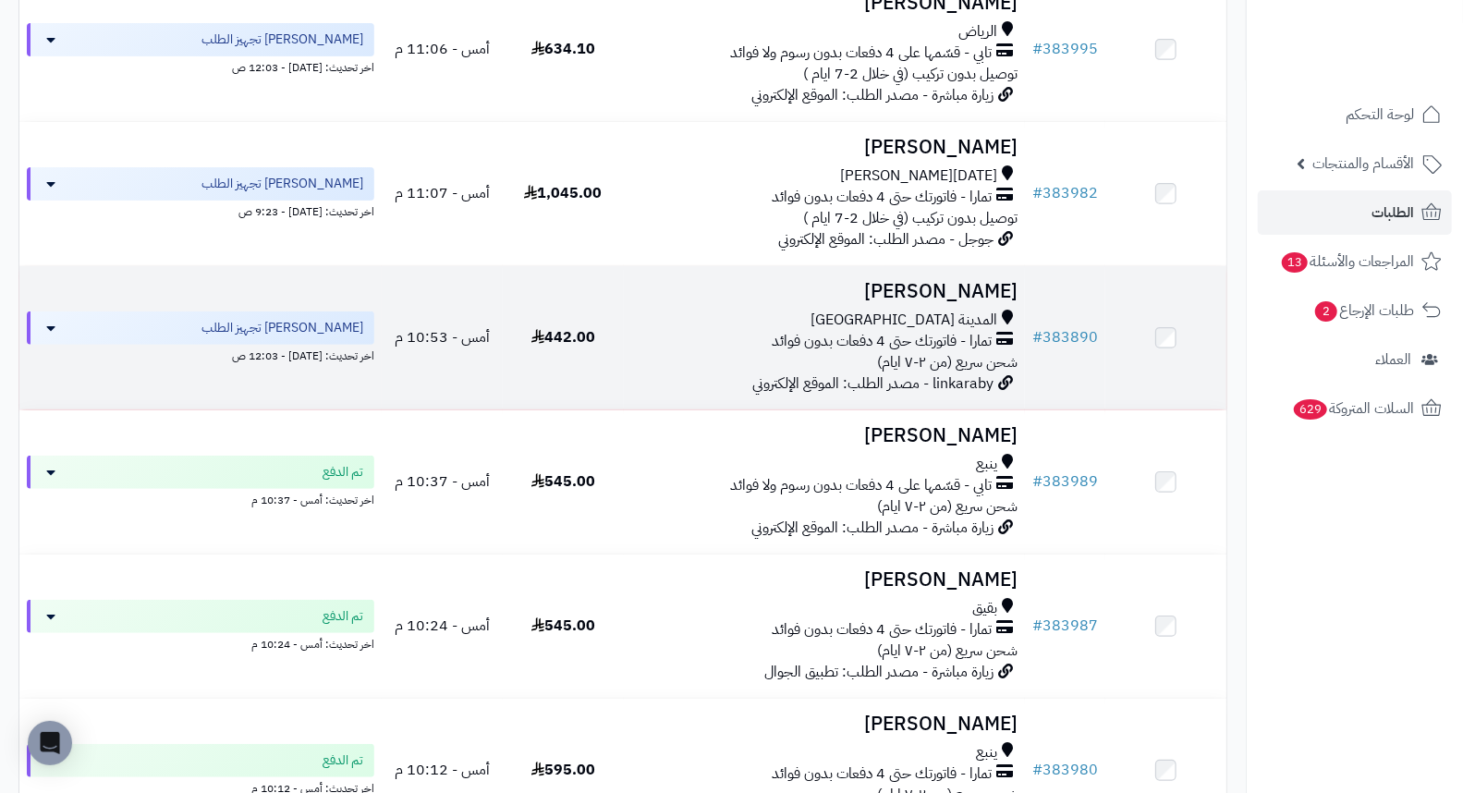
click at [974, 289] on h3 "[PERSON_NAME]" at bounding box center [824, 291] width 387 height 21
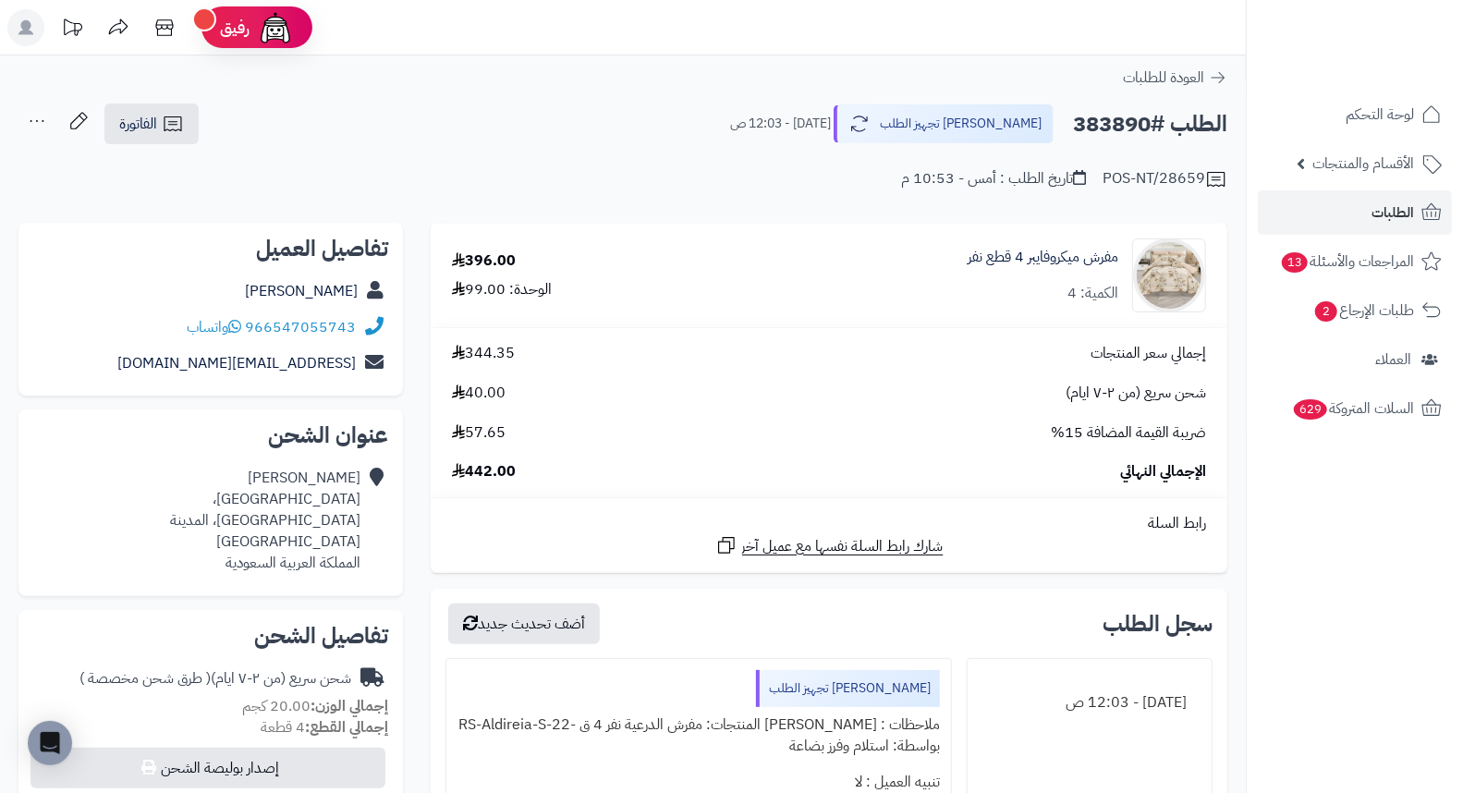
drag, startPoint x: 694, startPoint y: 140, endPoint x: 684, endPoint y: 109, distance: 32.2
click at [684, 109] on div "الطلب #383890 جاري تجهيز الطلب اليوم - 12:03 ص الفاتورة طباعة الفاتورة إرسال ال…" at bounding box center [622, 124] width 1209 height 43
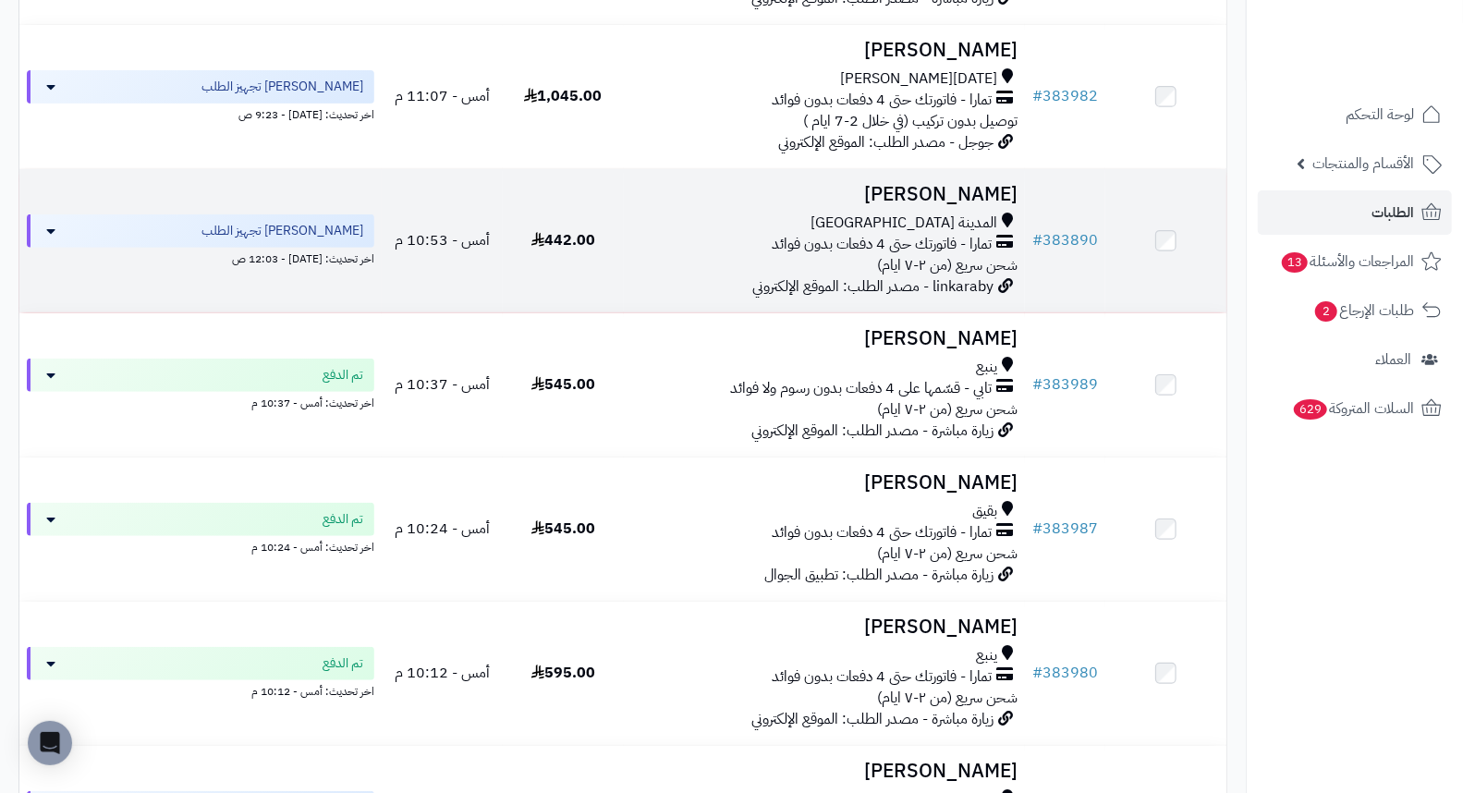
scroll to position [410, 0]
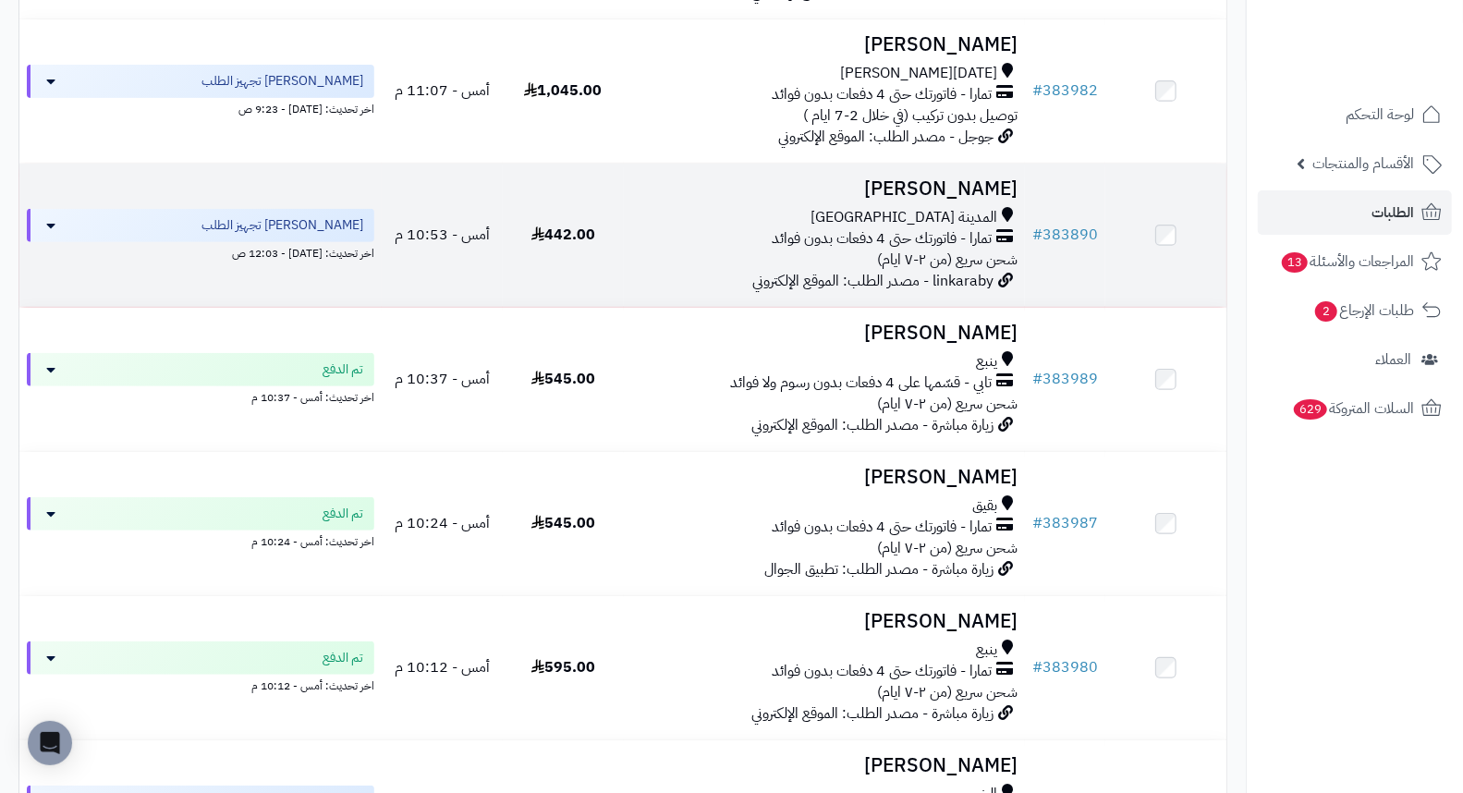
click at [984, 200] on h3 "[PERSON_NAME]" at bounding box center [824, 188] width 387 height 21
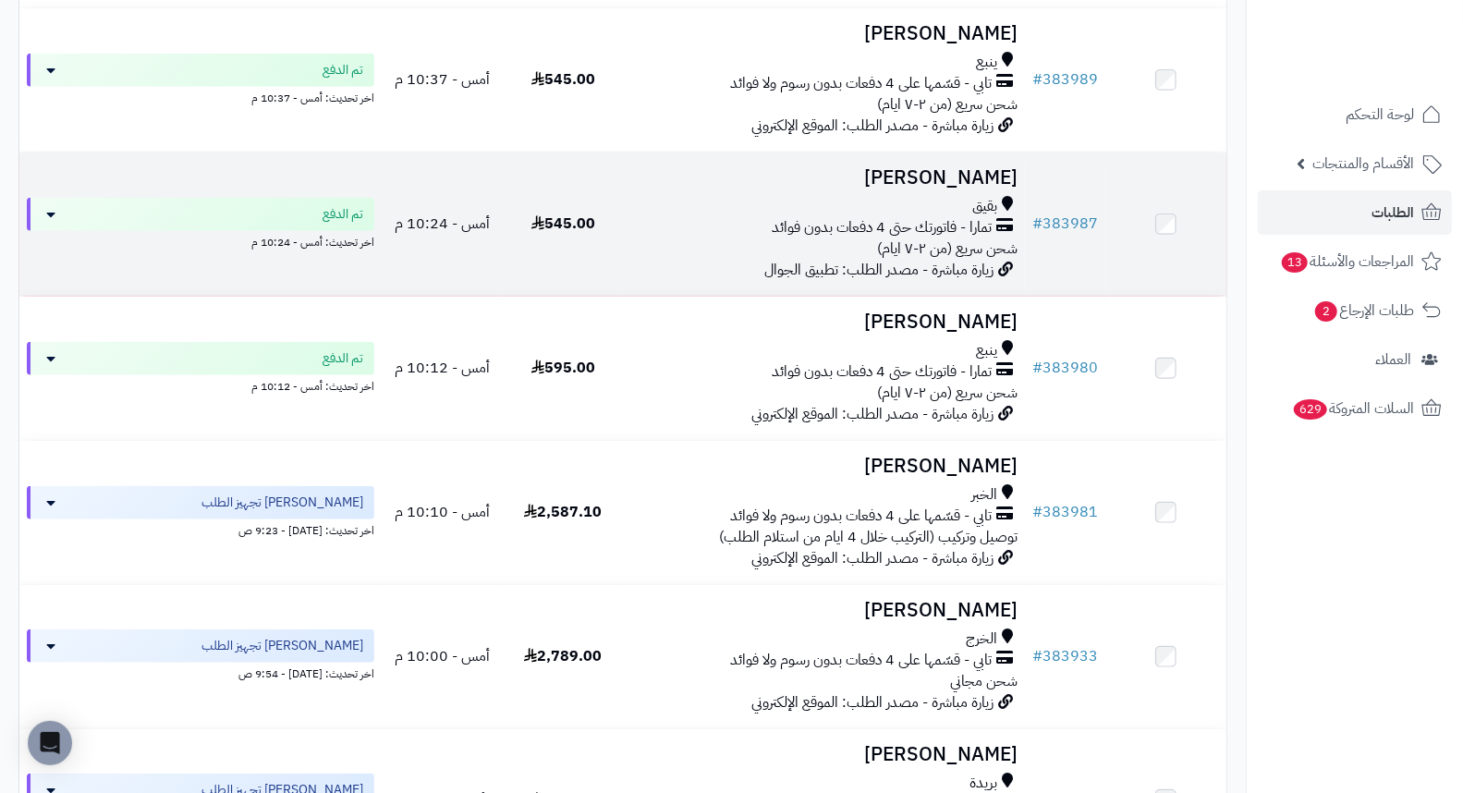
scroll to position [718, 0]
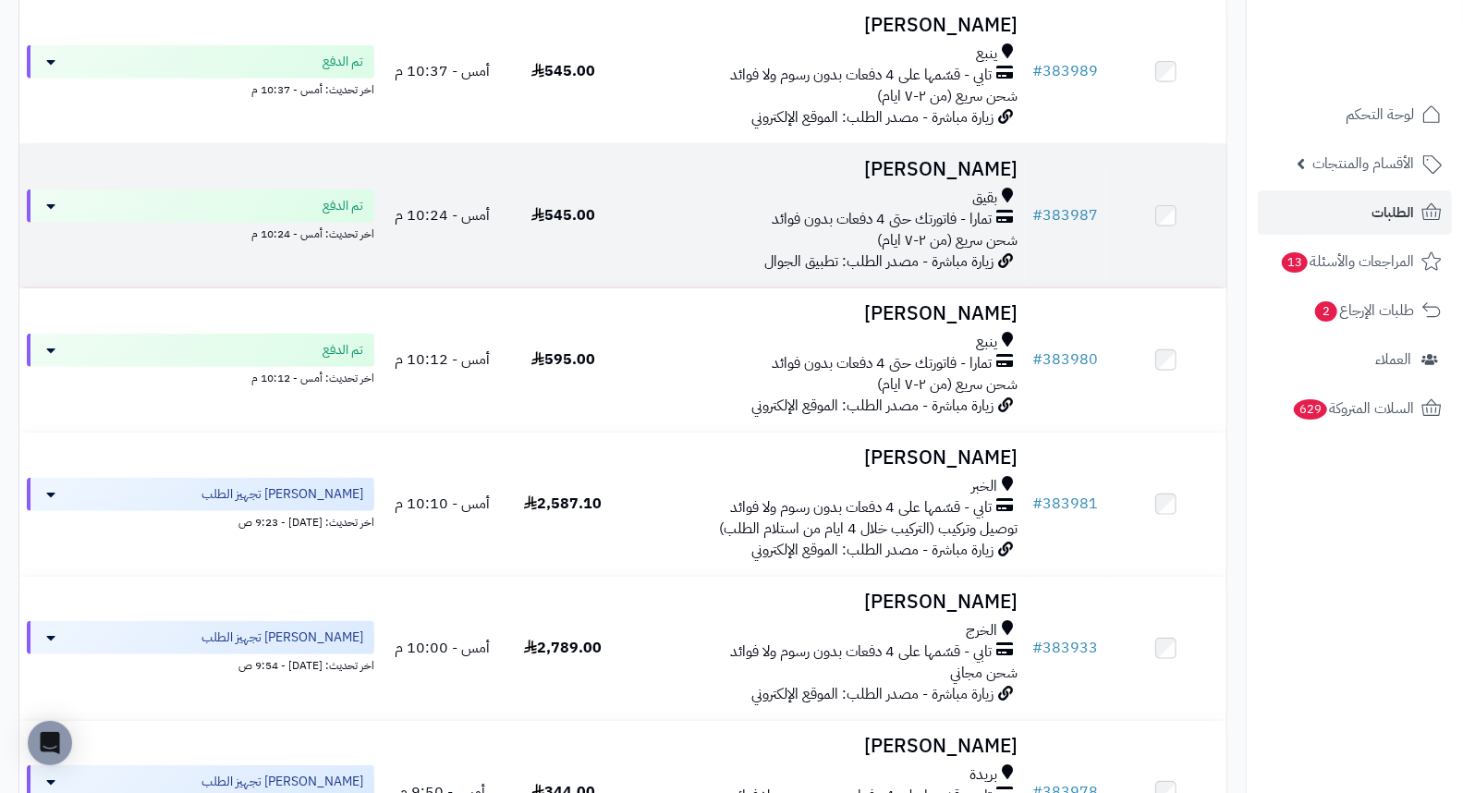
click at [940, 173] on h3 "[PERSON_NAME]" at bounding box center [824, 169] width 387 height 21
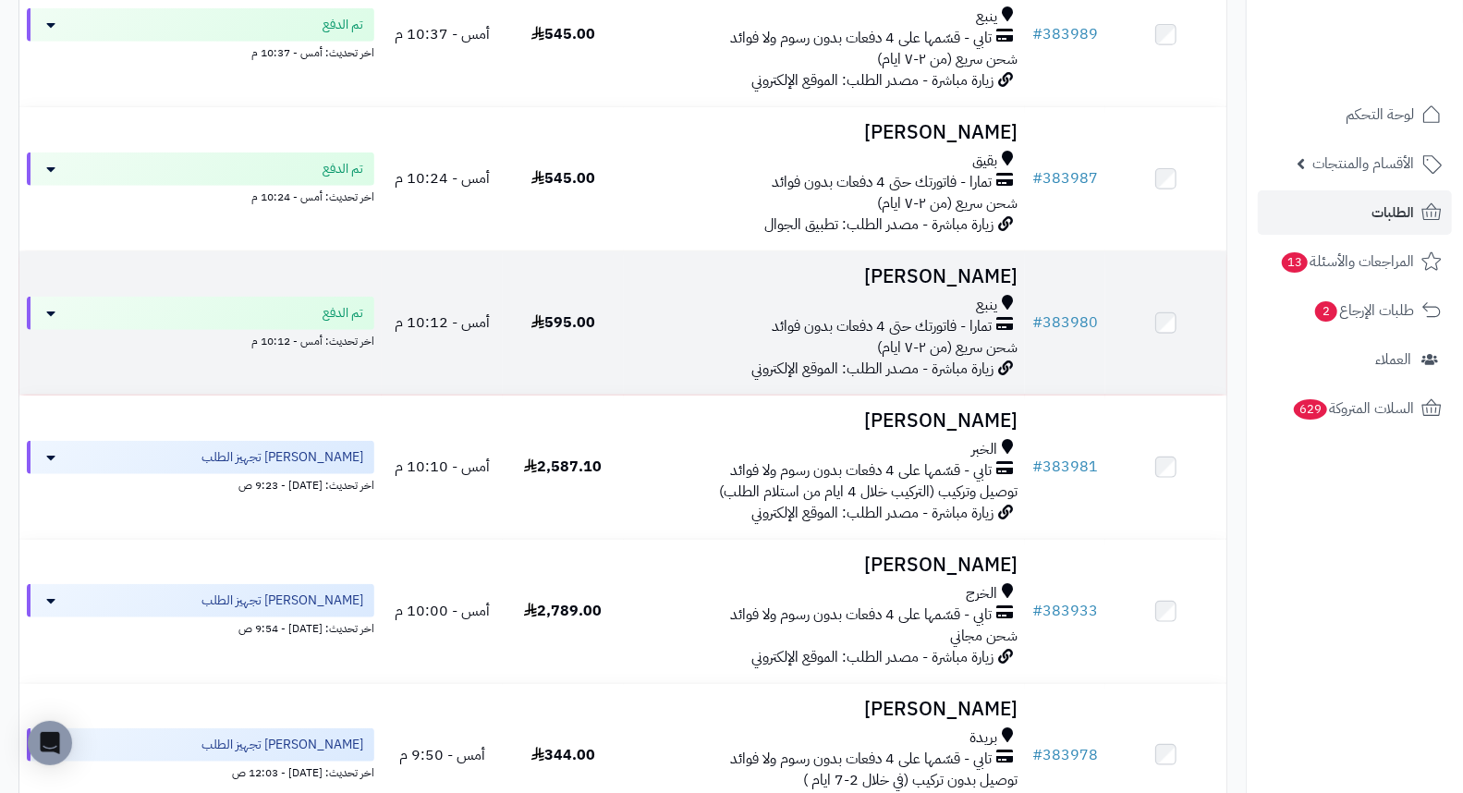
scroll to position [821, 0]
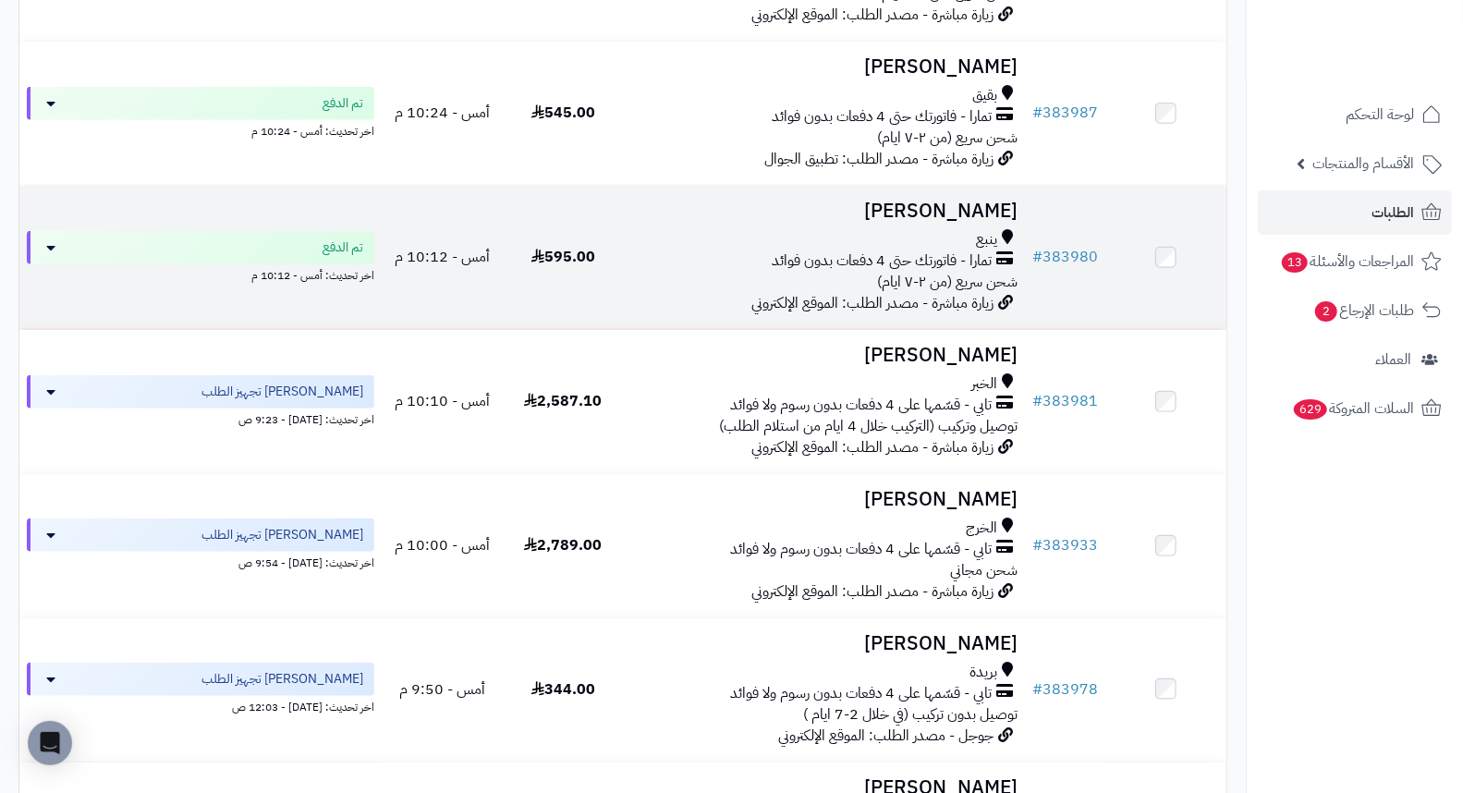
click at [944, 222] on h3 "[PERSON_NAME]" at bounding box center [824, 211] width 387 height 21
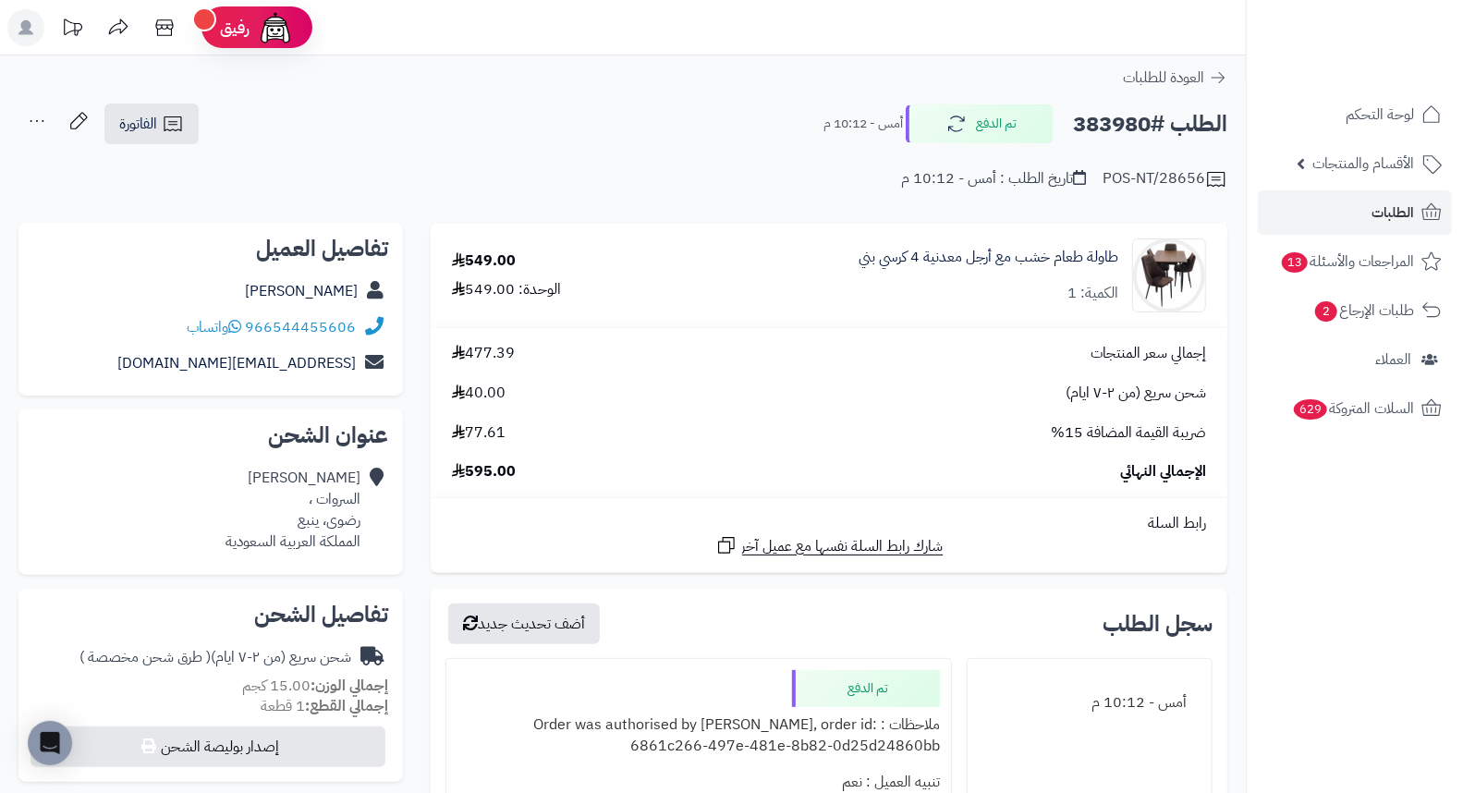
drag, startPoint x: 607, startPoint y: 130, endPoint x: 697, endPoint y: 89, distance: 98.8
click at [697, 89] on div "**********" at bounding box center [623, 771] width 1246 height 1433
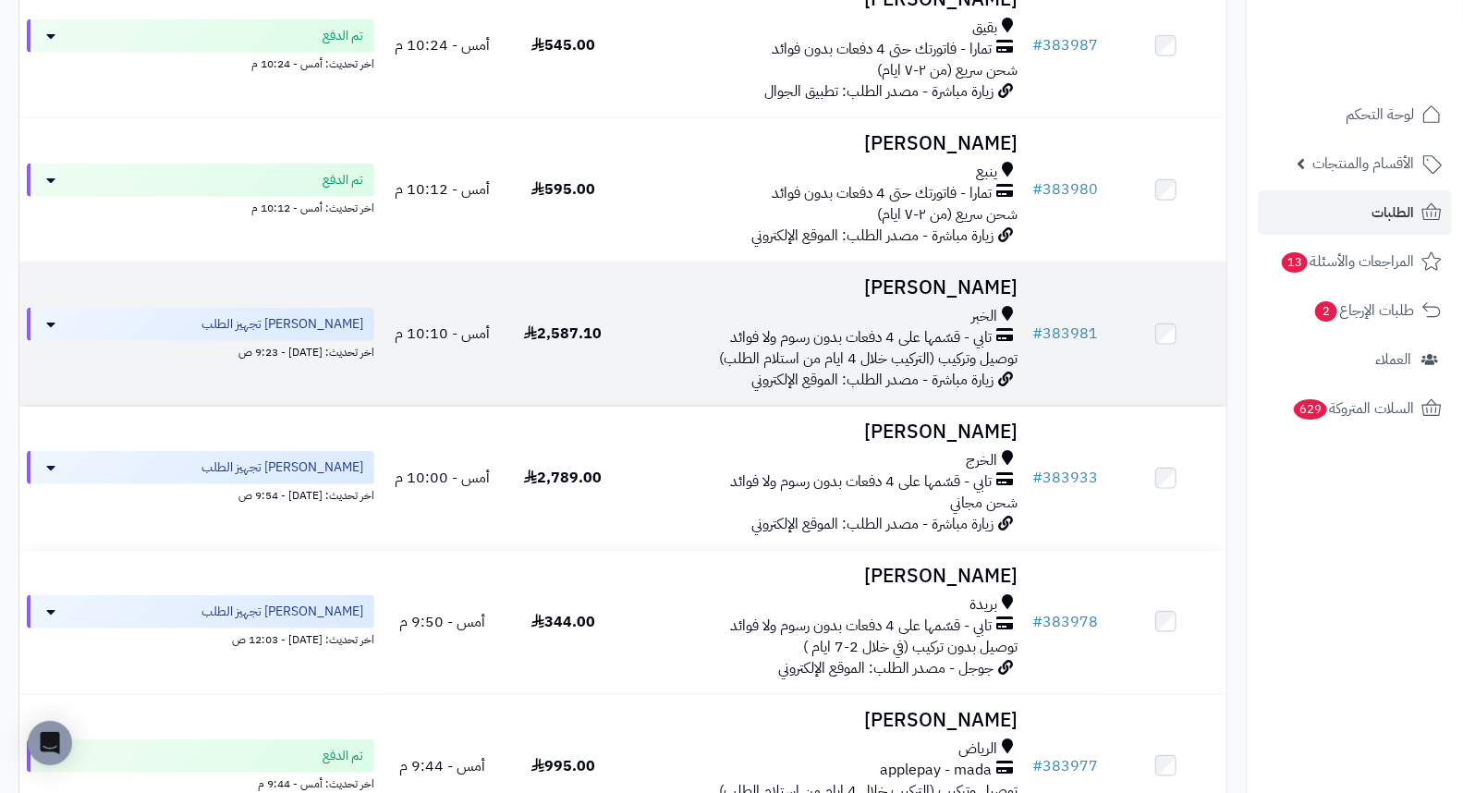
scroll to position [924, 0]
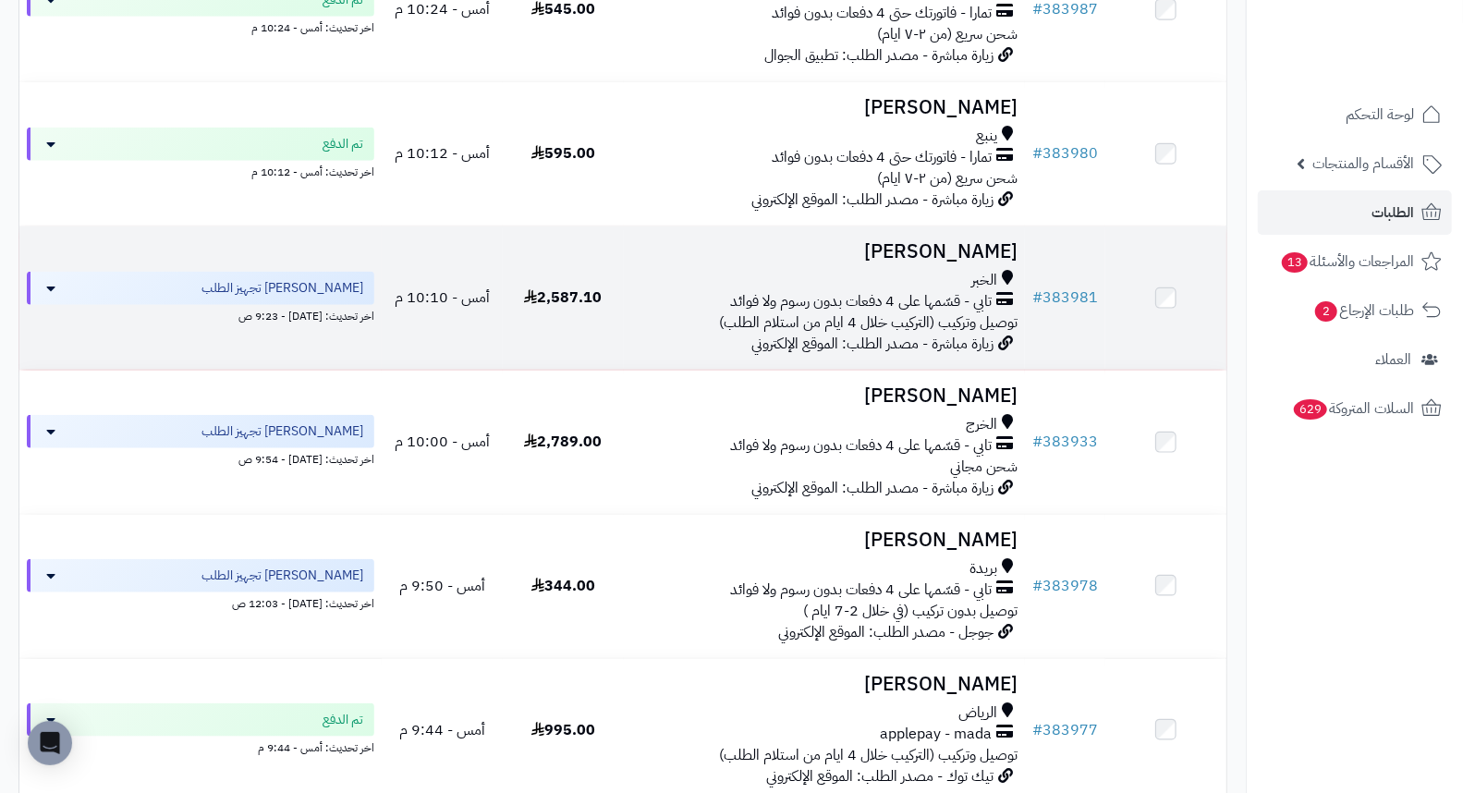
click at [984, 263] on h3 "[PERSON_NAME]" at bounding box center [824, 251] width 387 height 21
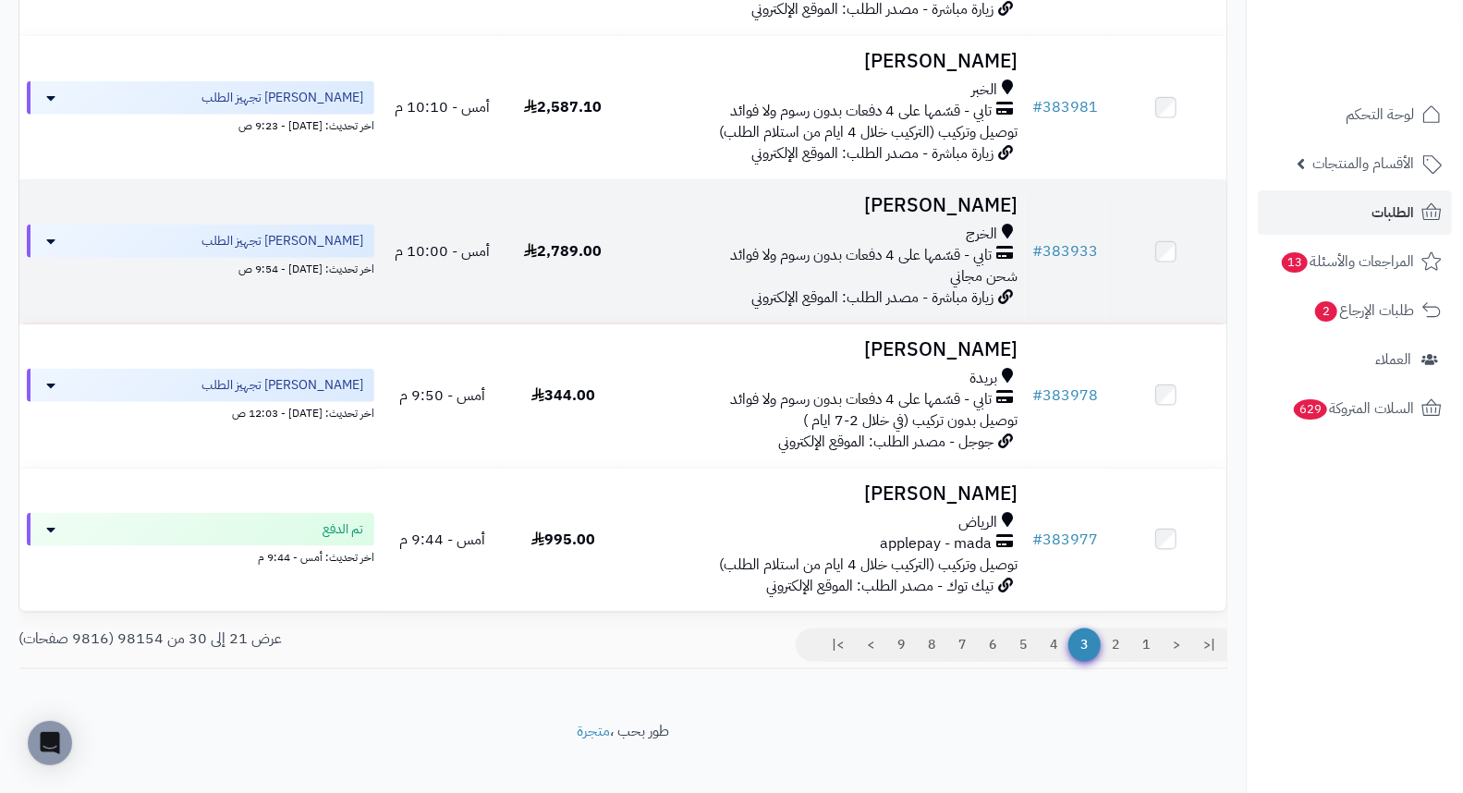
scroll to position [1130, 0]
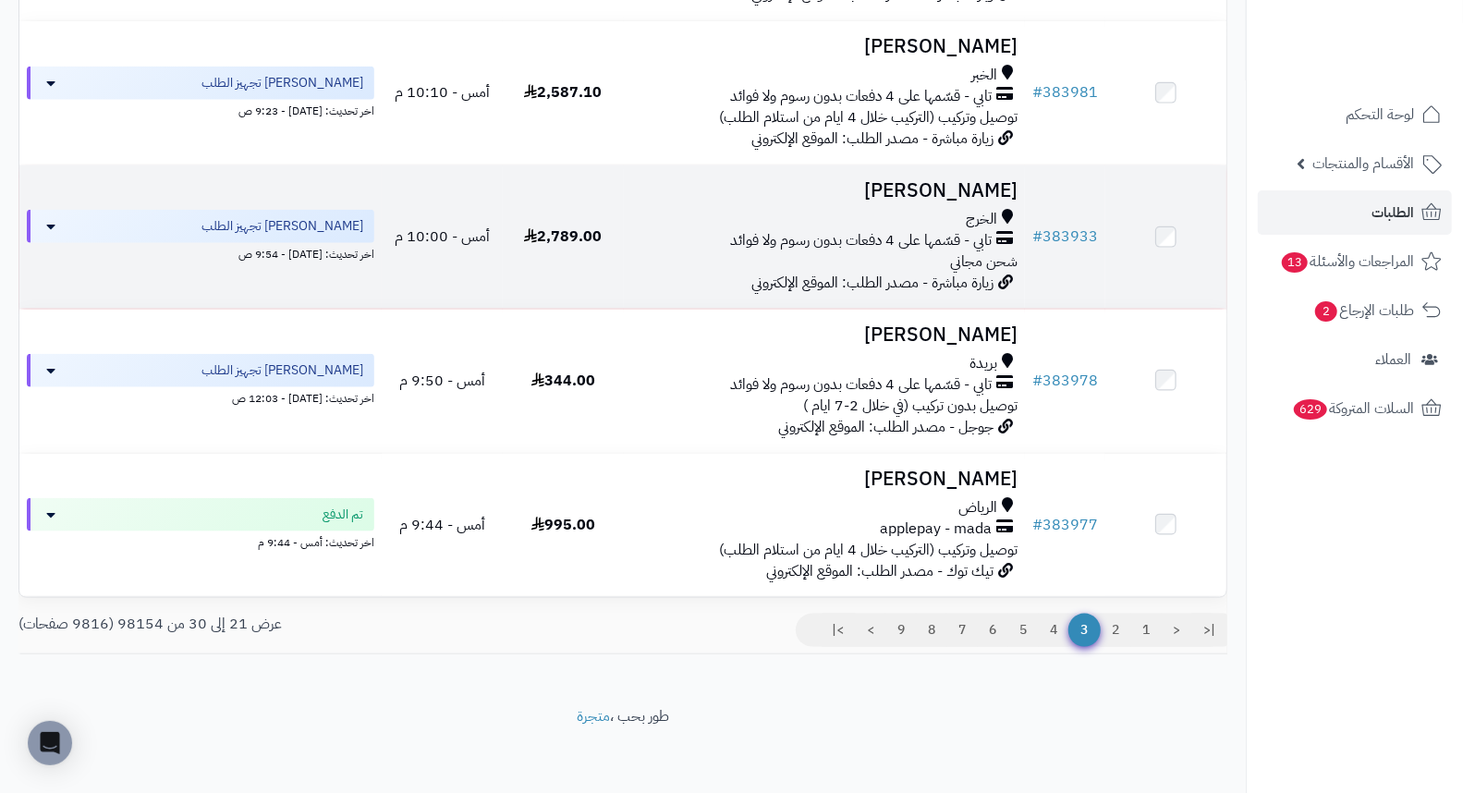
click at [985, 202] on h3 "[PERSON_NAME]" at bounding box center [824, 190] width 387 height 21
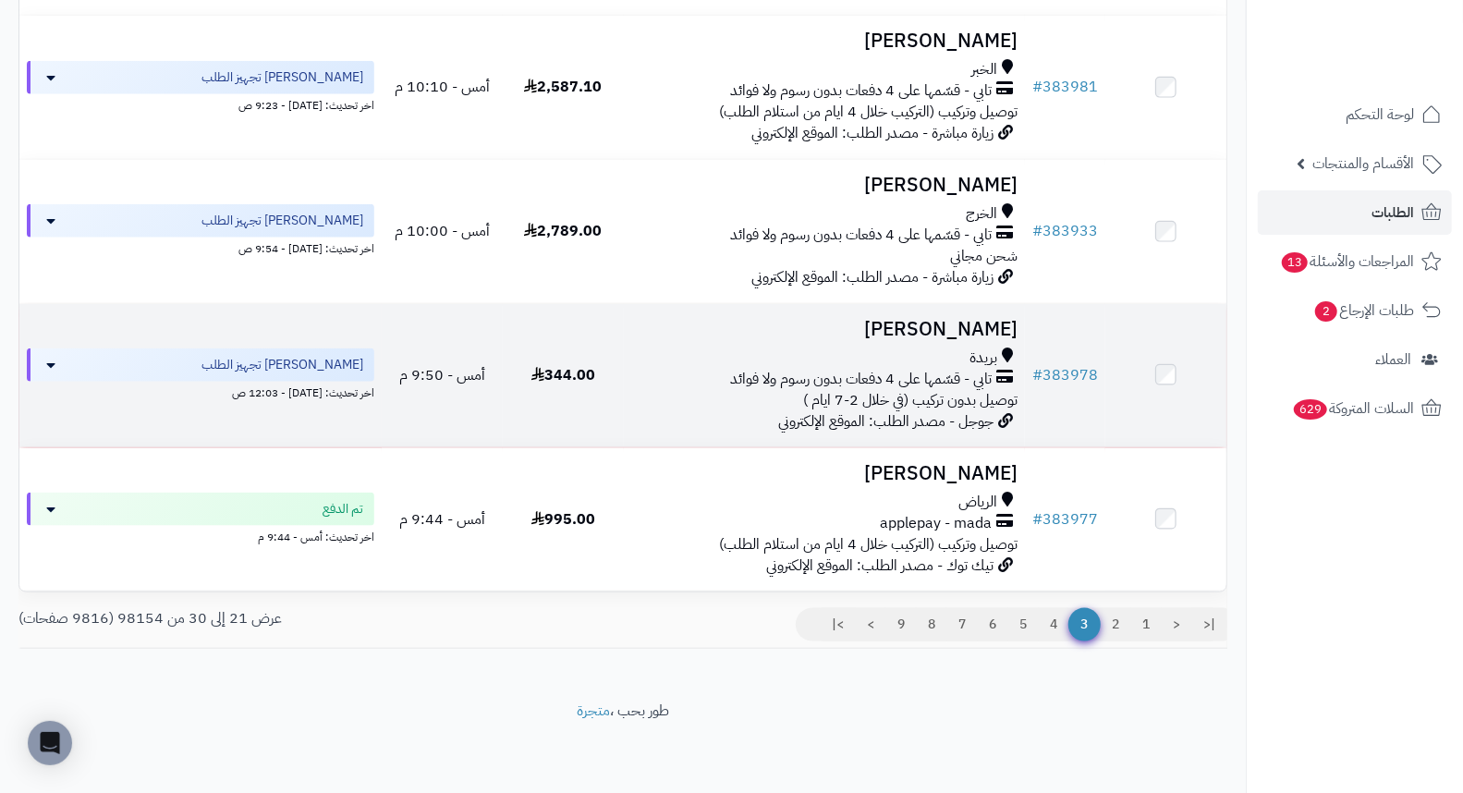
click at [956, 330] on h3 "عبدالعزيز اليحيى" at bounding box center [824, 329] width 387 height 21
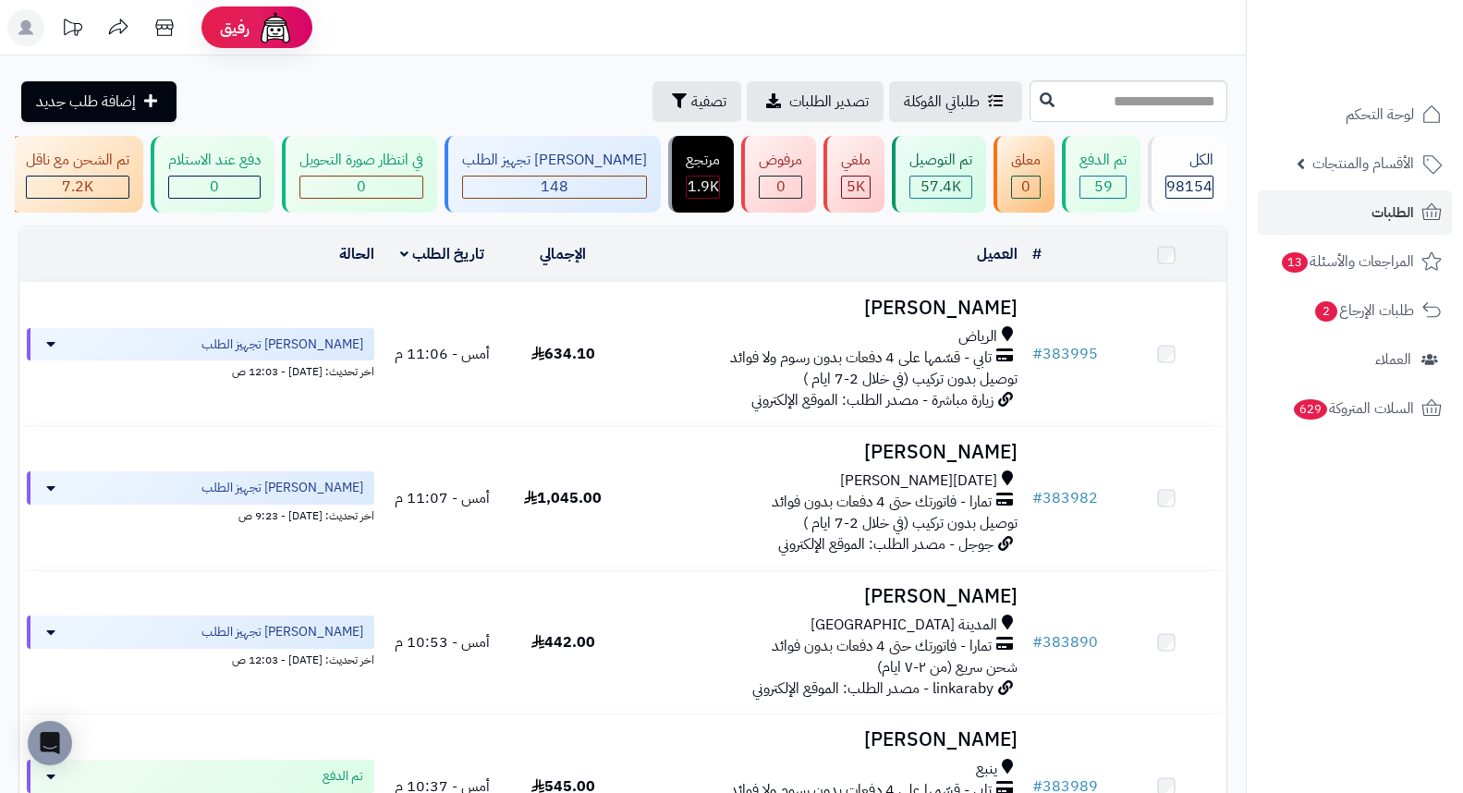
scroll to position [1148, 0]
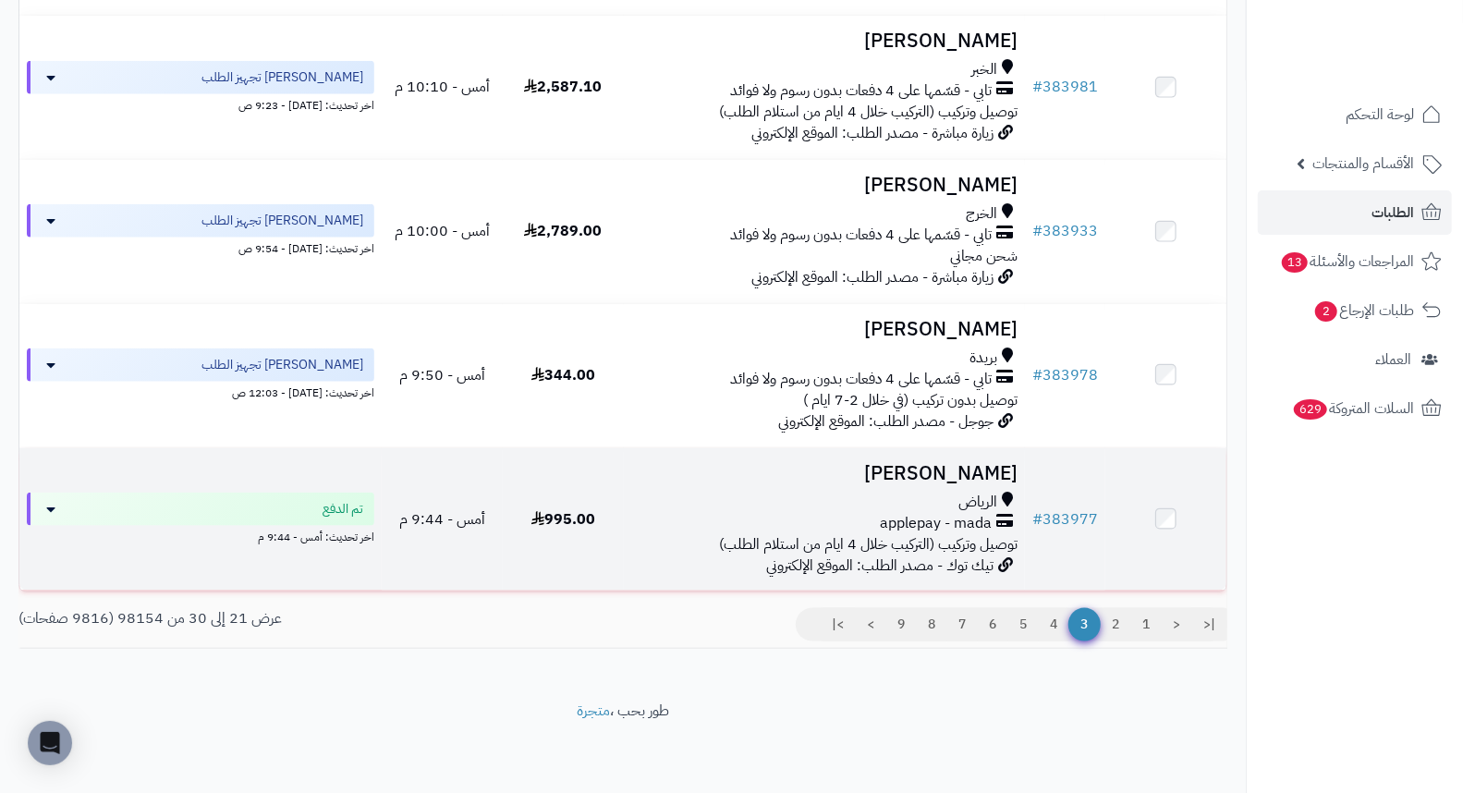
click at [978, 473] on h3 "abdullah fahd" at bounding box center [824, 473] width 387 height 21
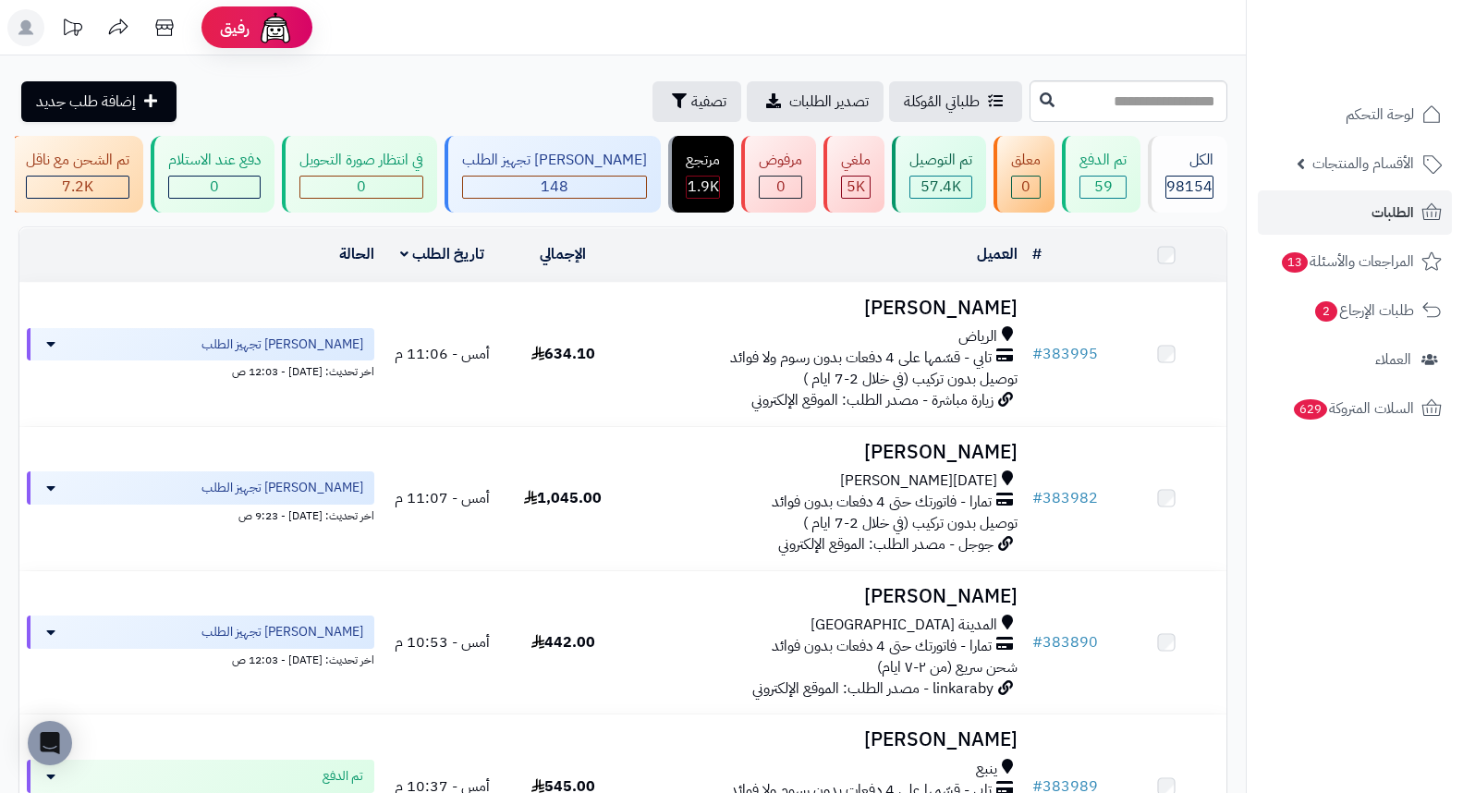
scroll to position [1148, 0]
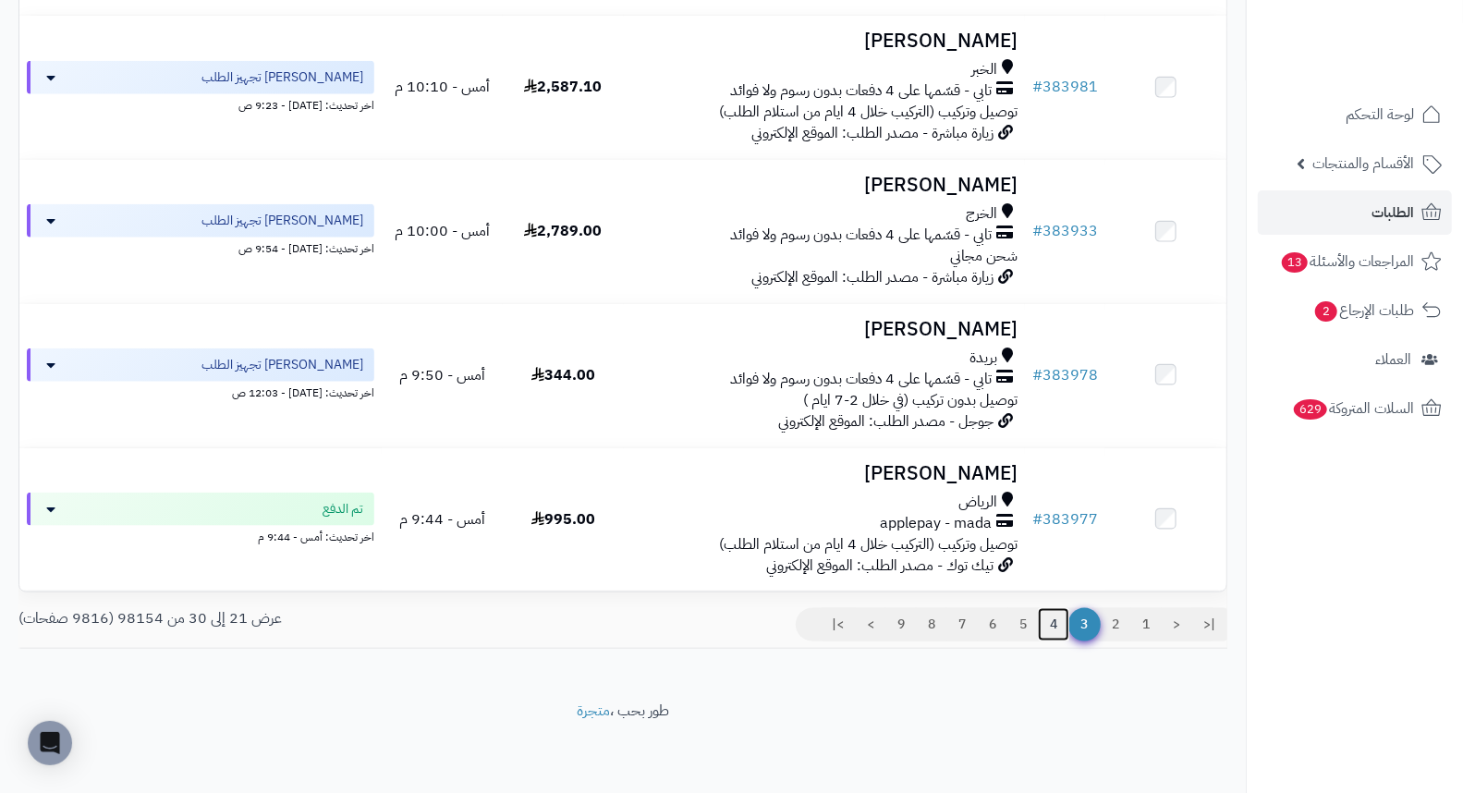
click at [1051, 624] on link "4" at bounding box center [1053, 624] width 31 height 33
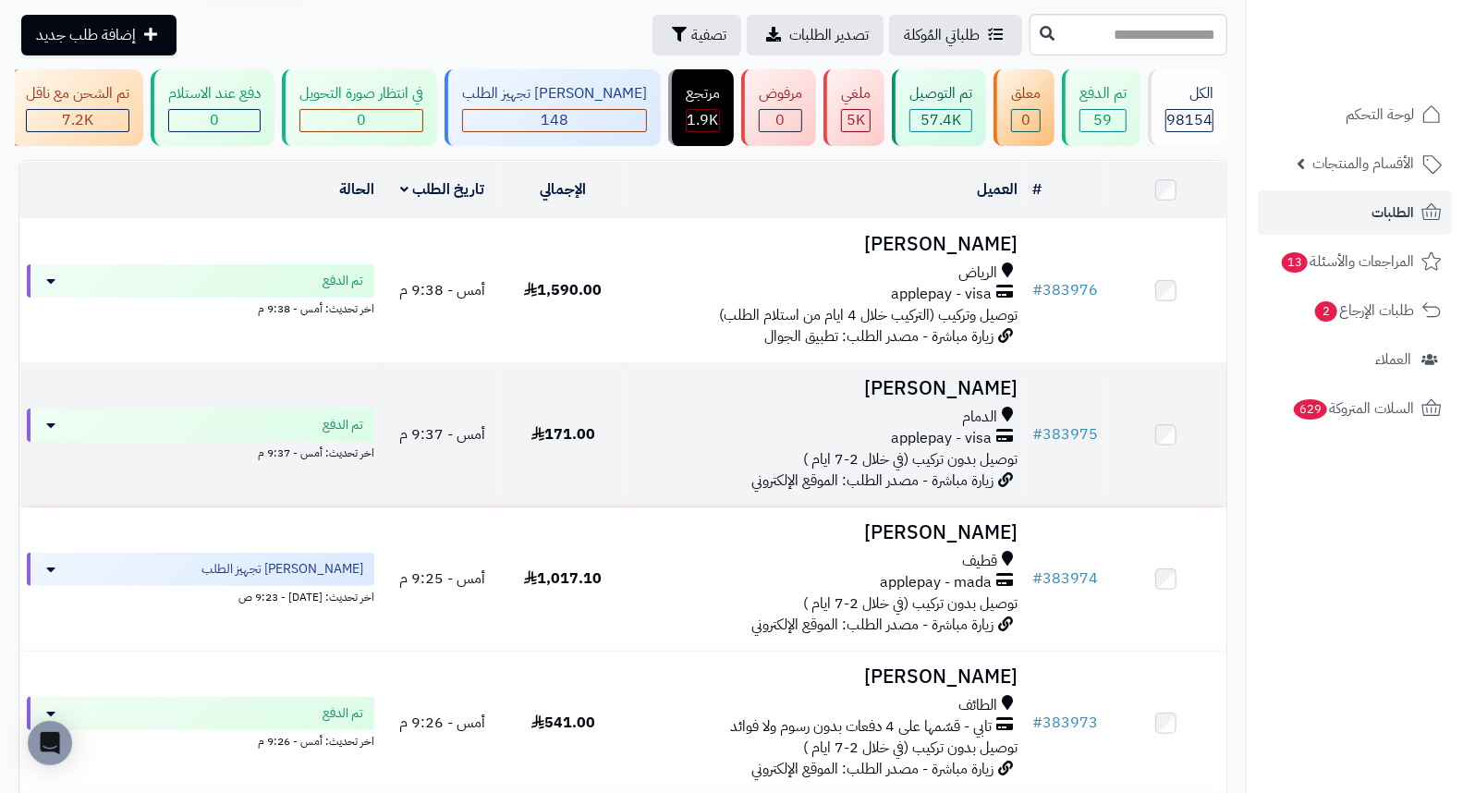
scroll to position [103, 0]
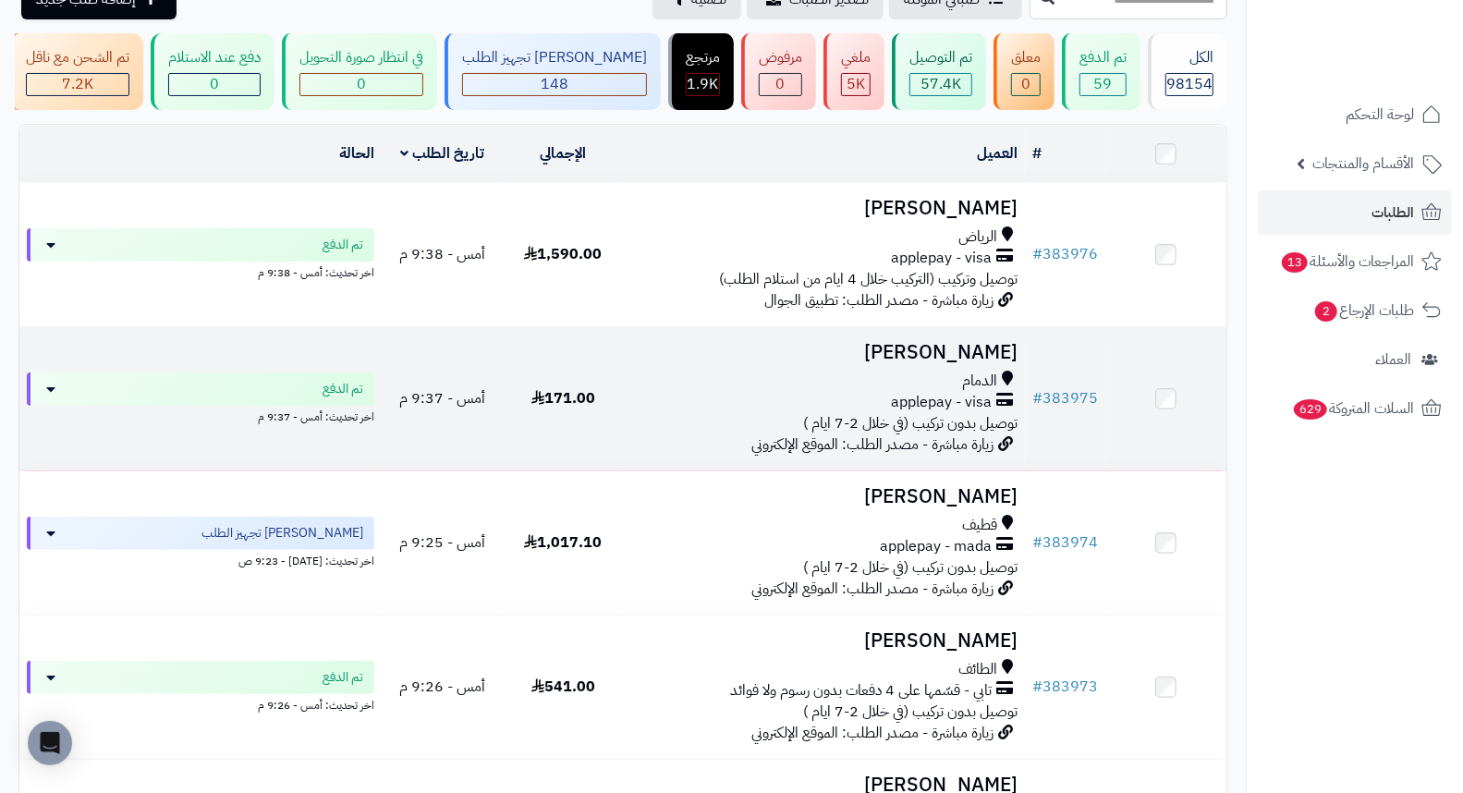
click at [982, 363] on h3 "[PERSON_NAME]" at bounding box center [824, 352] width 387 height 21
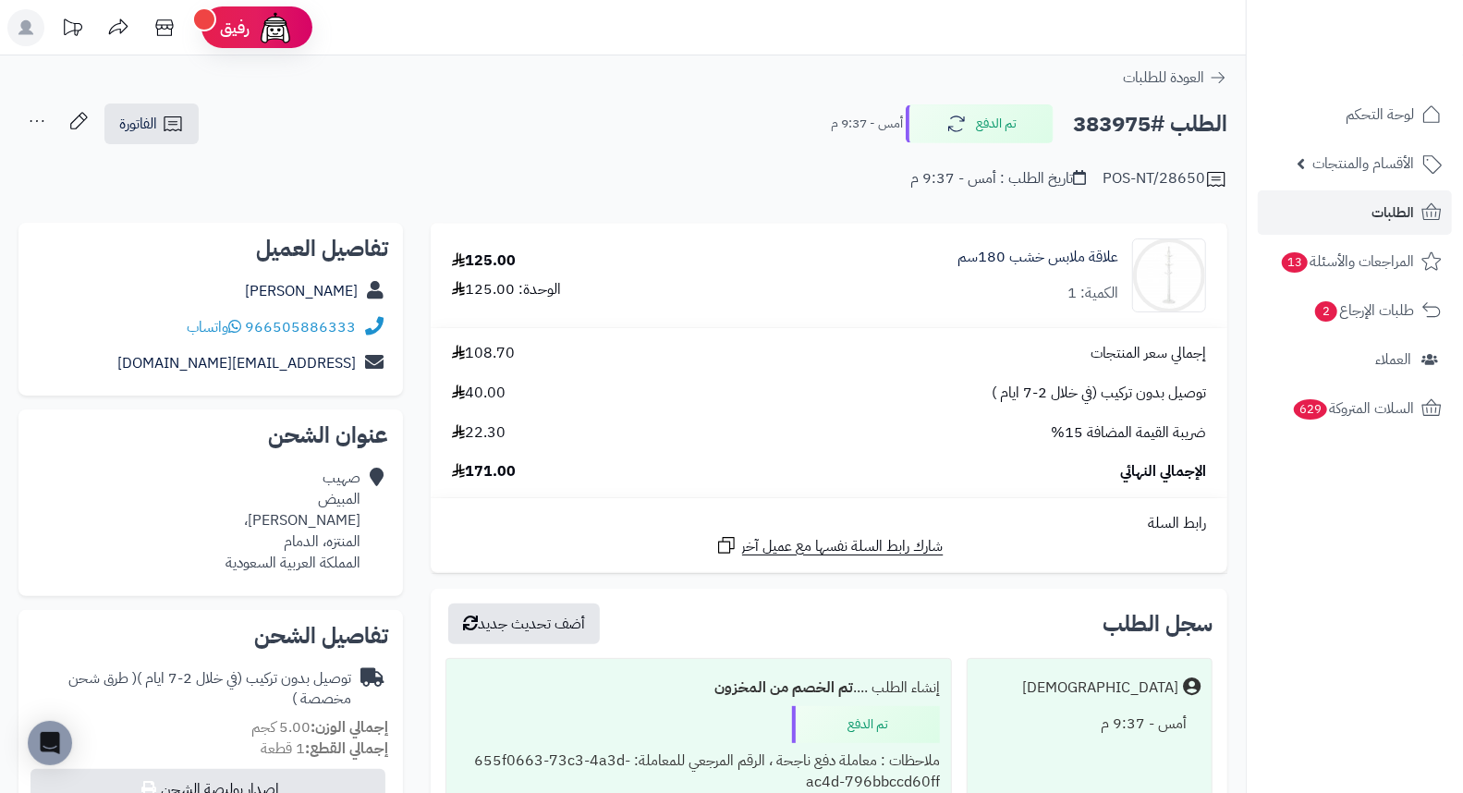
drag, startPoint x: 723, startPoint y: 107, endPoint x: 704, endPoint y: 144, distance: 41.3
click at [704, 146] on div "POS-NT/28650 تاريخ الطلب : أمس - 9:37 م" at bounding box center [622, 168] width 1209 height 44
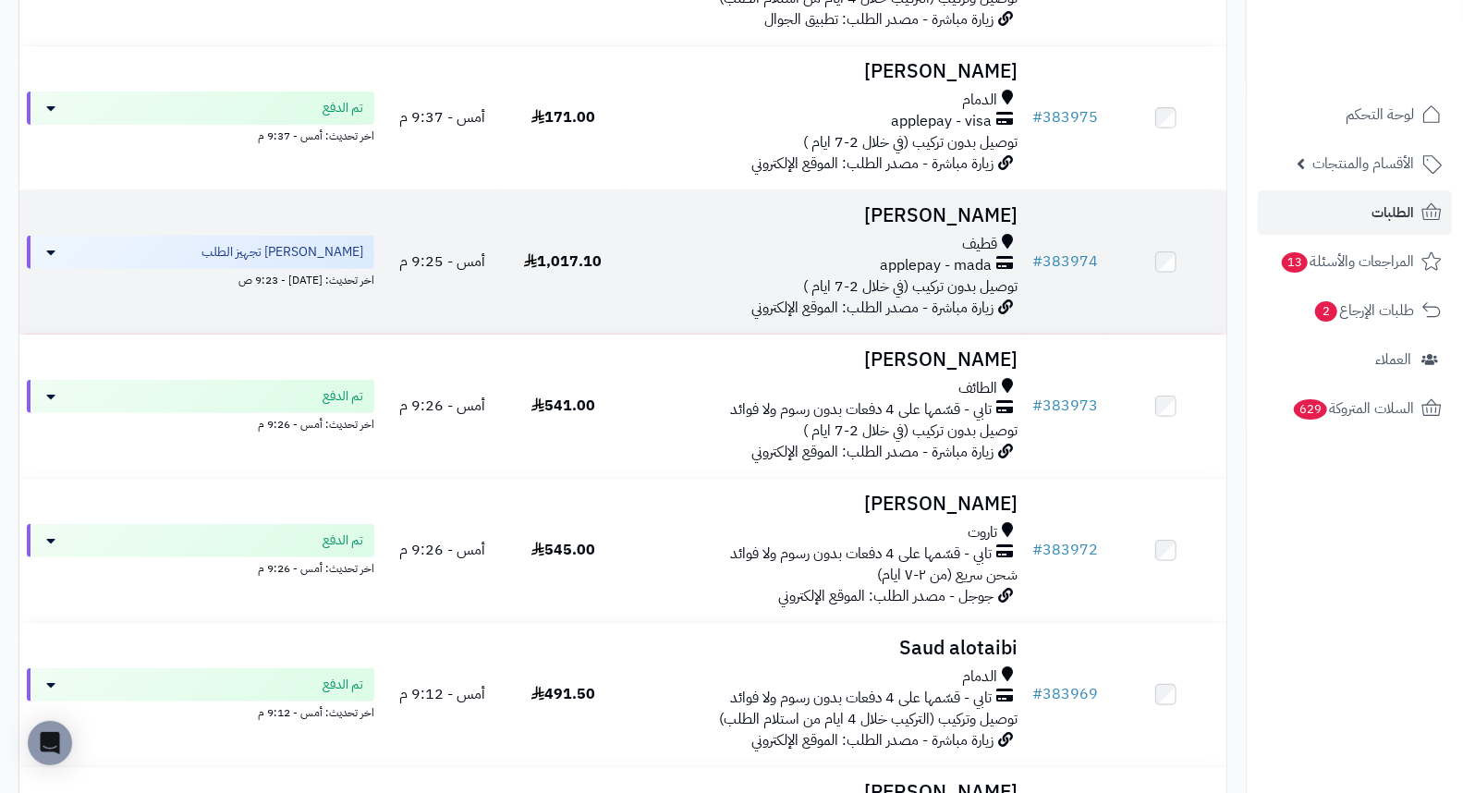
scroll to position [410, 0]
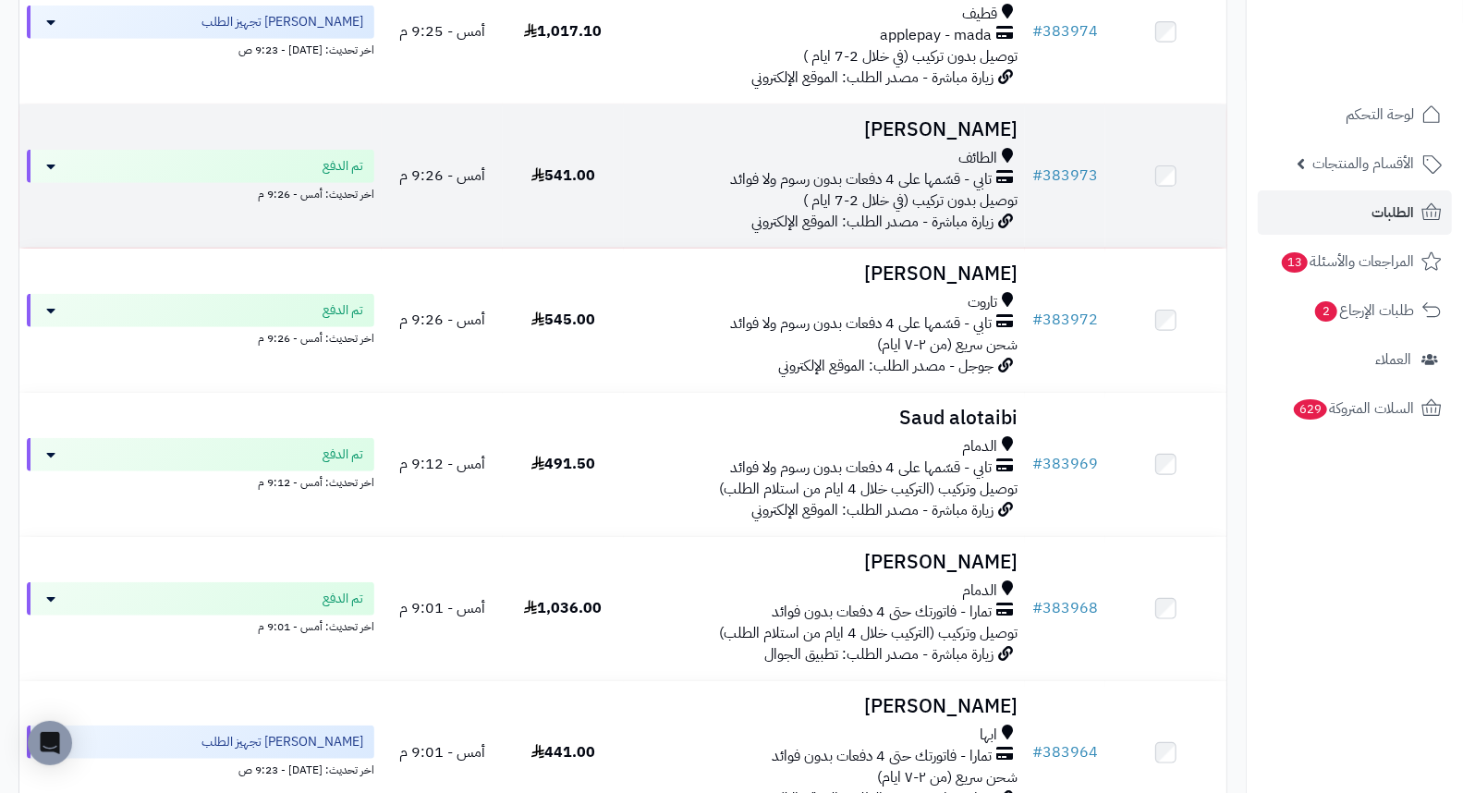
scroll to position [616, 0]
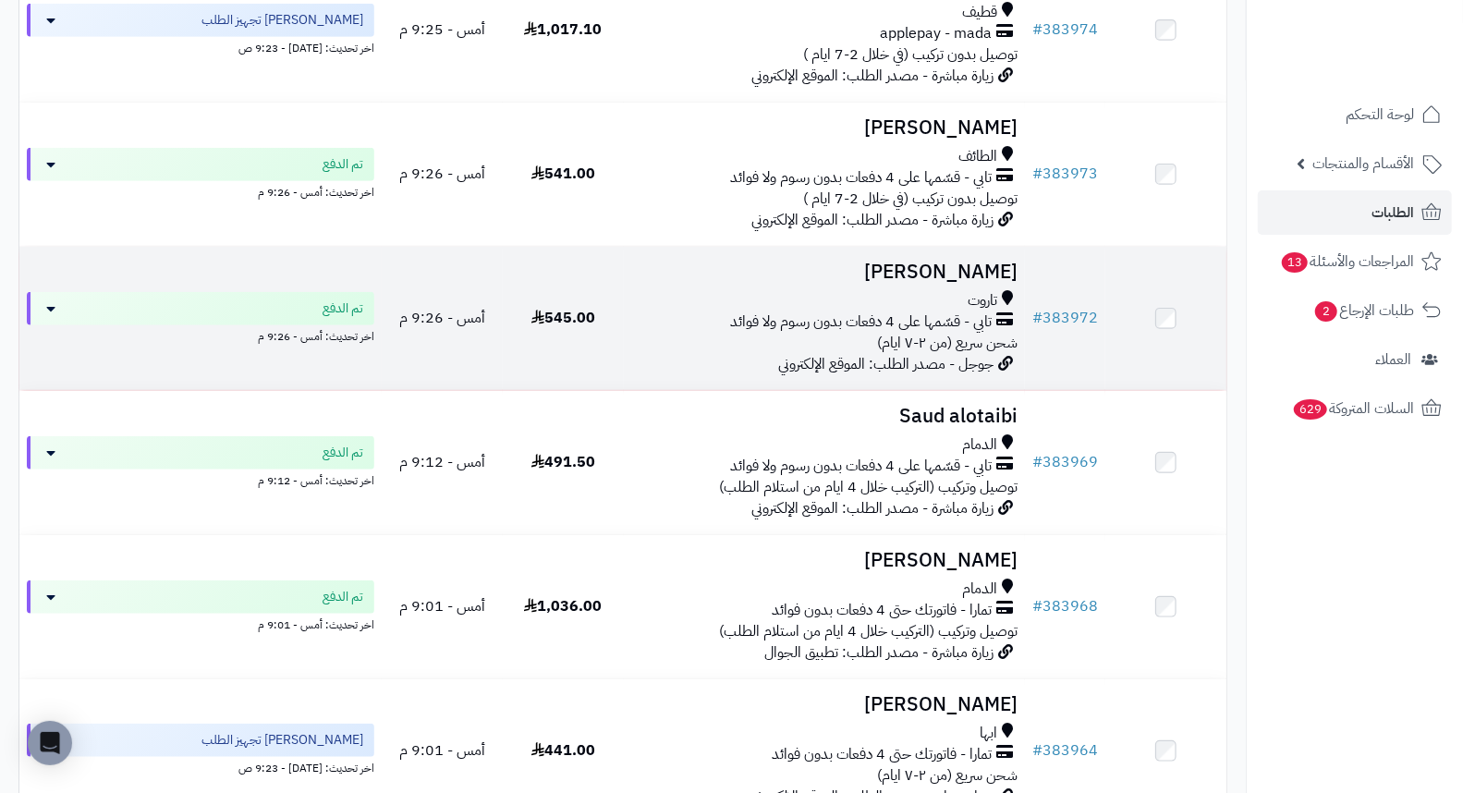
click at [937, 283] on h3 "Ghadeer Ali" at bounding box center [824, 272] width 387 height 21
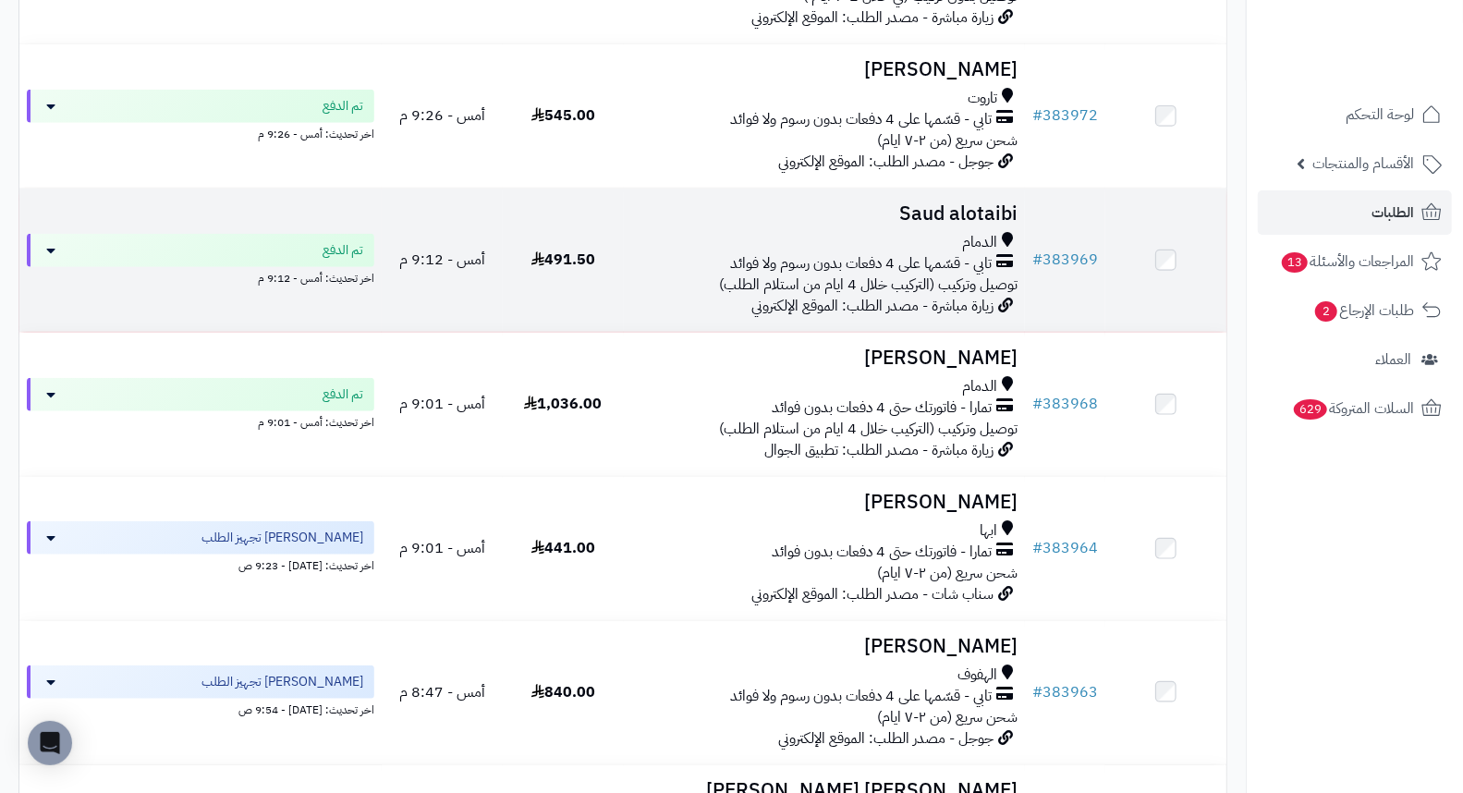
scroll to position [821, 0]
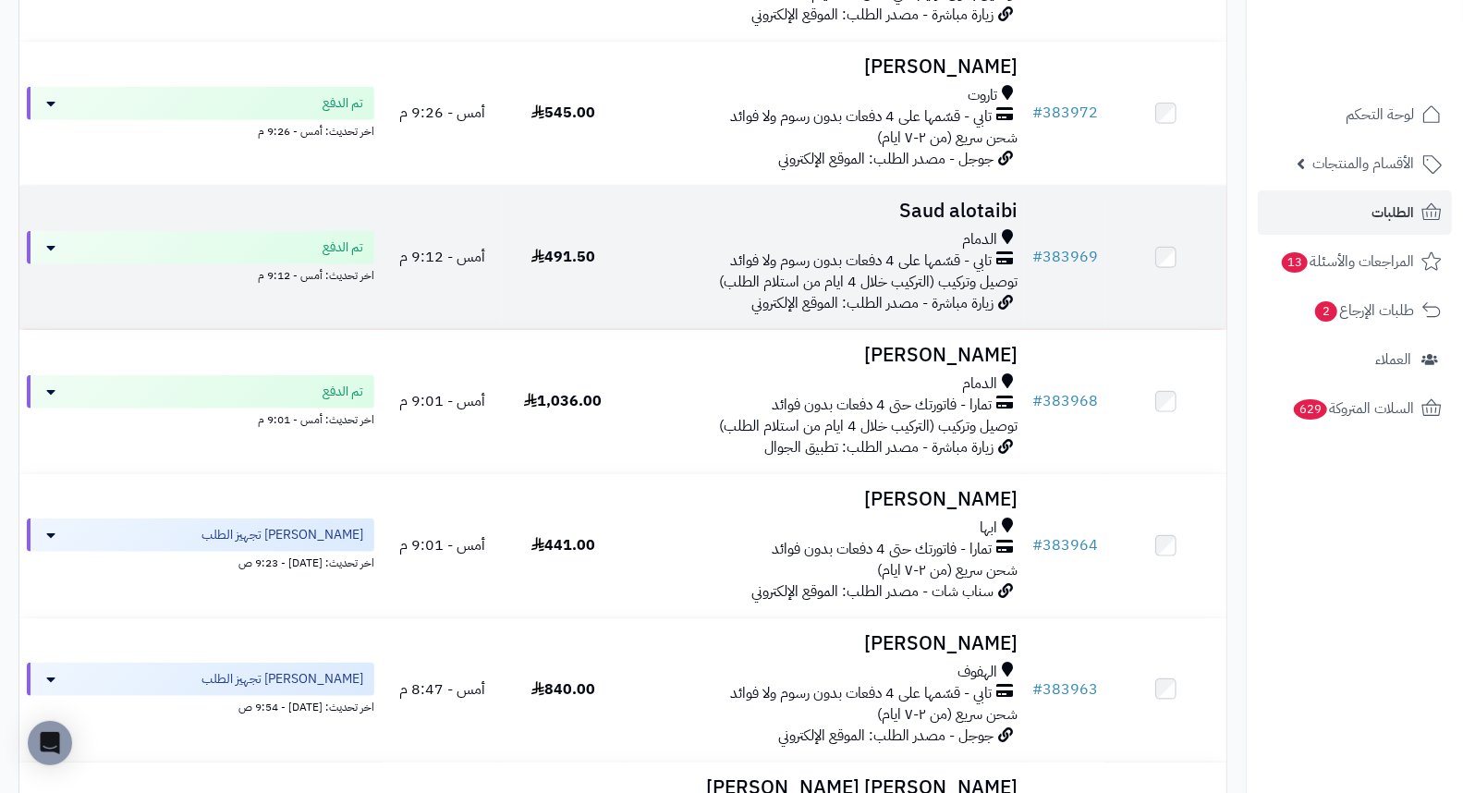
click at [998, 222] on h3 "Saud alotaibi" at bounding box center [824, 211] width 387 height 21
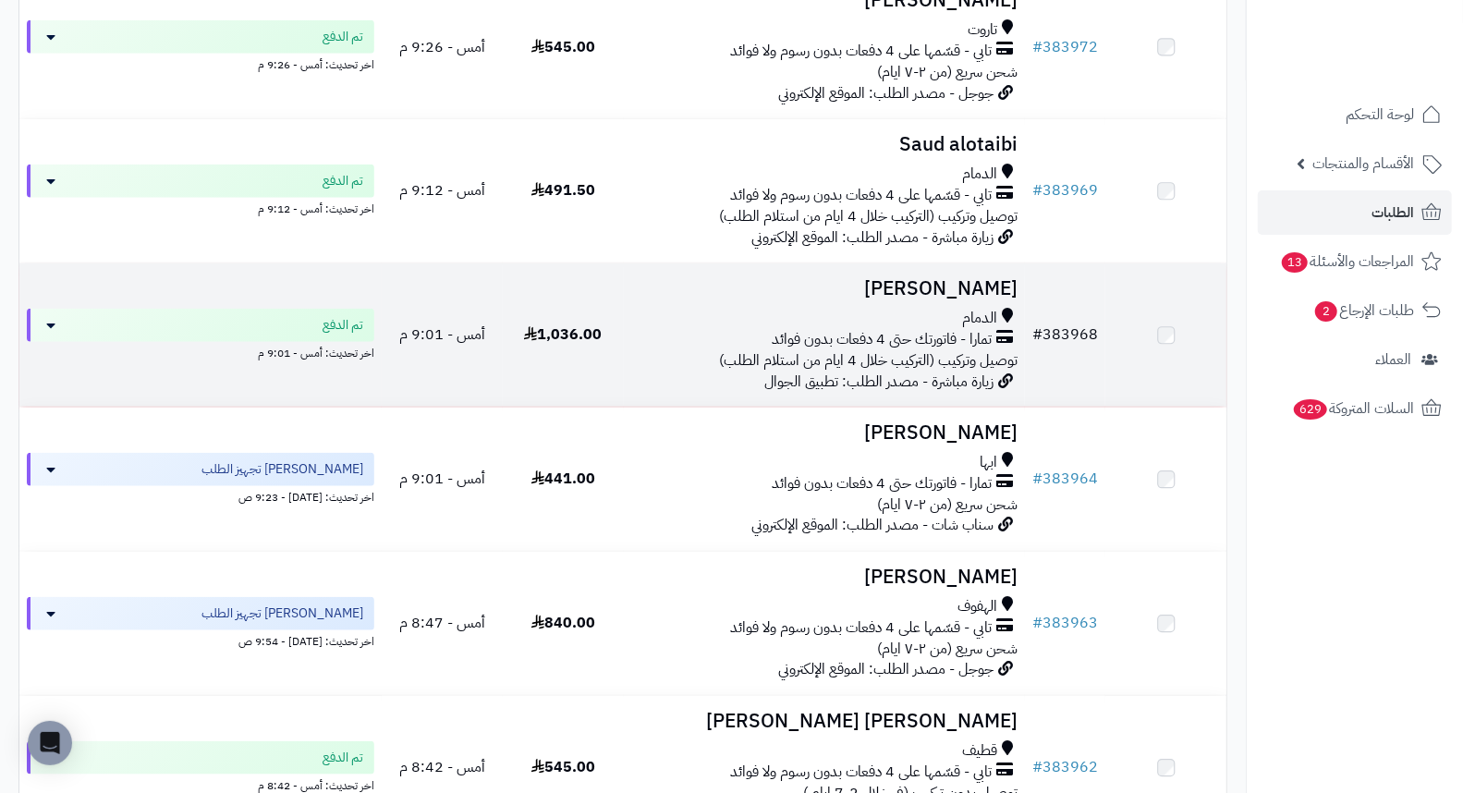
scroll to position [1027, 0]
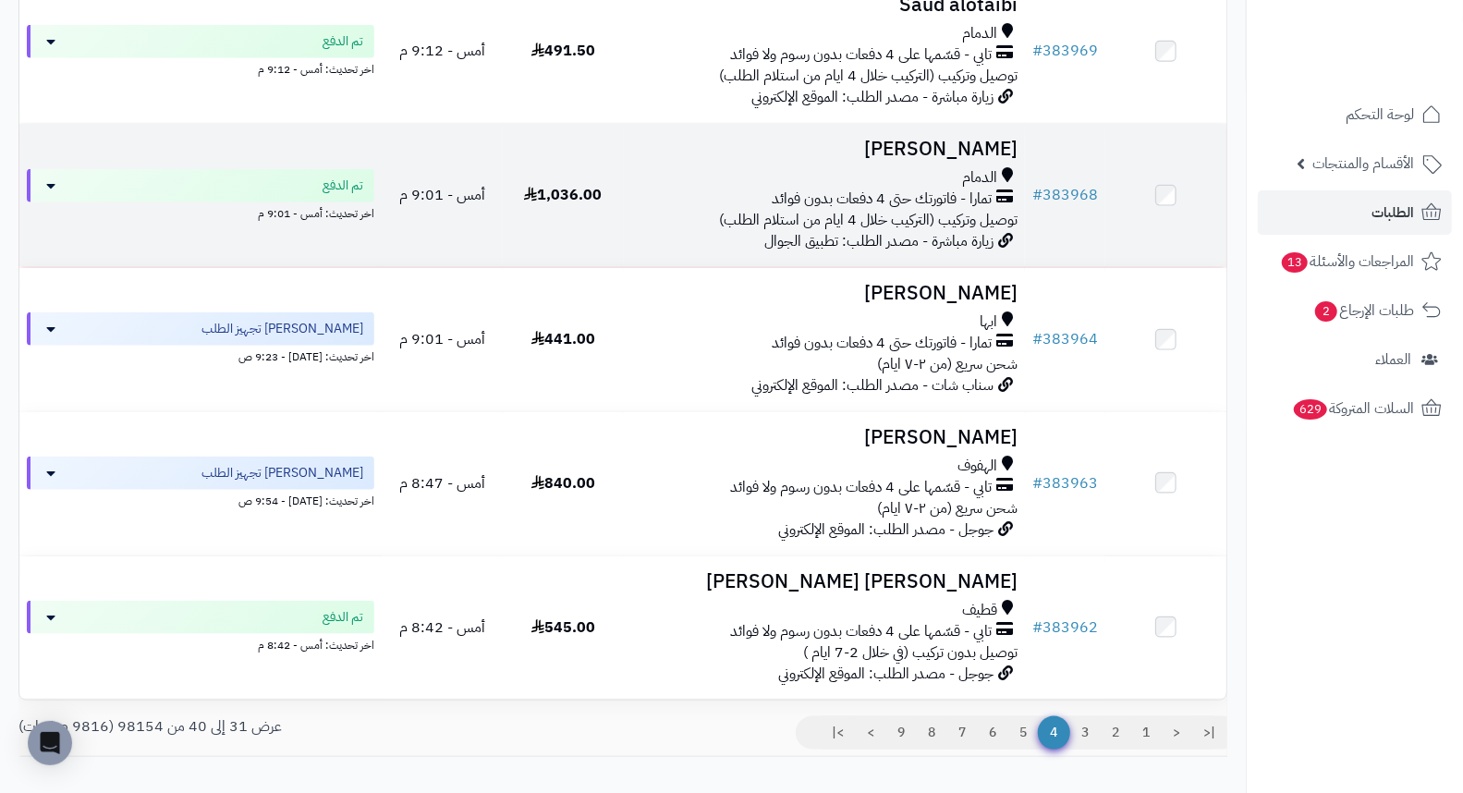
click at [982, 160] on h3 "[PERSON_NAME]" at bounding box center [824, 149] width 387 height 21
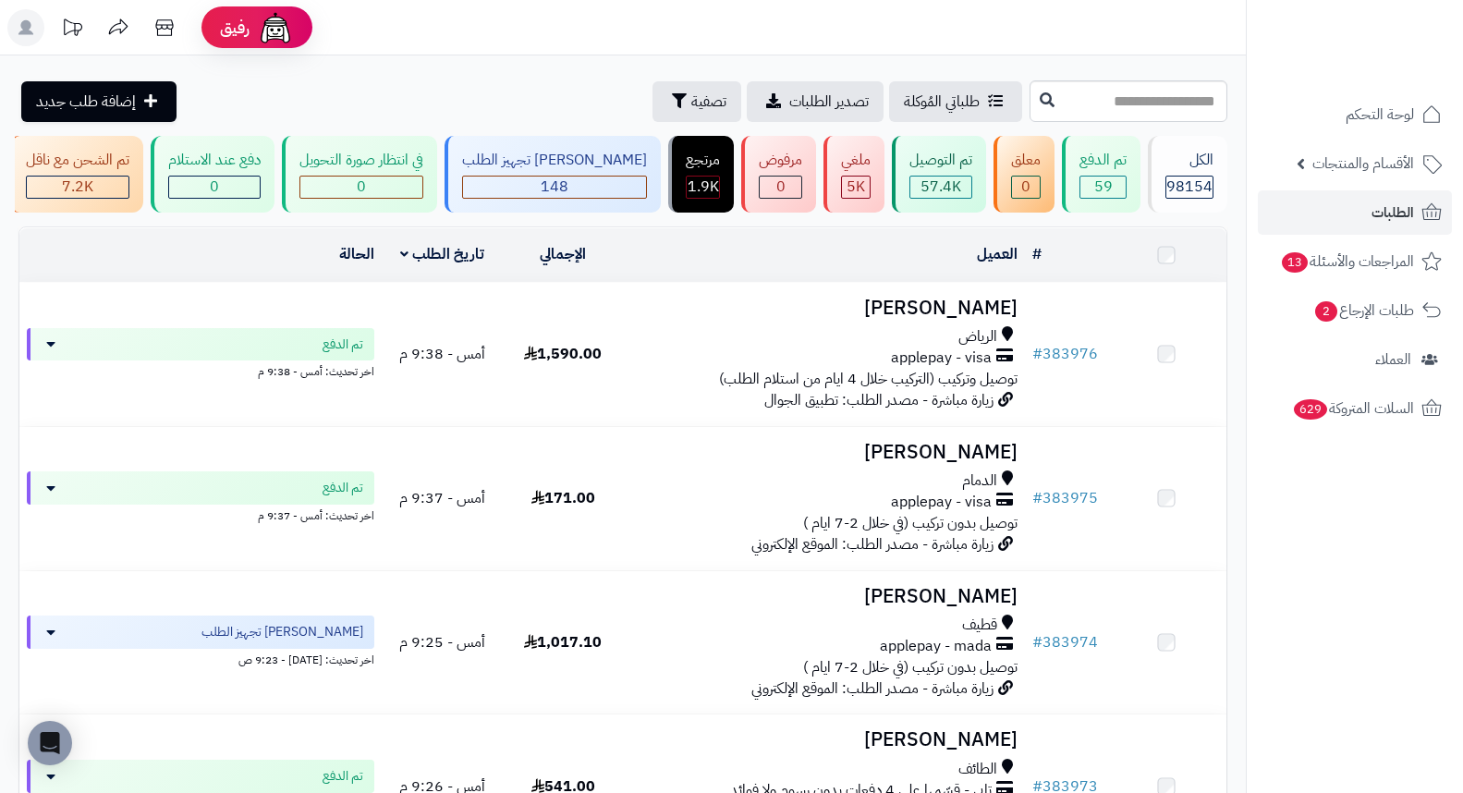
scroll to position [1027, 0]
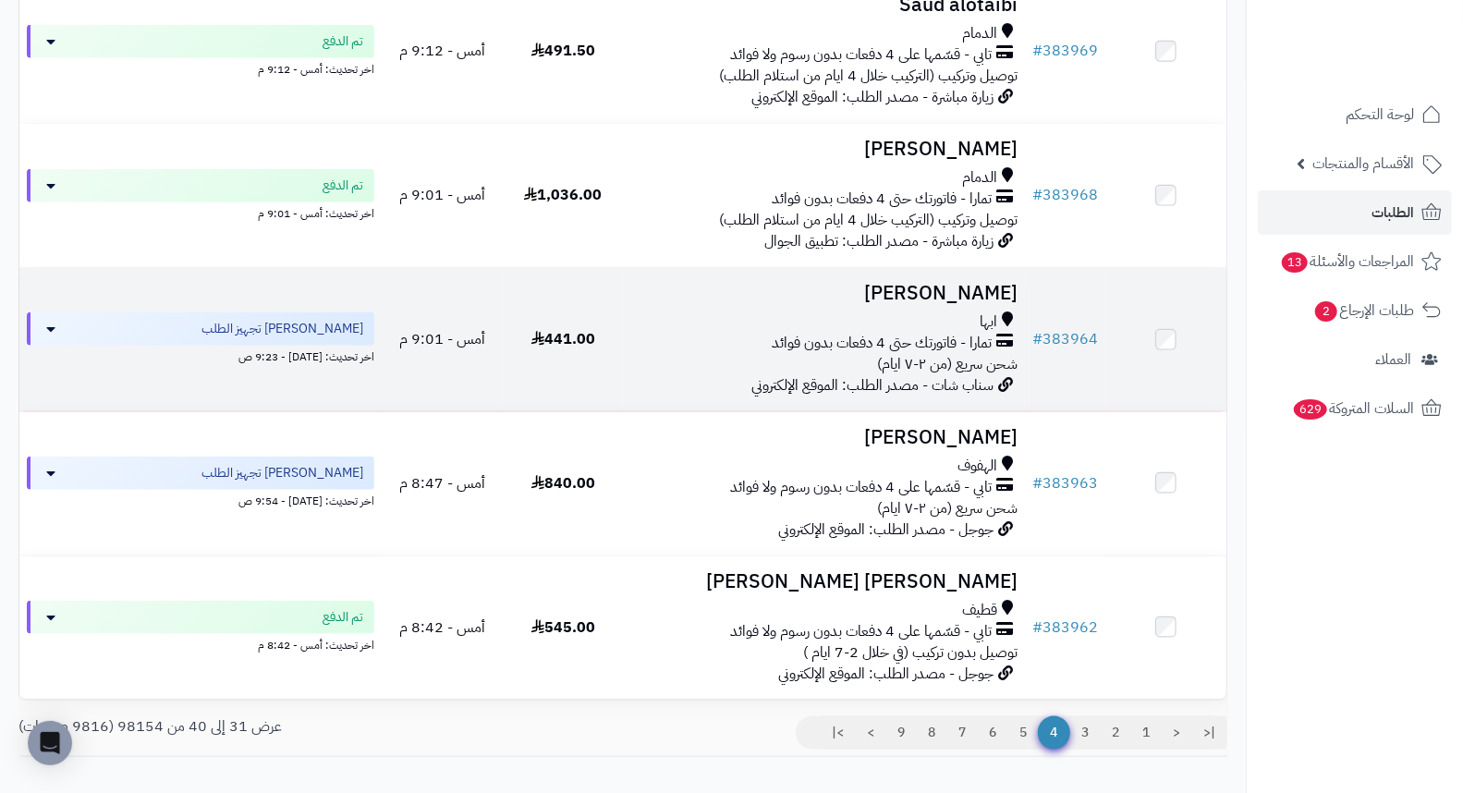
click at [937, 304] on h3 "[PERSON_NAME]" at bounding box center [824, 293] width 387 height 21
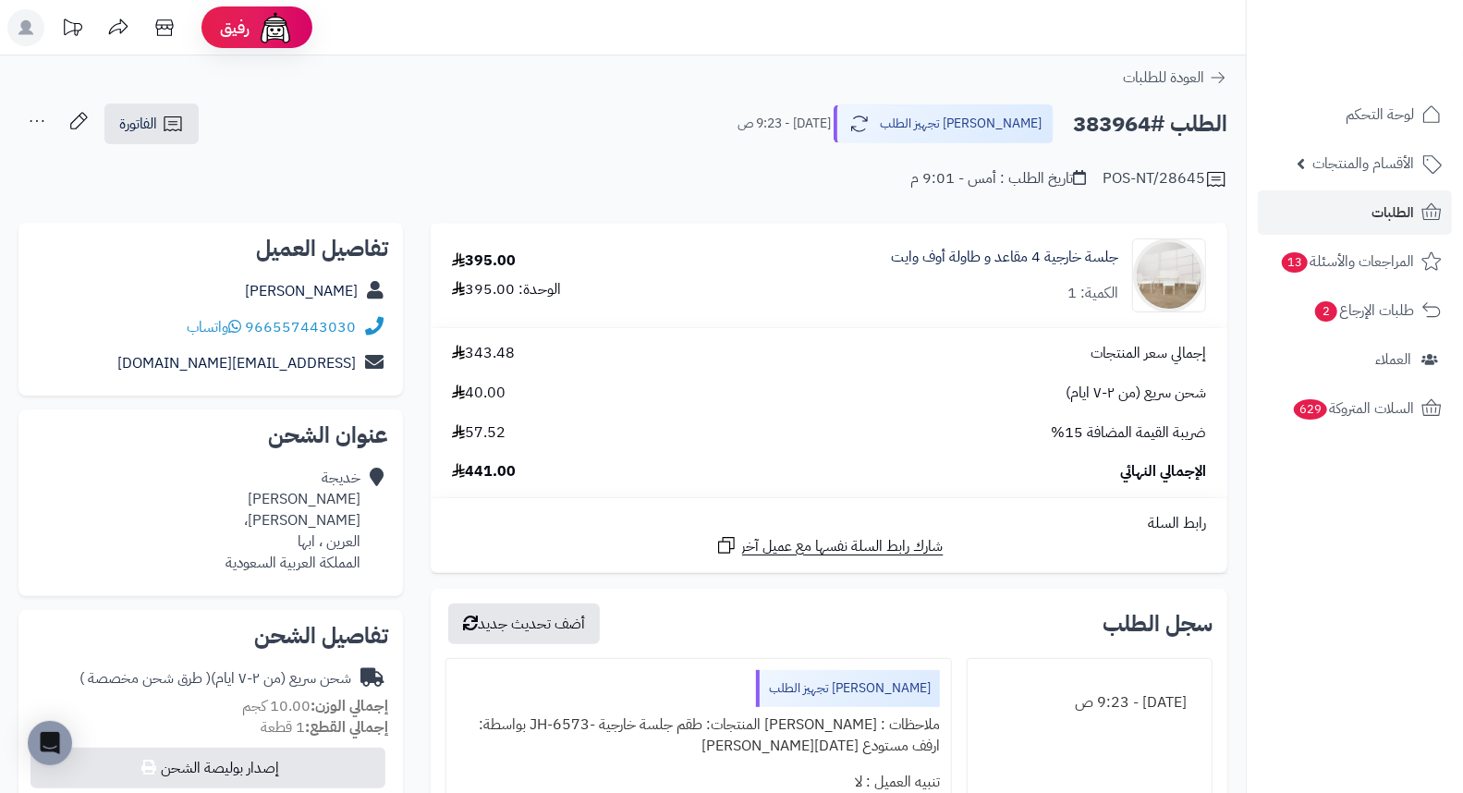
drag, startPoint x: 673, startPoint y: 143, endPoint x: 697, endPoint y: 91, distance: 57.9
click at [697, 91] on div "**********" at bounding box center [623, 782] width 1246 height 1454
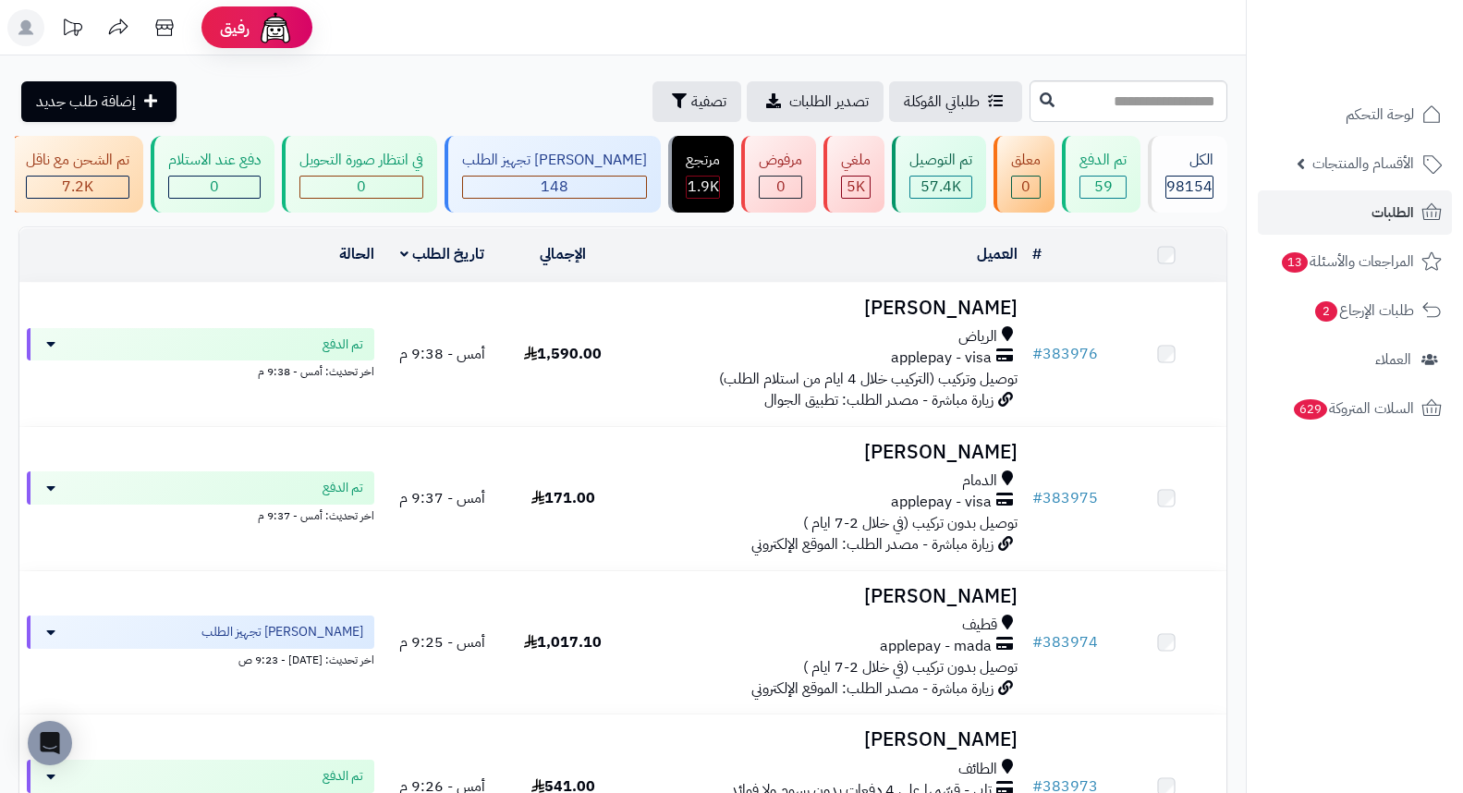
scroll to position [1027, 0]
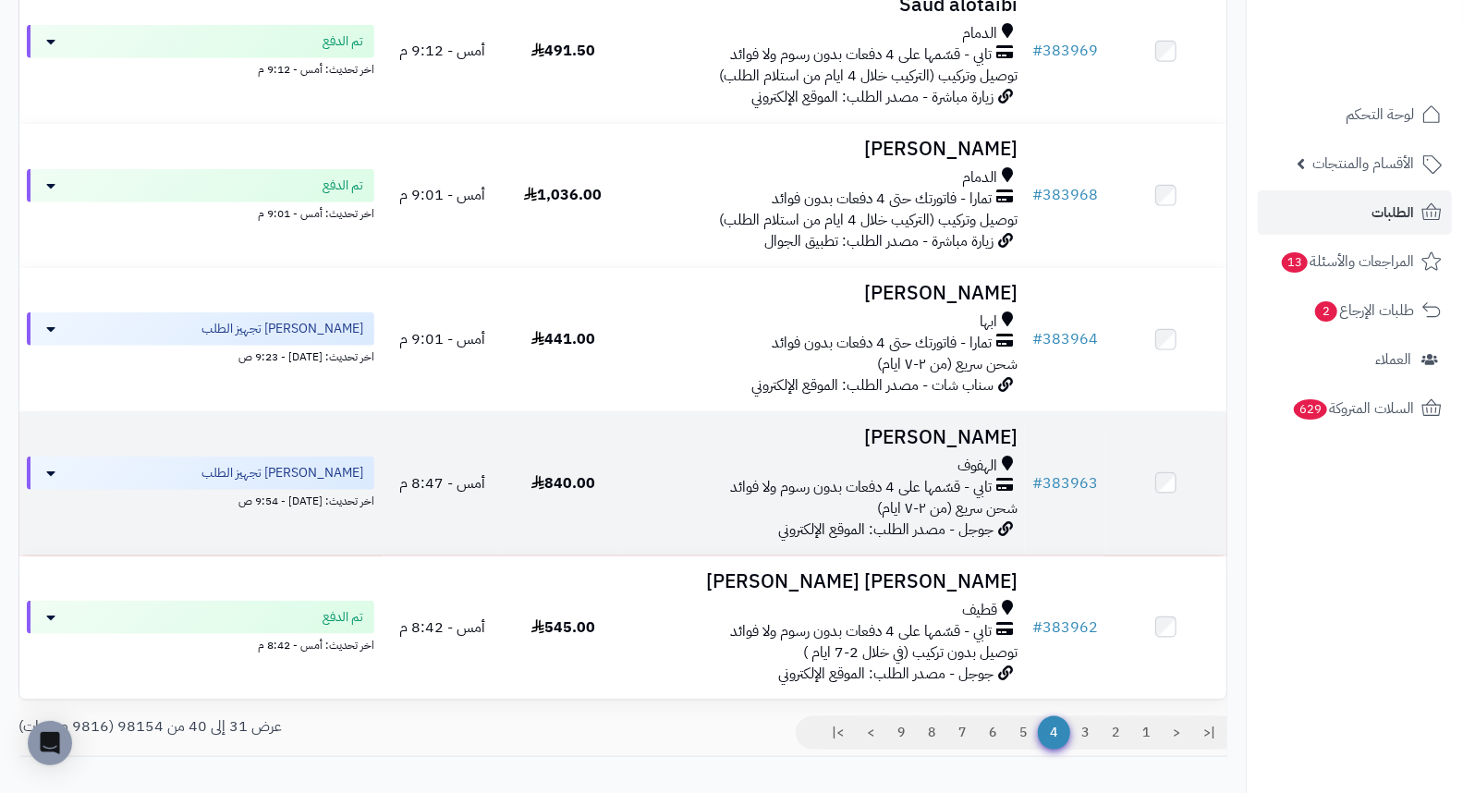
click at [989, 445] on h3 "جعفر البريه" at bounding box center [824, 437] width 387 height 21
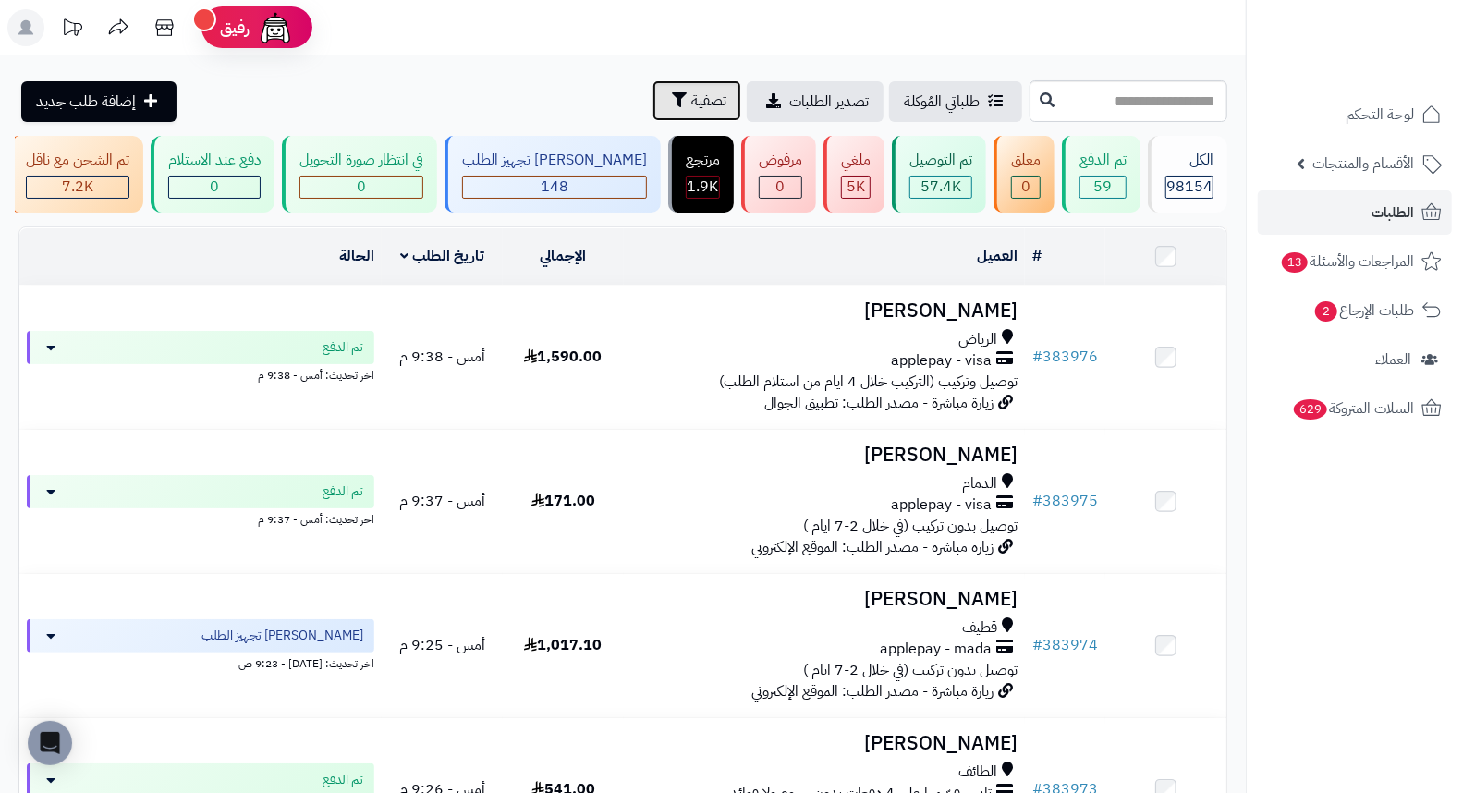
click at [691, 106] on span "تصفية" at bounding box center [708, 101] width 35 height 22
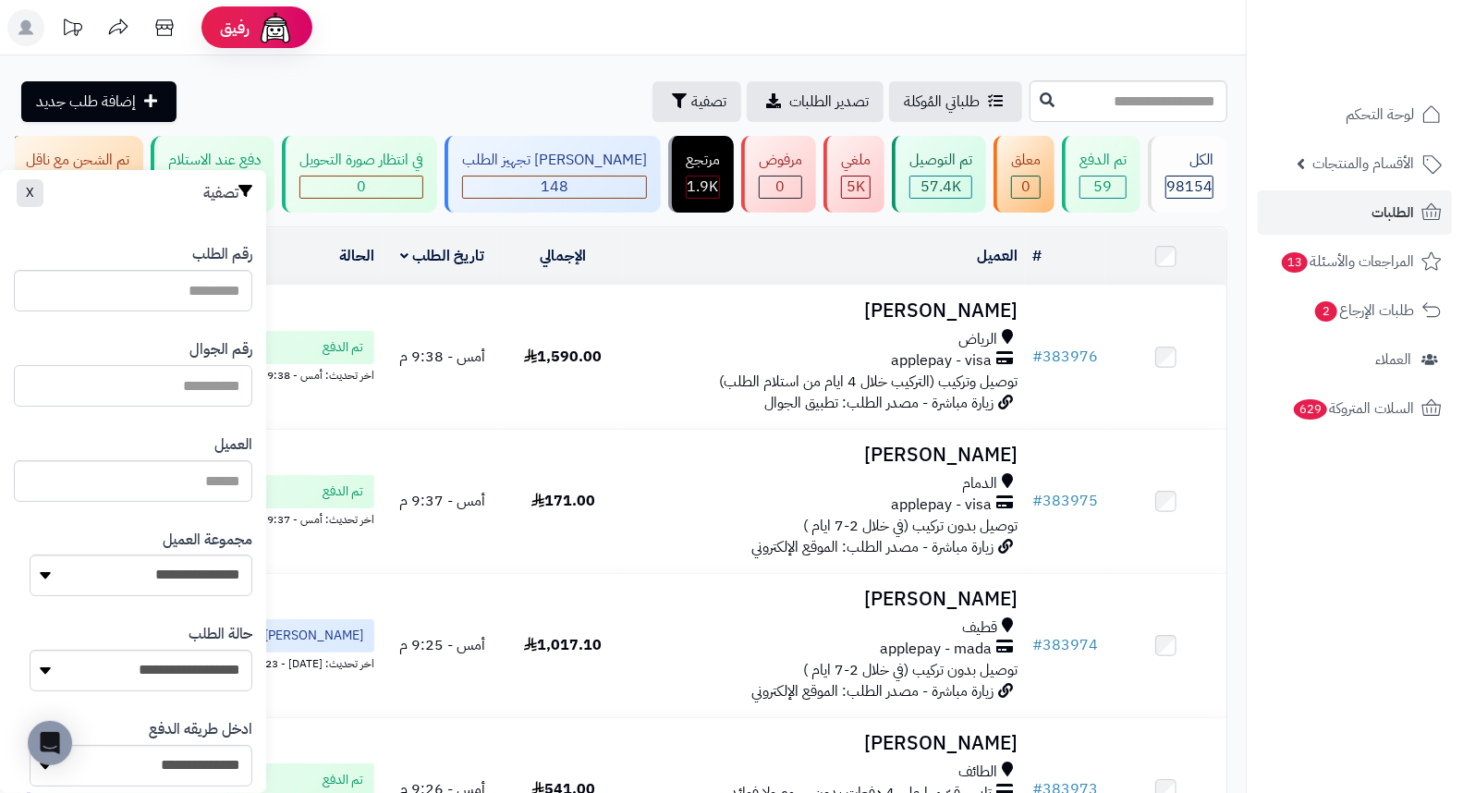
paste input "*********"
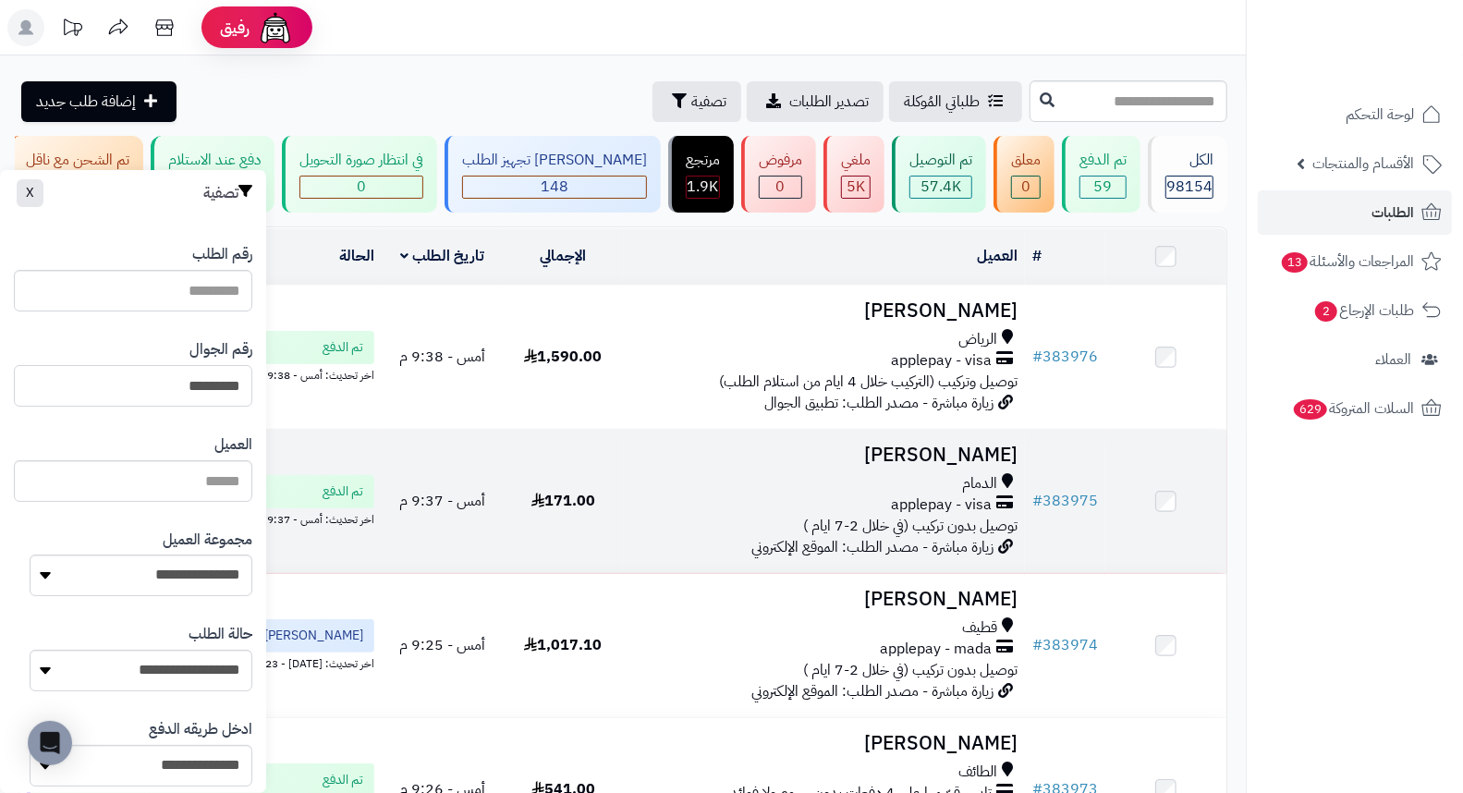
type input "*********"
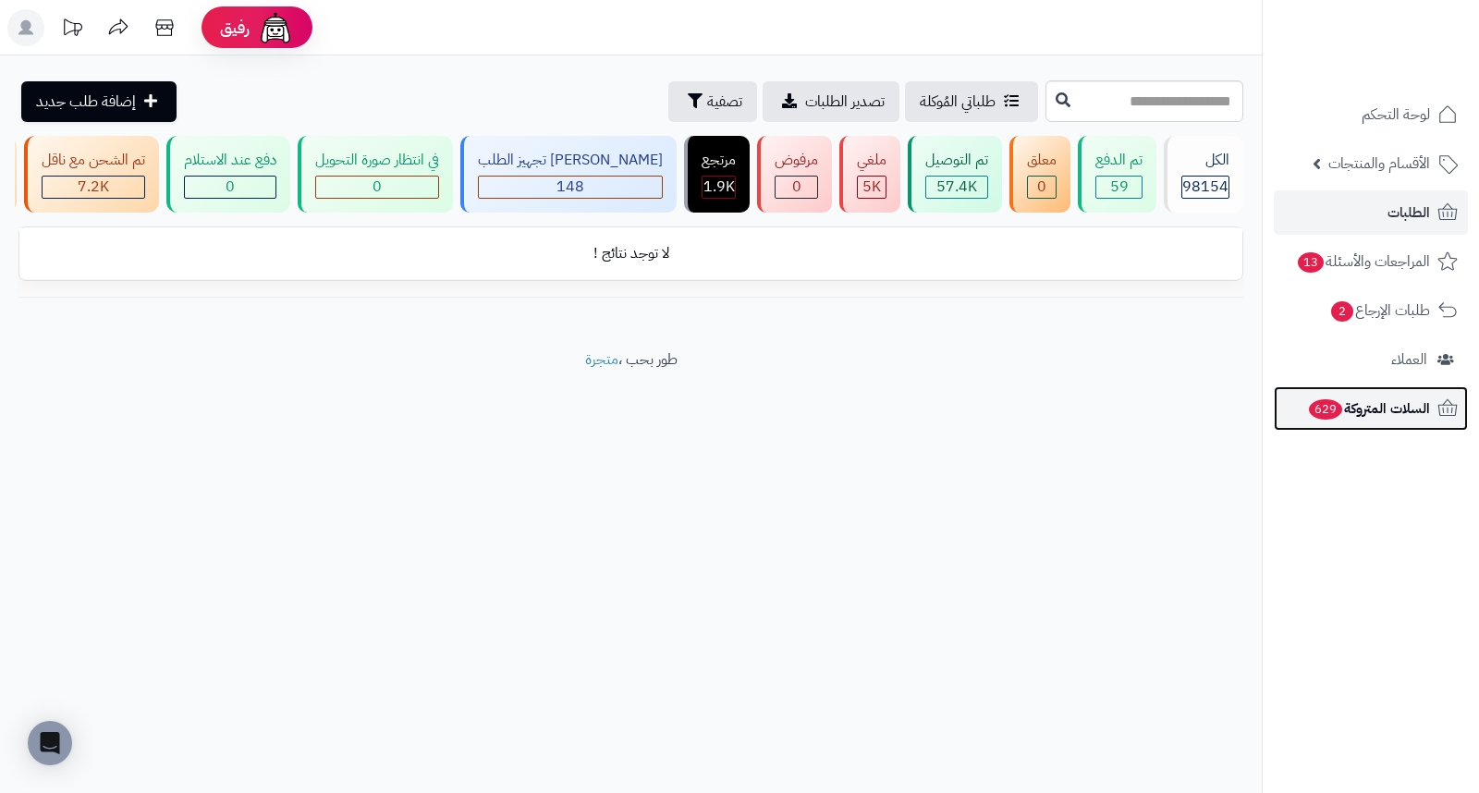
click at [1389, 418] on span "السلات المتروكة 629" at bounding box center [1368, 409] width 123 height 26
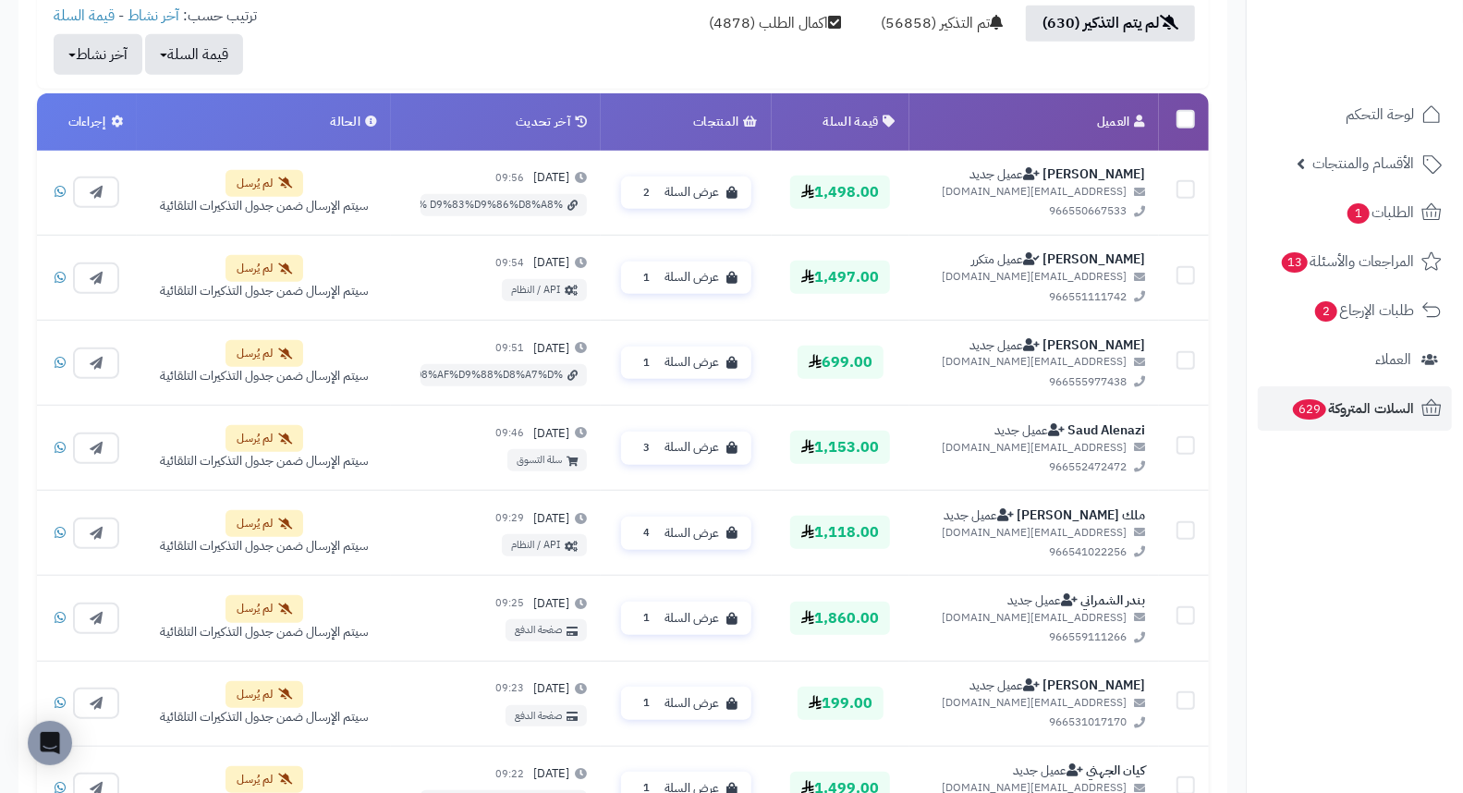
scroll to position [549, 0]
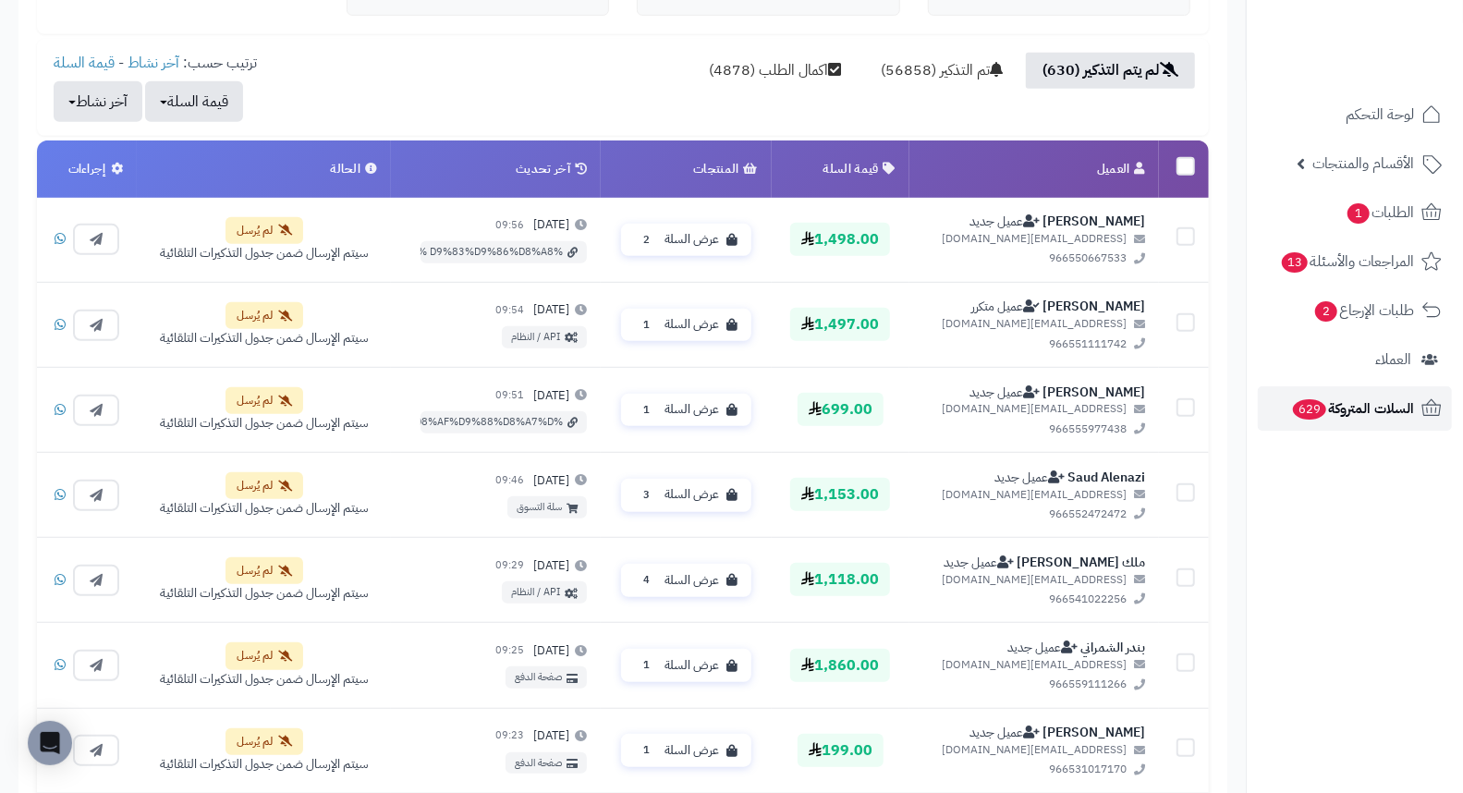
click at [1314, 409] on span "629" at bounding box center [1309, 409] width 33 height 20
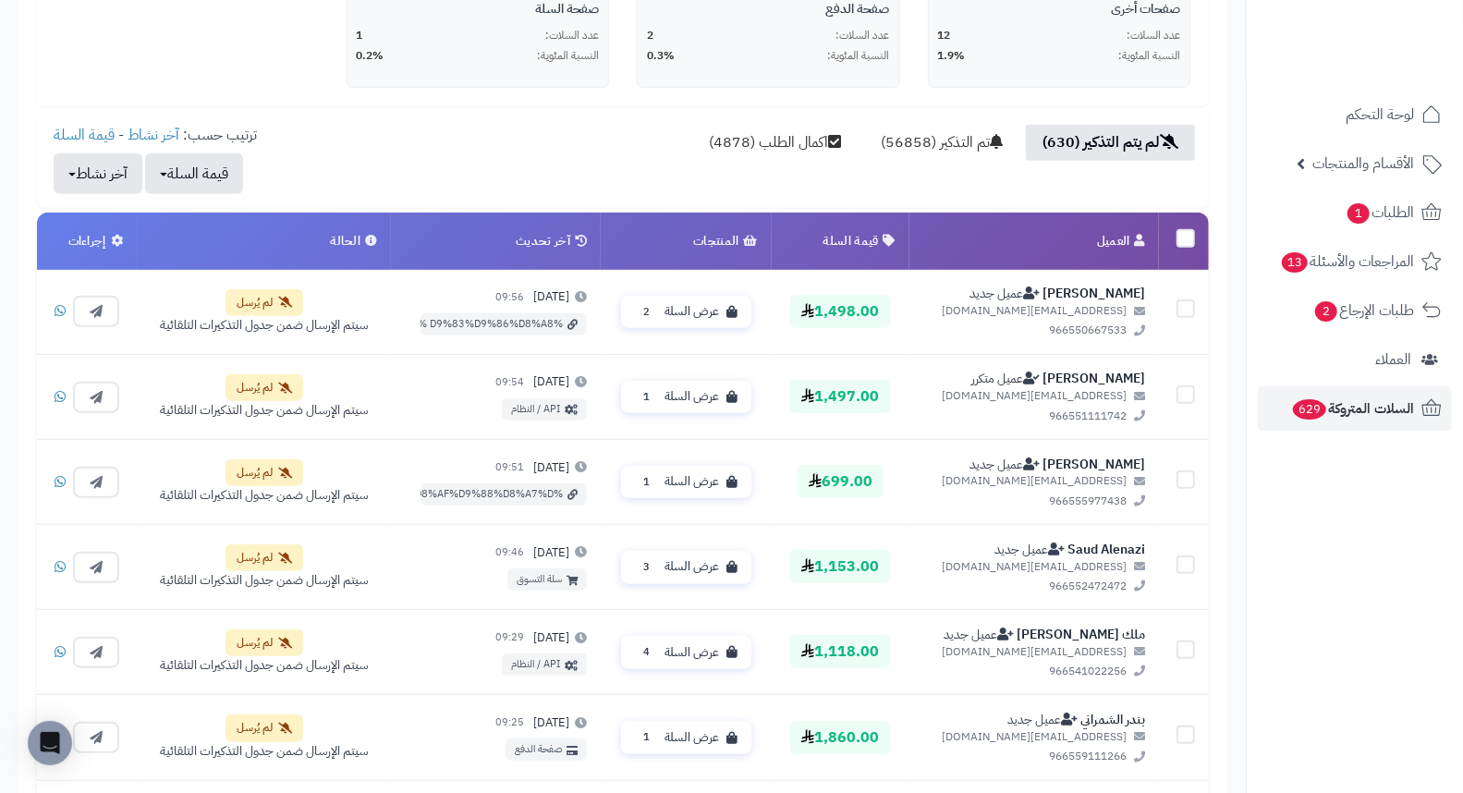
scroll to position [513, 0]
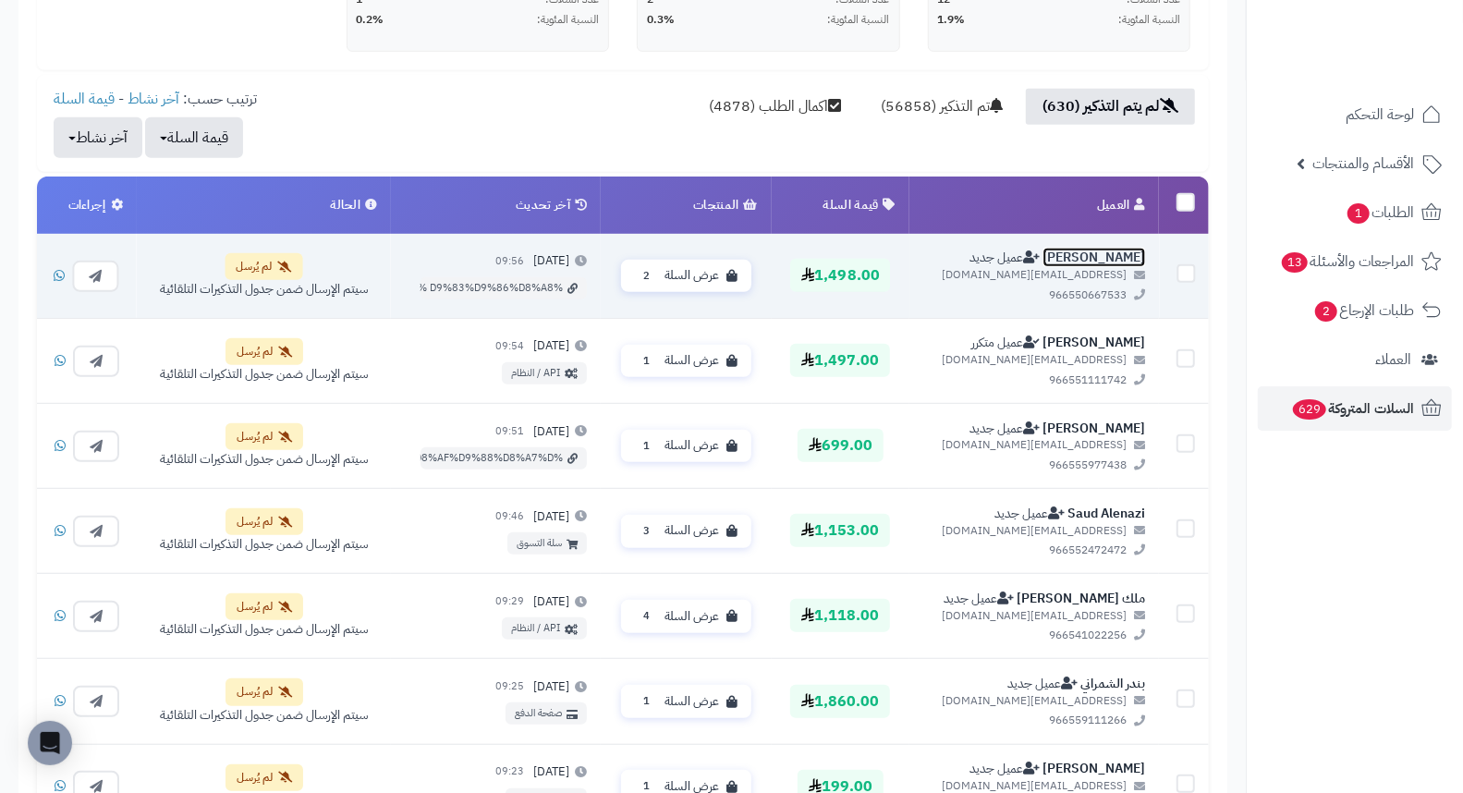
click at [1094, 253] on link "رشا الزهراني" at bounding box center [1094, 257] width 103 height 19
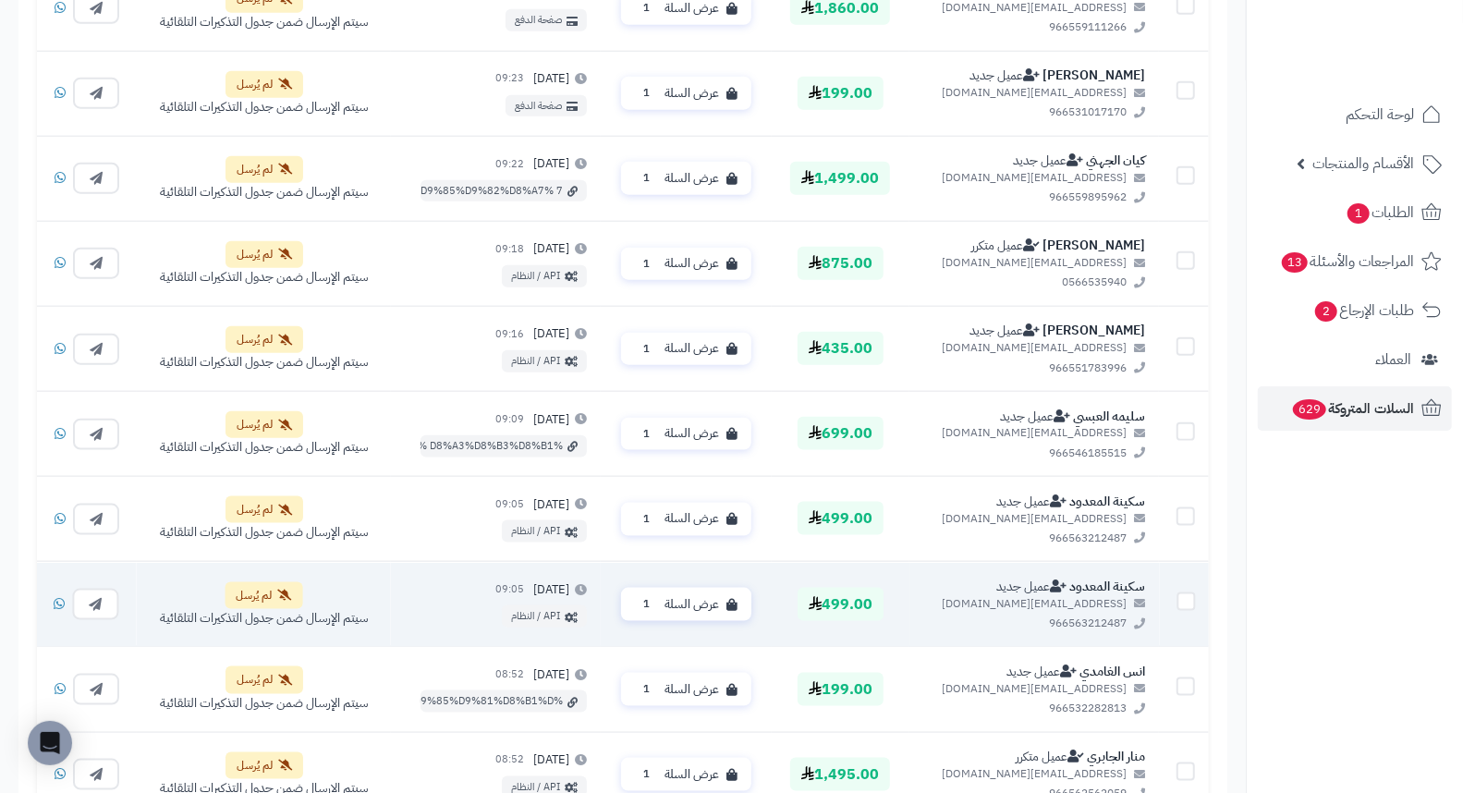
scroll to position [1474, 0]
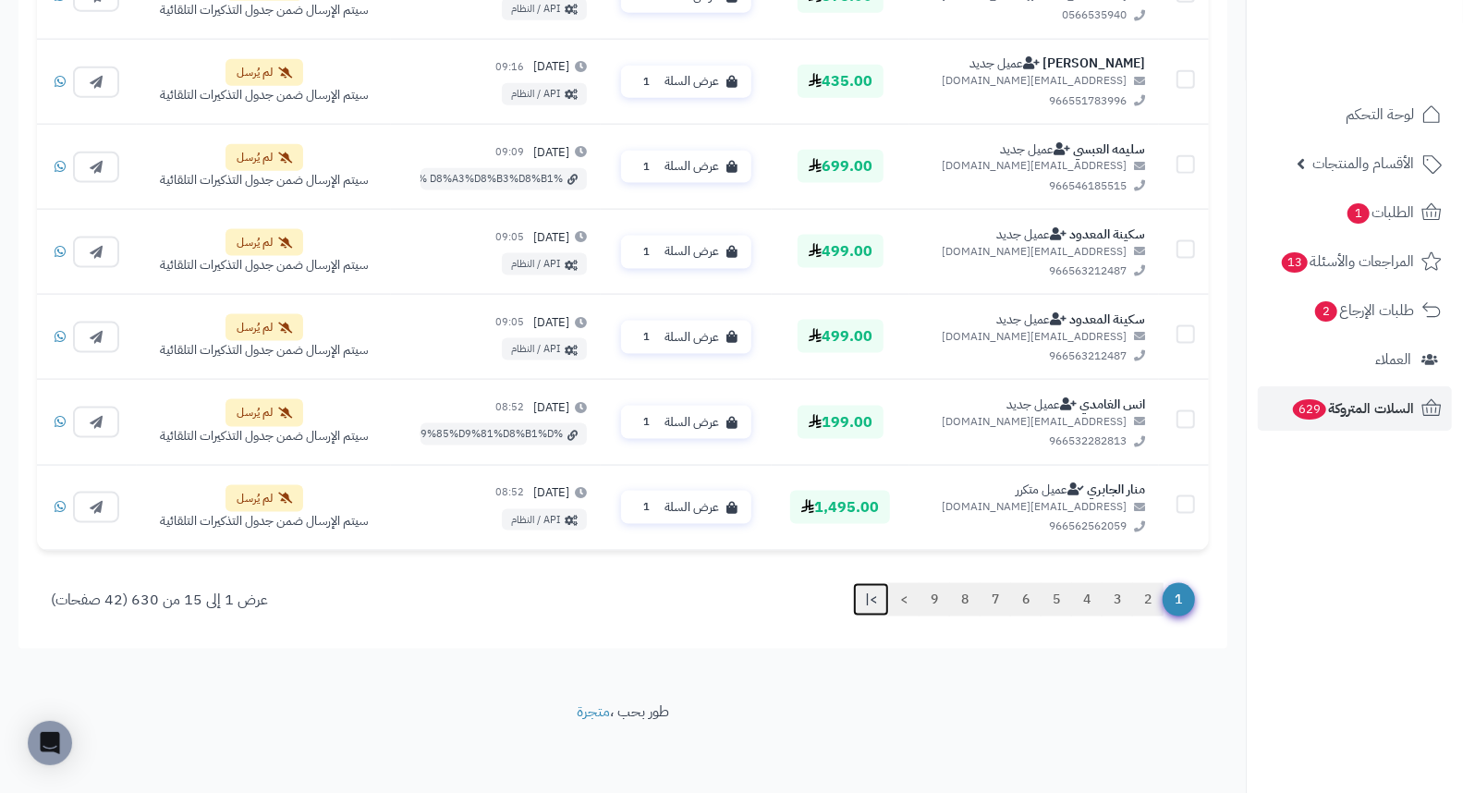
click at [867, 604] on link ">|" at bounding box center [871, 599] width 36 height 33
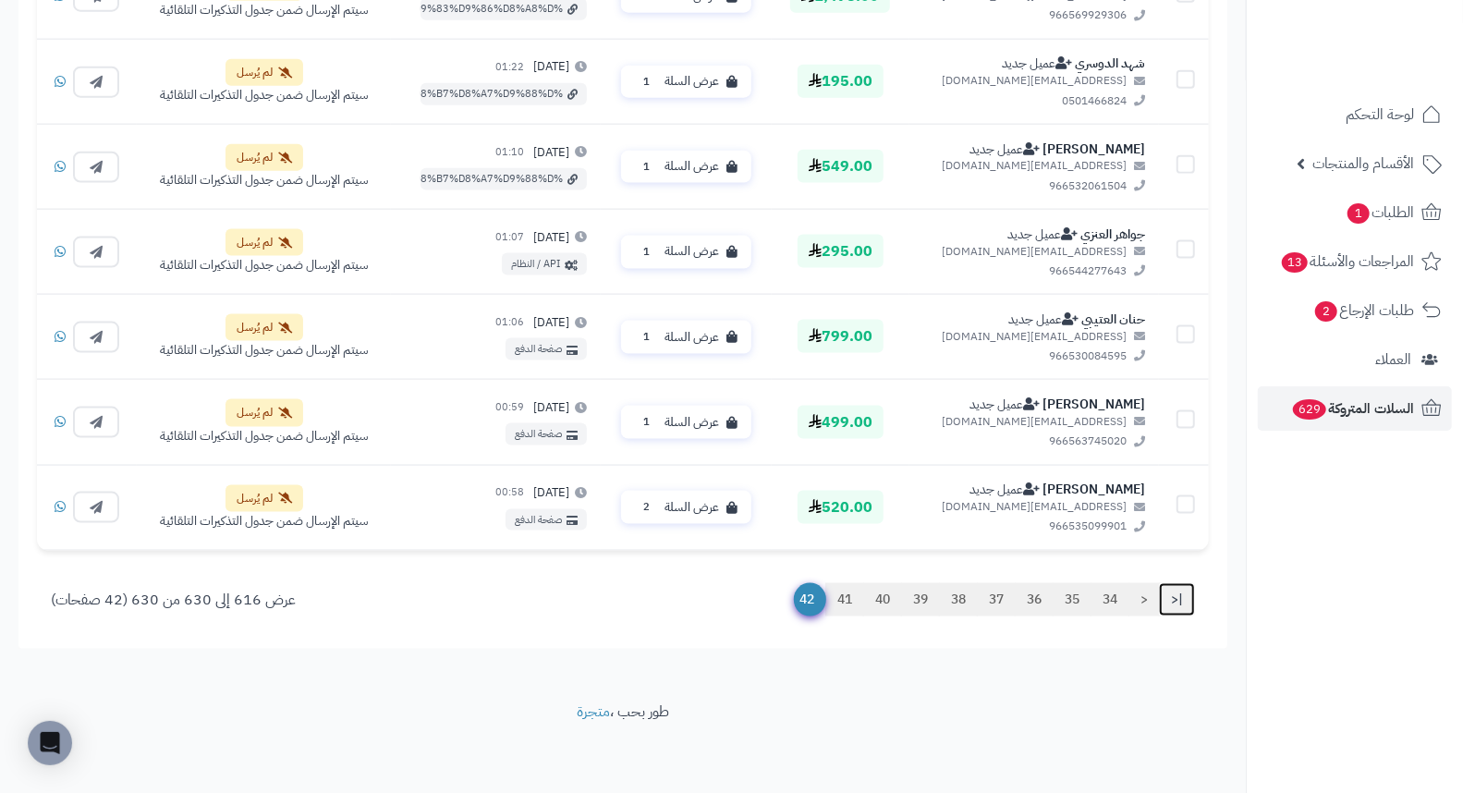
click at [1171, 599] on link "|<" at bounding box center [1177, 599] width 36 height 33
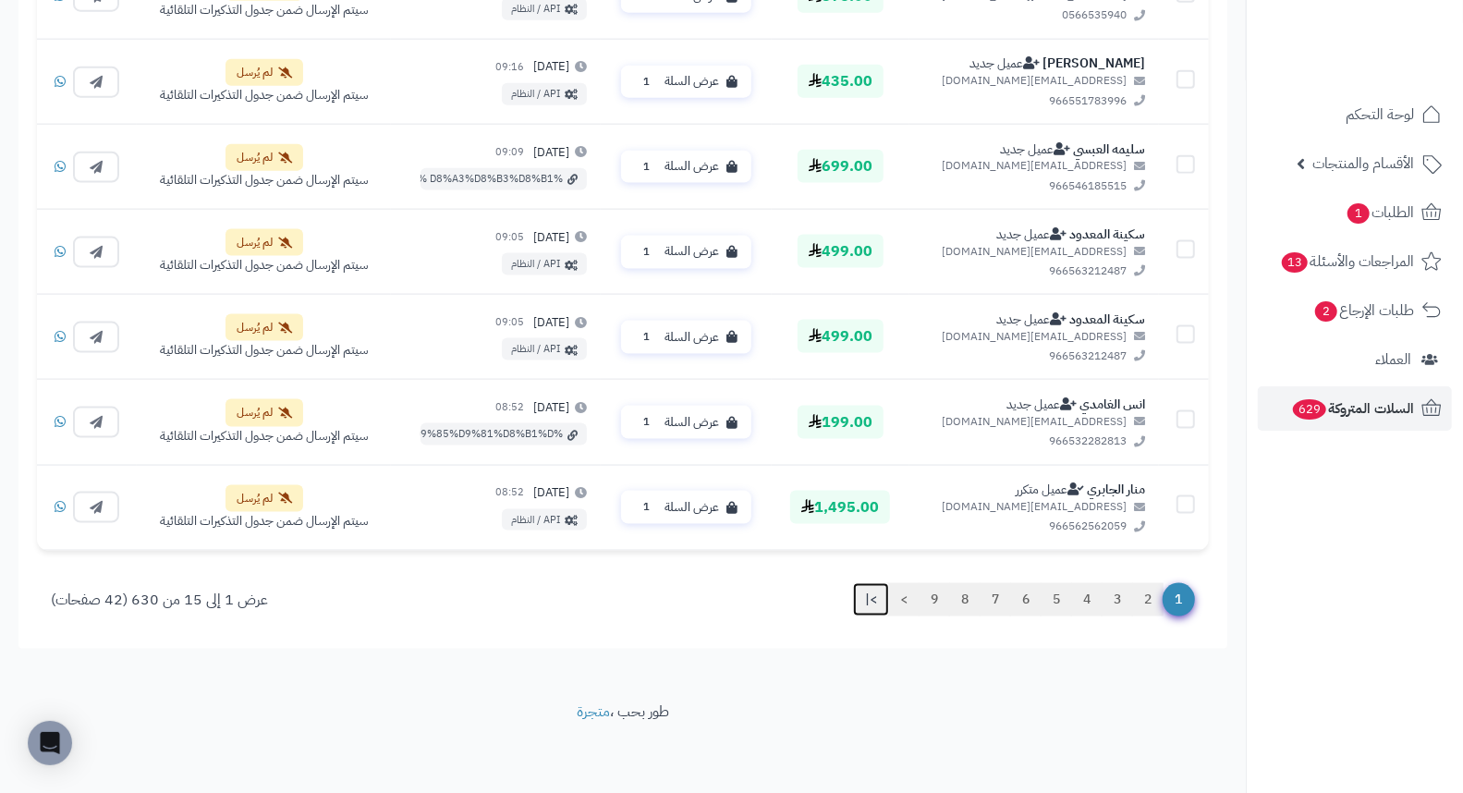
click at [862, 595] on link ">|" at bounding box center [871, 599] width 36 height 33
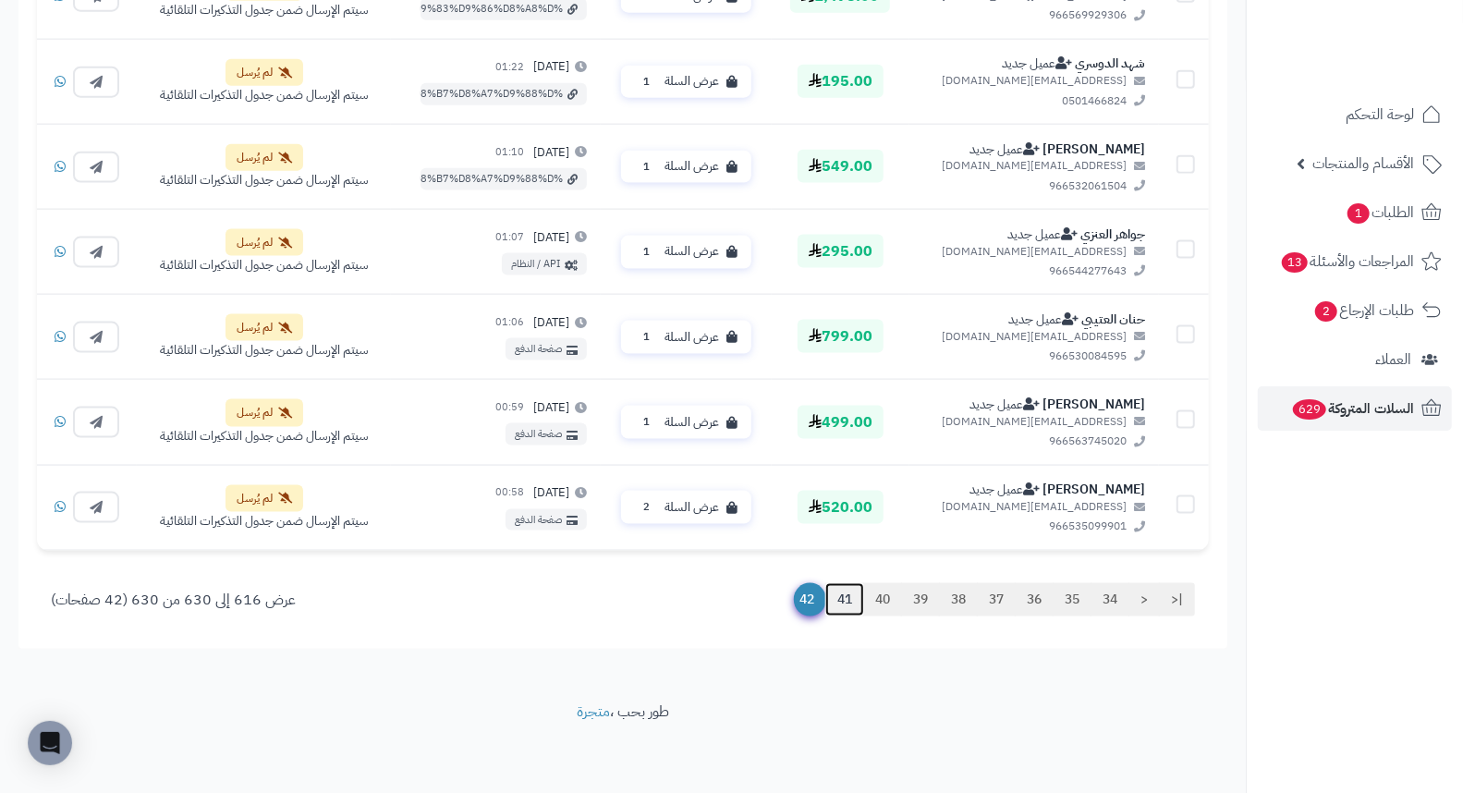
click at [842, 598] on link "41" at bounding box center [845, 599] width 39 height 33
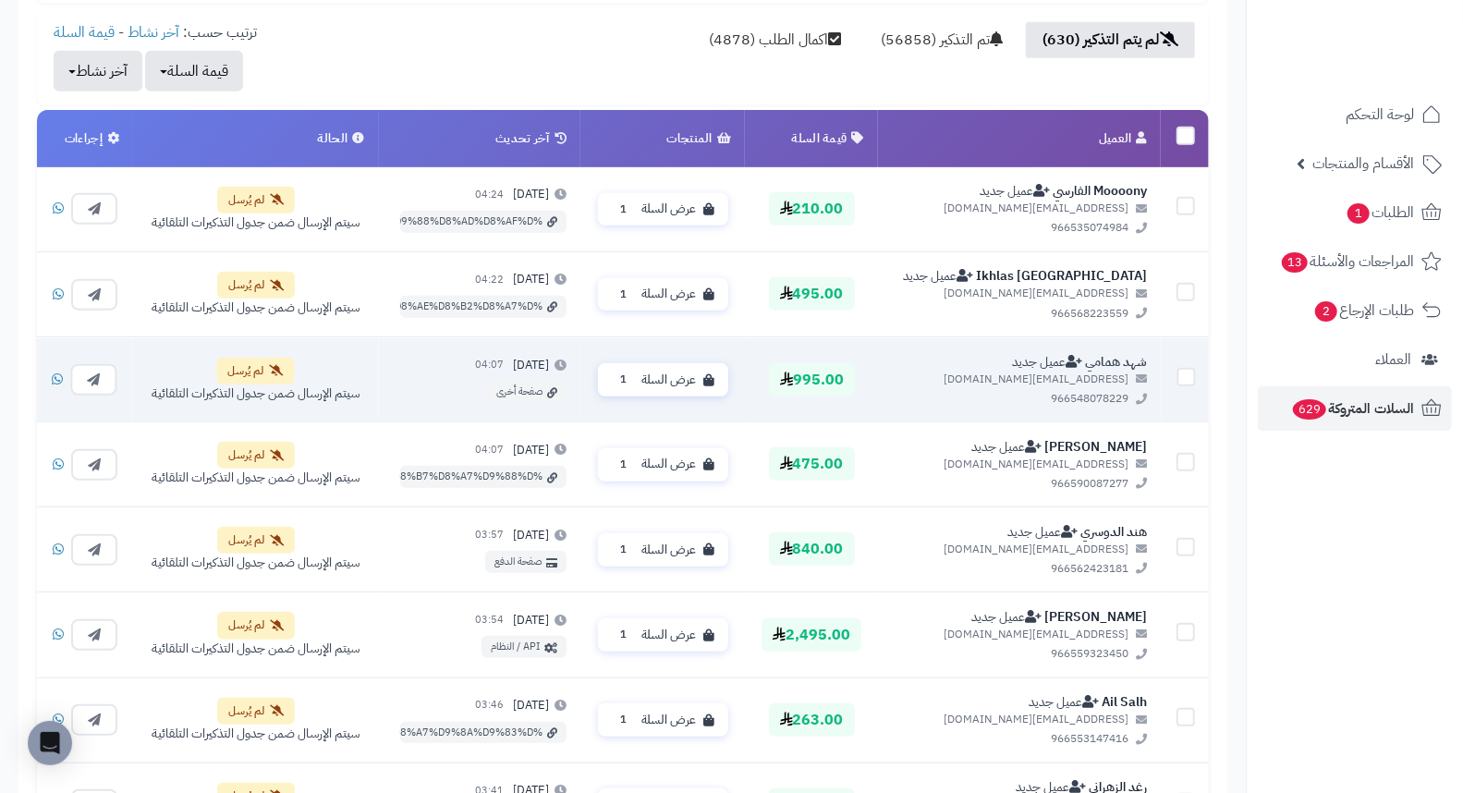
scroll to position [549, 0]
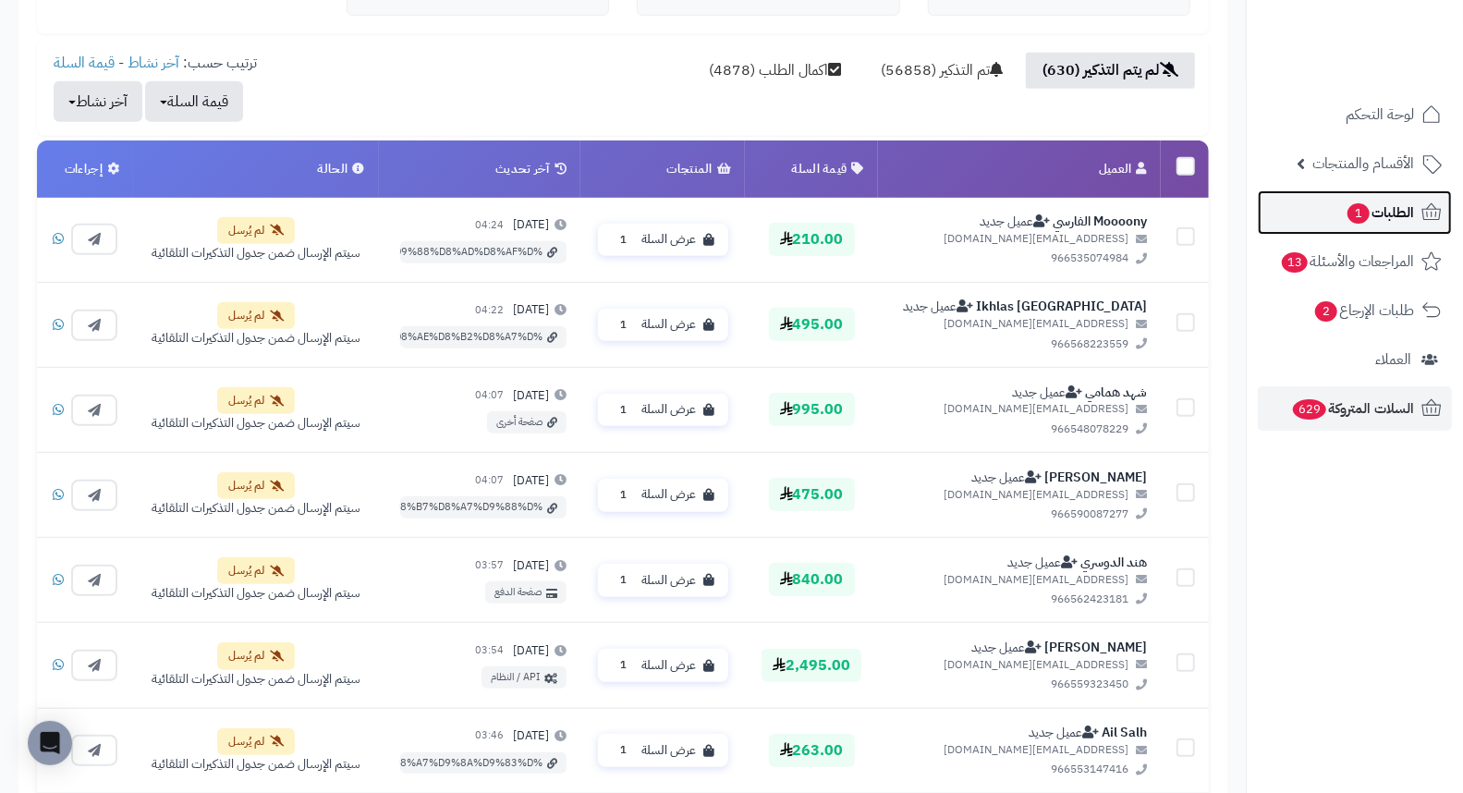
click at [1355, 222] on span "1" at bounding box center [1359, 213] width 24 height 22
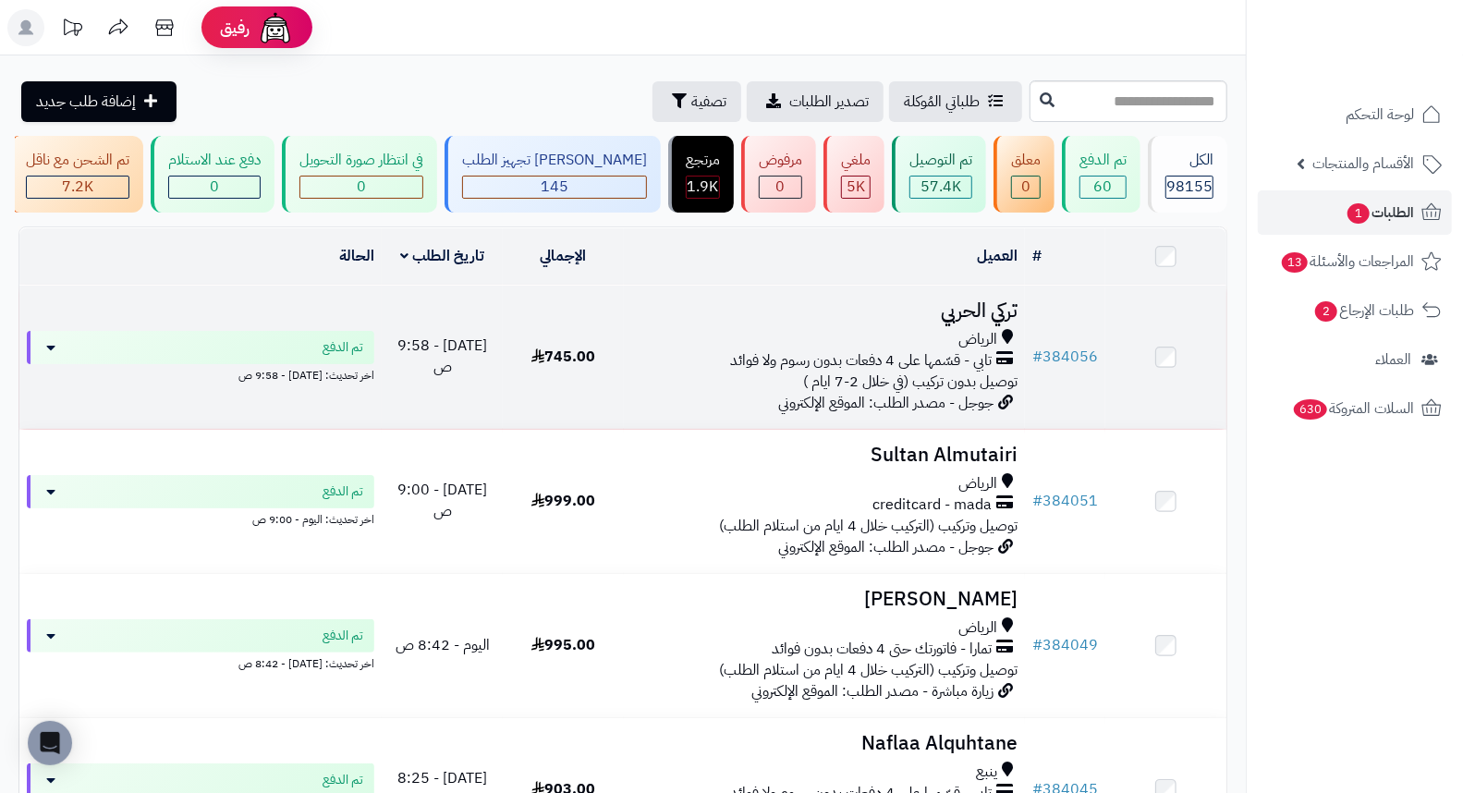
click at [996, 315] on h3 "تركي الحربي" at bounding box center [824, 310] width 387 height 21
